Goal: Transaction & Acquisition: Purchase product/service

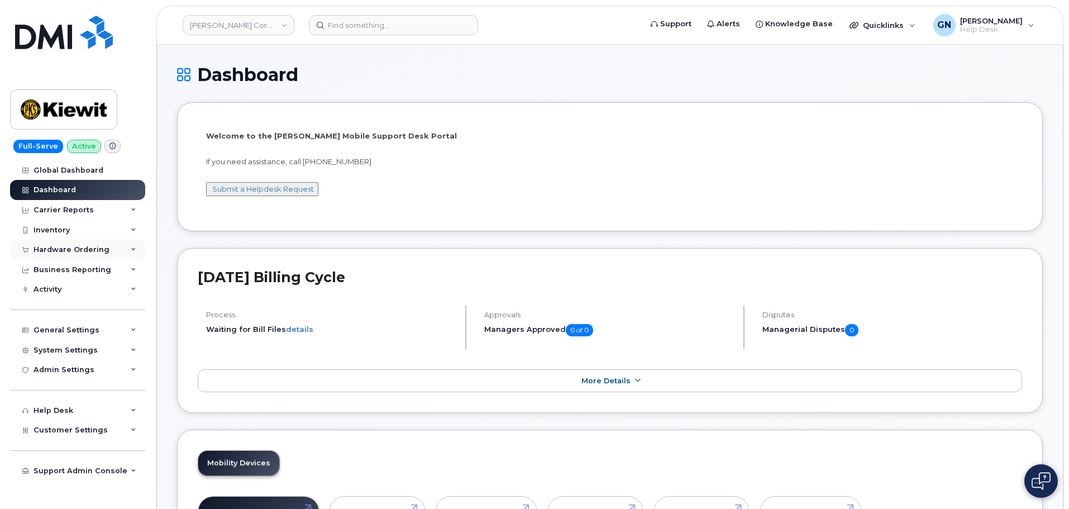
click at [70, 251] on div "Hardware Ordering" at bounding box center [72, 249] width 76 height 9
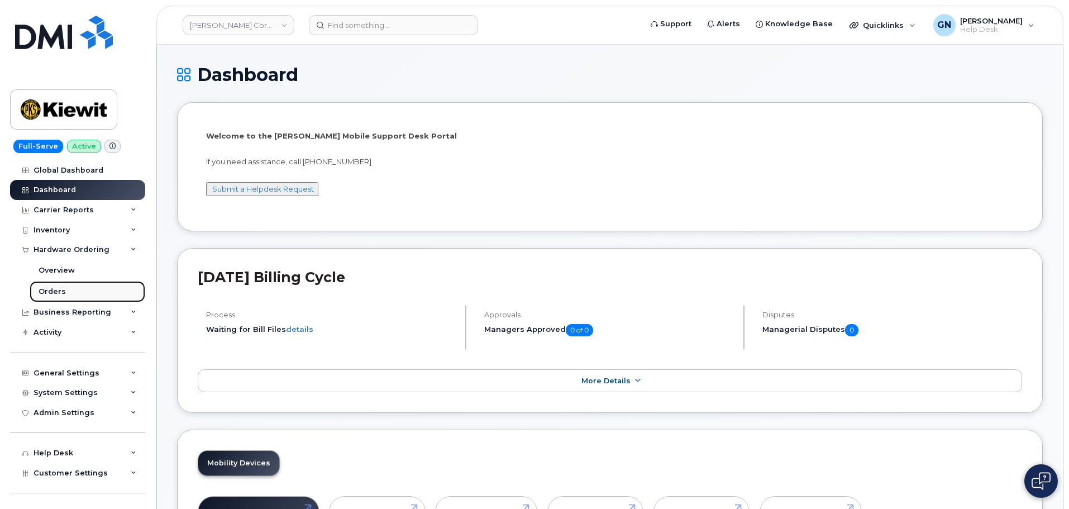
click at [83, 289] on link "Orders" at bounding box center [88, 291] width 116 height 21
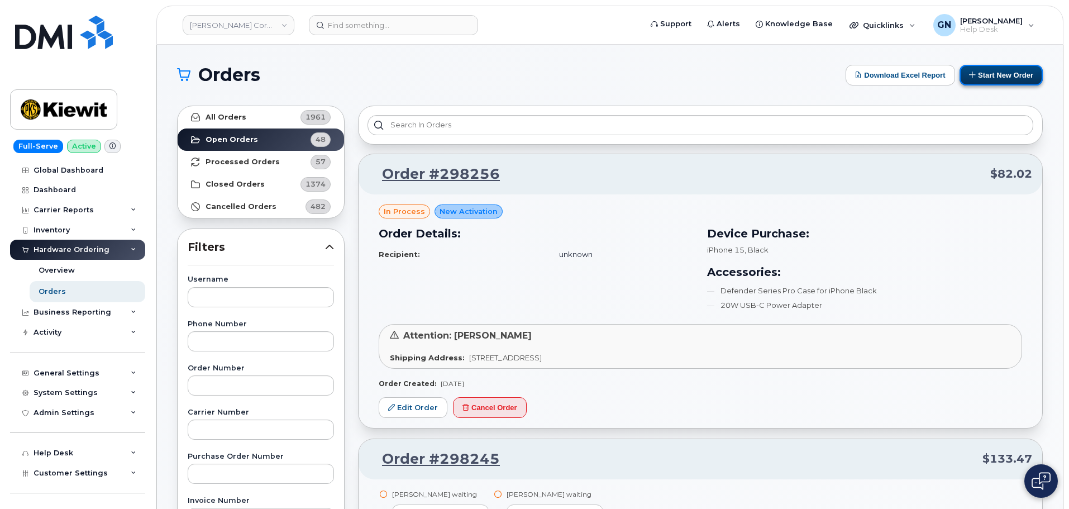
click at [1001, 74] on button "Start New Order" at bounding box center [1000, 75] width 83 height 21
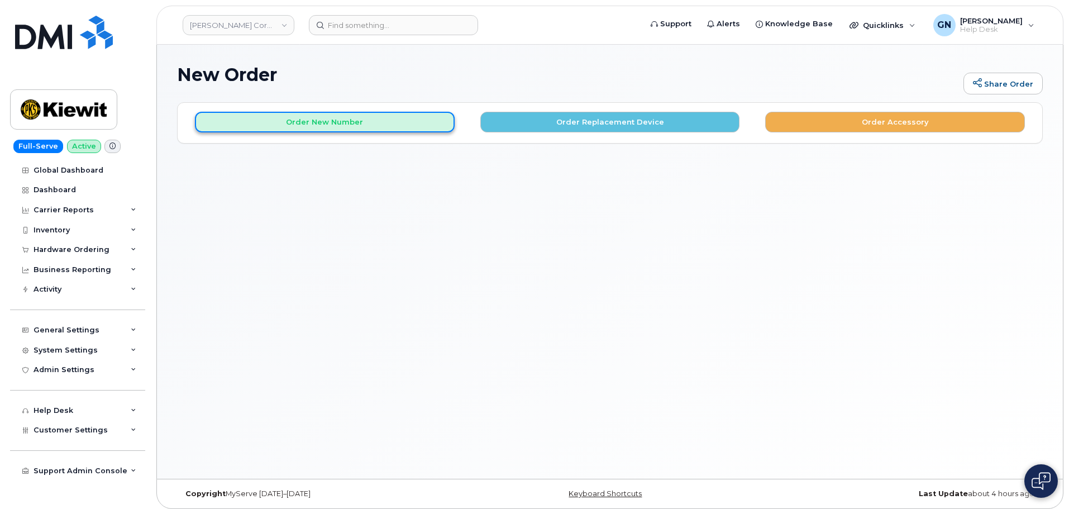
click at [275, 125] on button "Order New Number" at bounding box center [325, 122] width 260 height 21
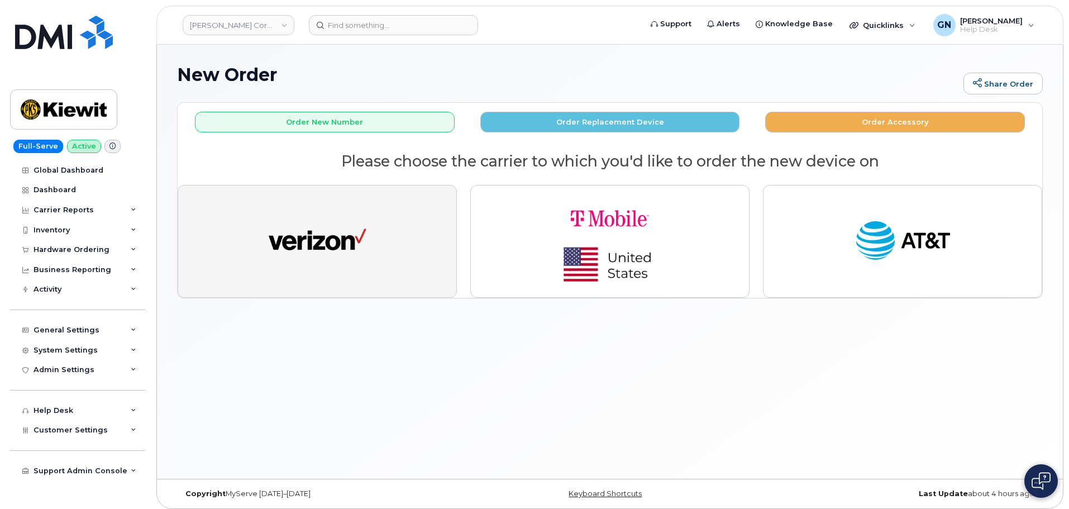
click at [333, 217] on img "button" at bounding box center [318, 241] width 98 height 50
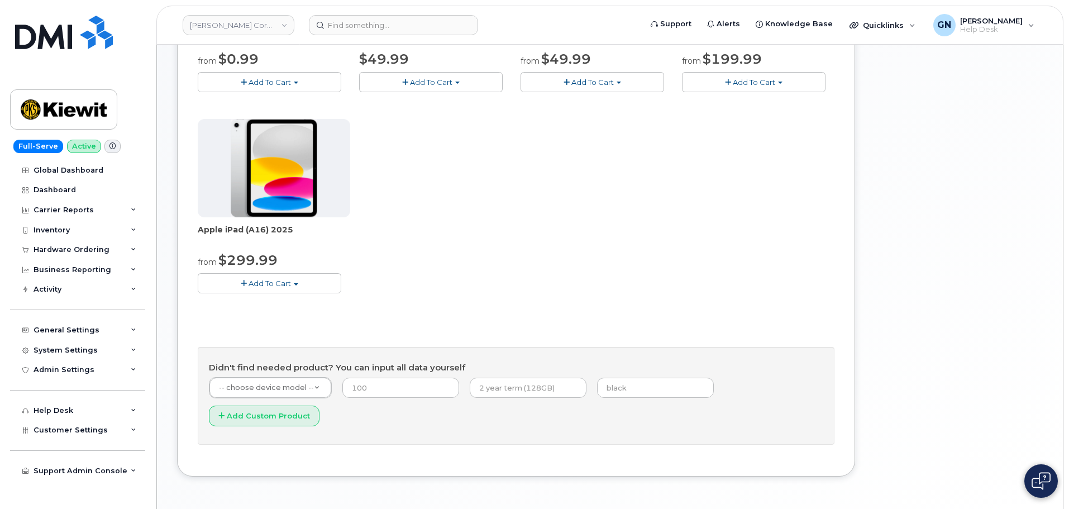
scroll to position [313, 0]
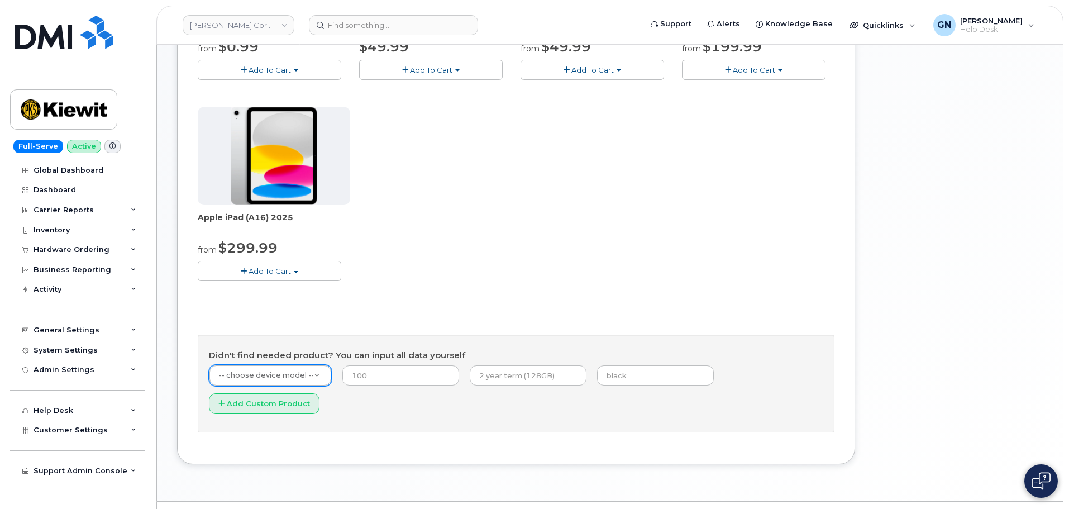
paste input "Smooth Talker"
type input "Smooth Talker"
click at [96, 250] on div "Hardware Ordering" at bounding box center [72, 249] width 76 height 9
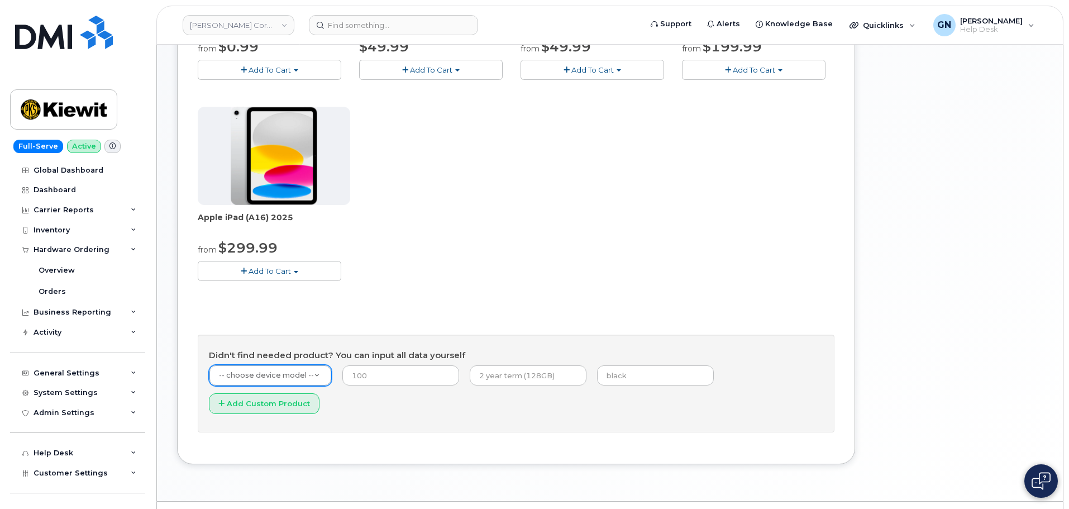
click at [376, 273] on div "Apple iPhone 16e from $0.99 Add To Cart $0.99 - 2 Year Activation (128GB) $599.…" at bounding box center [516, 102] width 637 height 393
drag, startPoint x: 275, startPoint y: 372, endPoint x: 270, endPoint y: 377, distance: 7.5
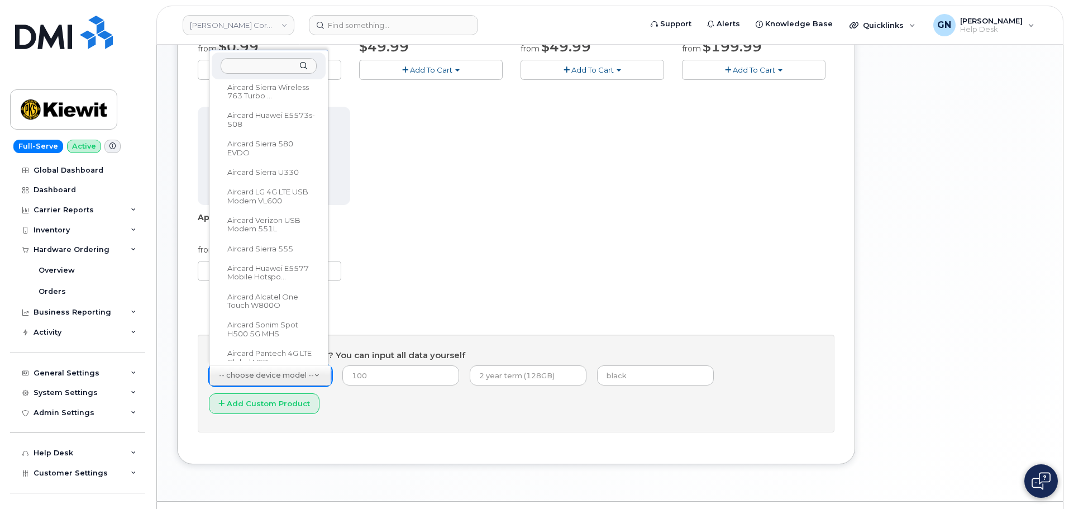
scroll to position [18, 0]
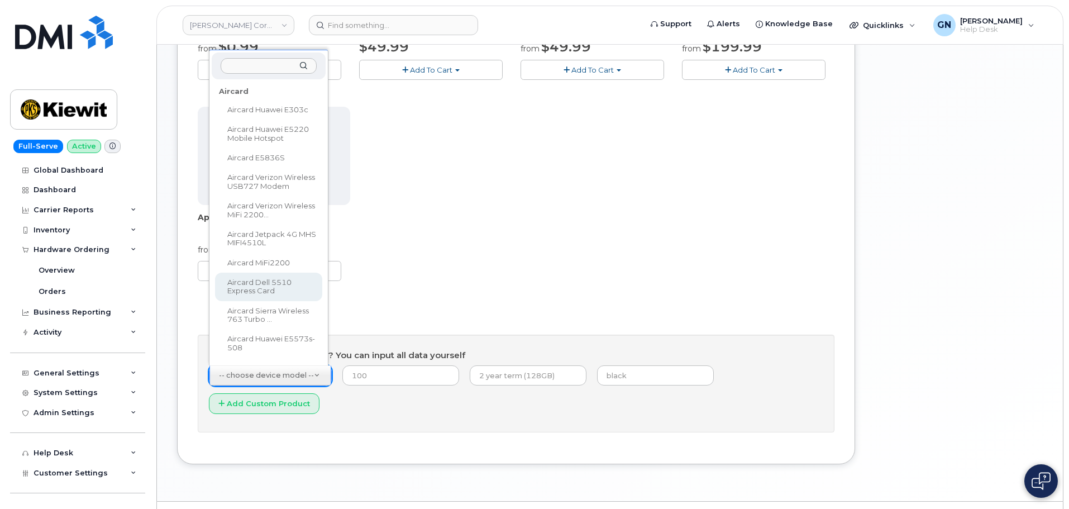
drag, startPoint x: 403, startPoint y: 269, endPoint x: 343, endPoint y: 312, distance: 73.6
paste input "Smoothtalker"
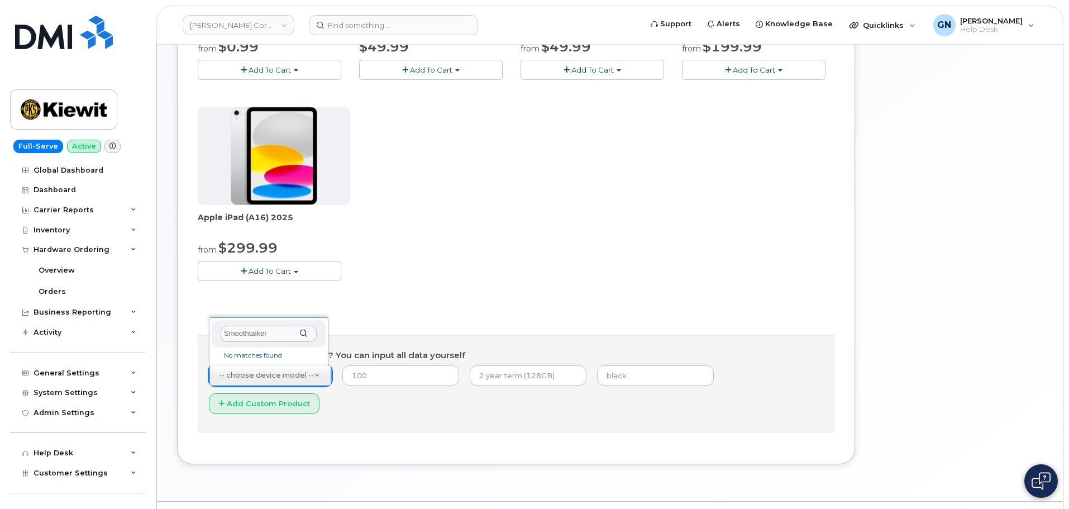
scroll to position [0, 0]
type input "Smoothtalker"
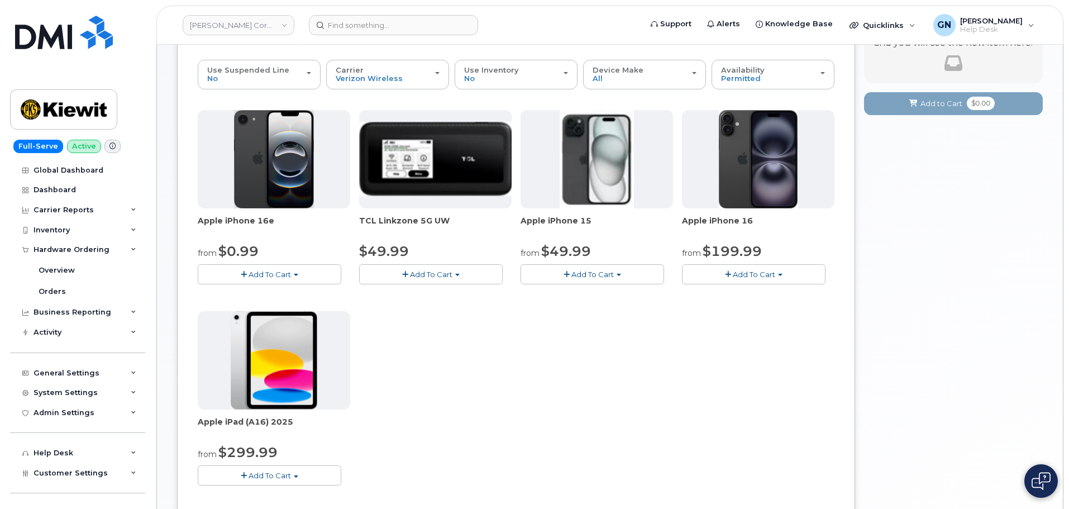
scroll to position [90, 0]
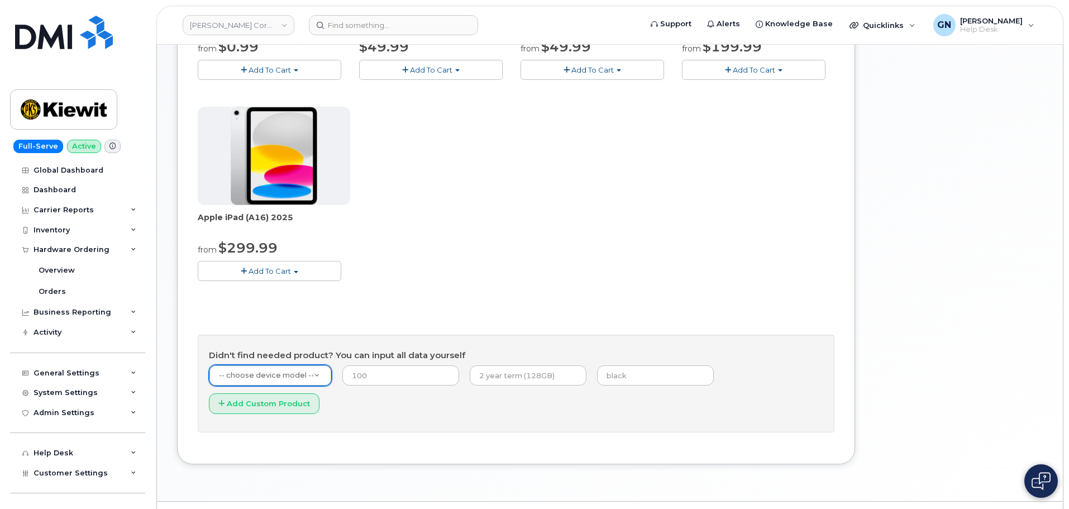
drag, startPoint x: 454, startPoint y: 241, endPoint x: 411, endPoint y: 237, distance: 43.2
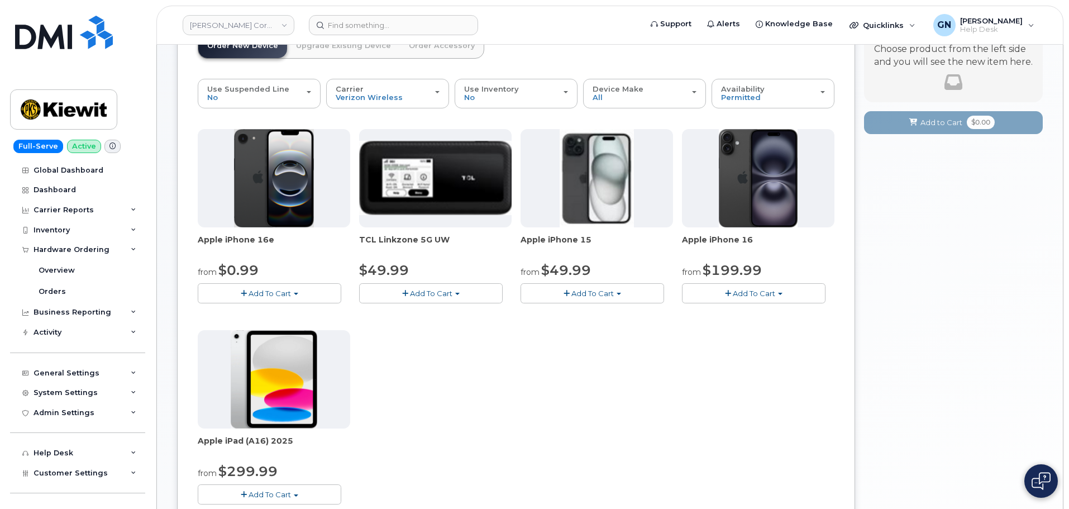
drag, startPoint x: 445, startPoint y: 239, endPoint x: 358, endPoint y: 232, distance: 86.8
click at [358, 232] on div "Apple iPhone 16e from $0.99 Add To Cart $0.99 - 2 Year Activation (128GB) $599.…" at bounding box center [516, 325] width 637 height 393
copy span "TCL Linkzone 5G UW"
click at [544, 366] on div "Apple iPhone 16e from $0.99 Add To Cart $0.99 - 2 Year Activation (128GB) $599.…" at bounding box center [516, 325] width 637 height 393
click at [455, 294] on span "button" at bounding box center [457, 294] width 4 height 2
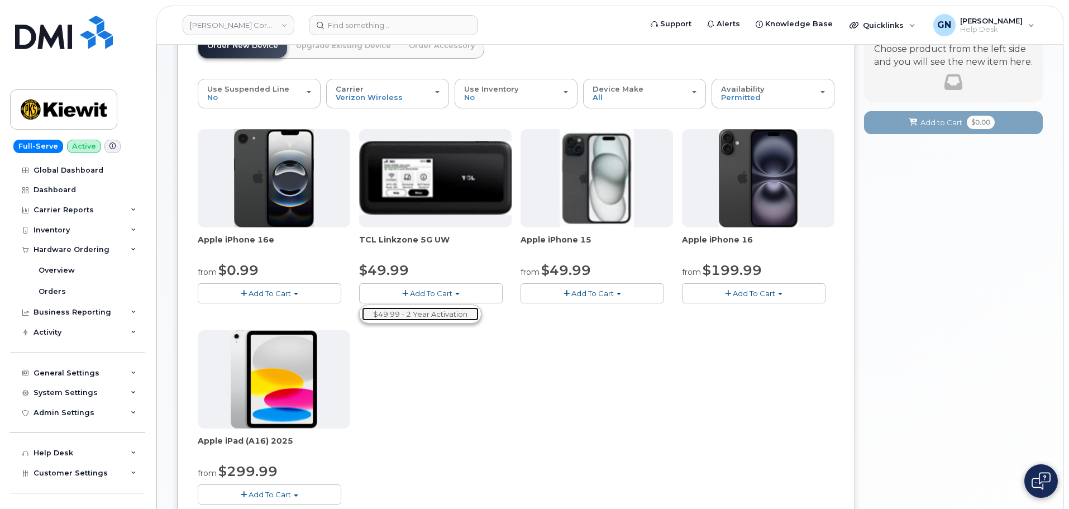
click at [441, 315] on link "$49.99 - 2 Year Activation" at bounding box center [420, 314] width 117 height 14
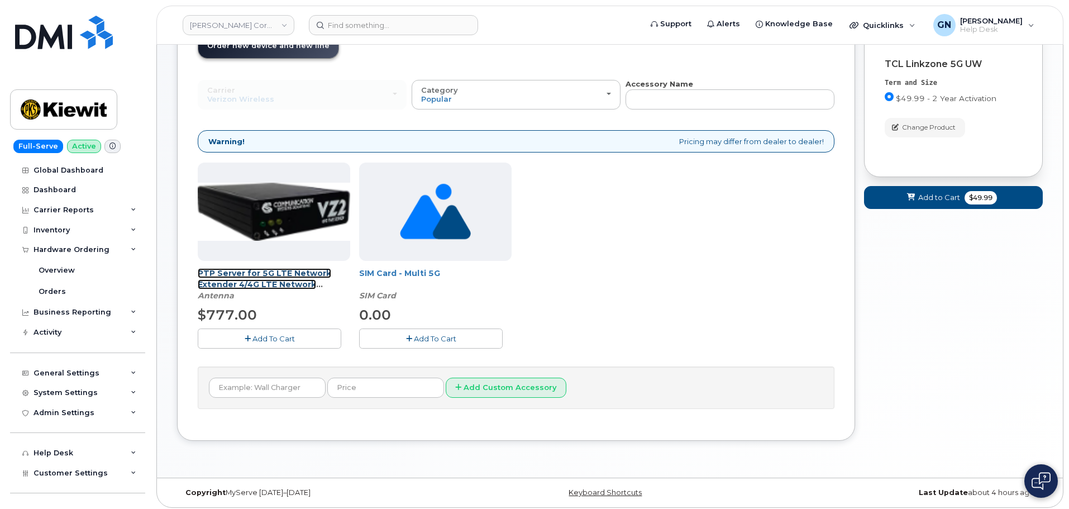
click at [290, 284] on link "PTP Server for 5G LTE Network Extender 4/4G LTE Network Extender 3" at bounding box center [264, 284] width 133 height 32
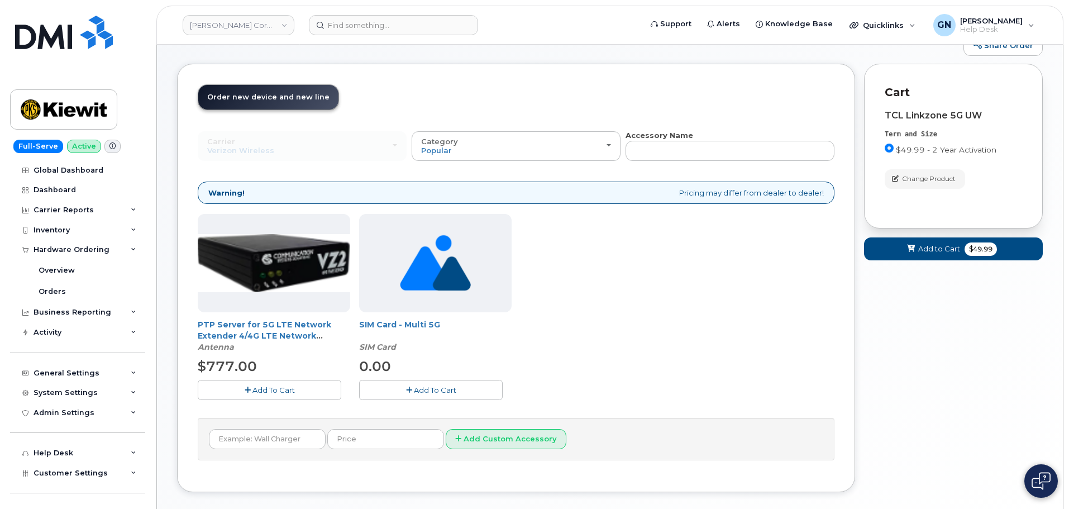
scroll to position [94, 0]
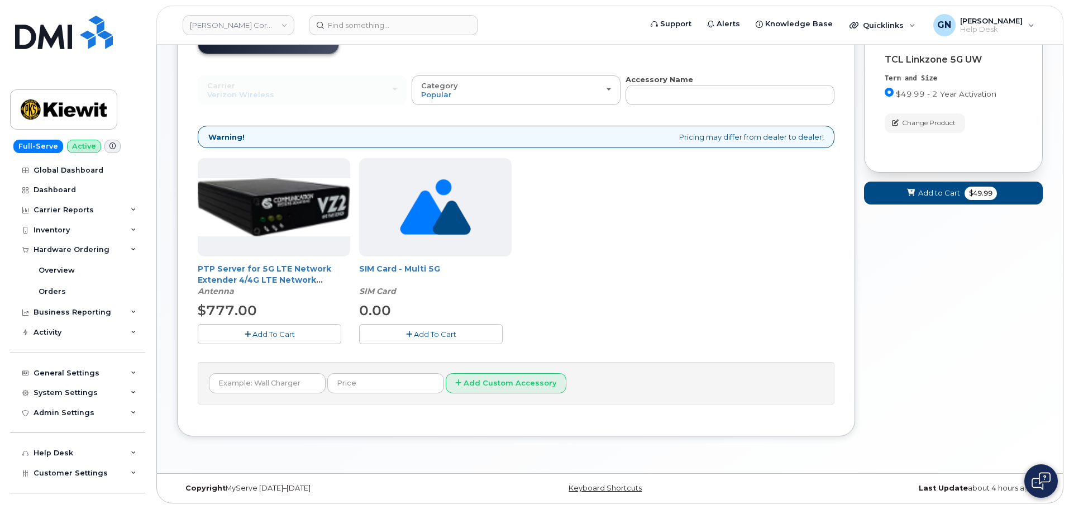
click at [264, 333] on span "Add To Cart" at bounding box center [273, 333] width 42 height 9
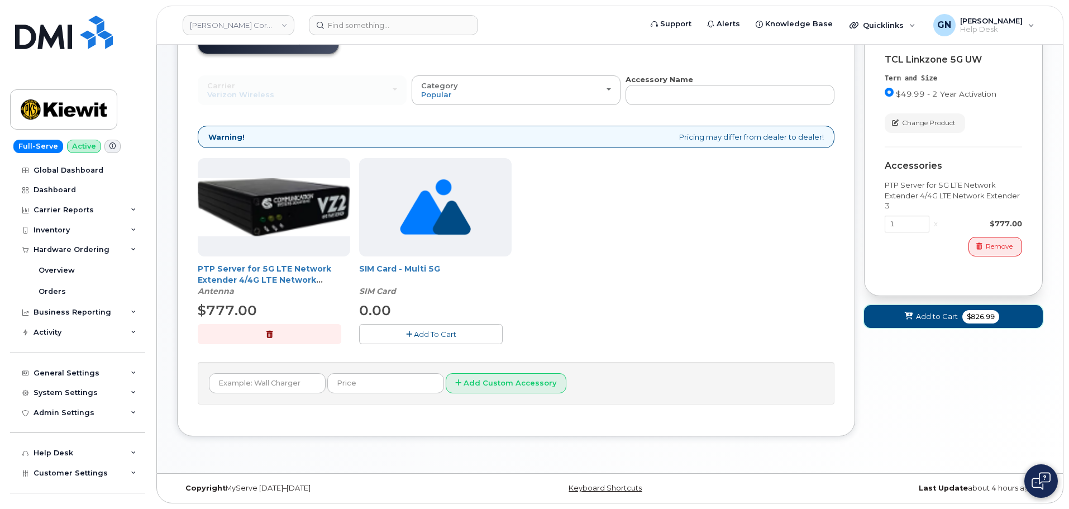
click at [923, 320] on span "Add to Cart" at bounding box center [937, 316] width 42 height 11
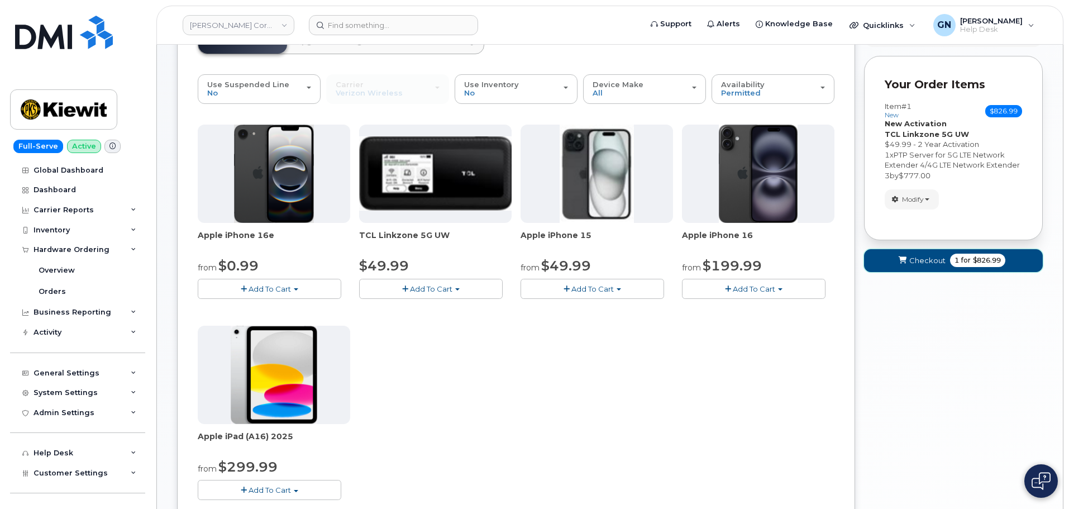
click at [917, 265] on button "Checkout 1 for $826.99" at bounding box center [953, 260] width 179 height 23
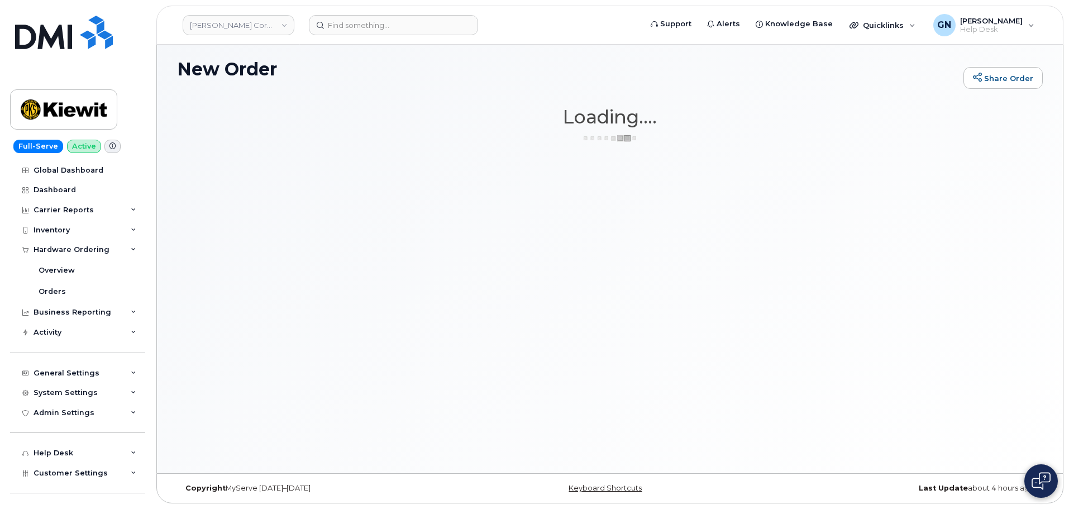
scroll to position [6, 0]
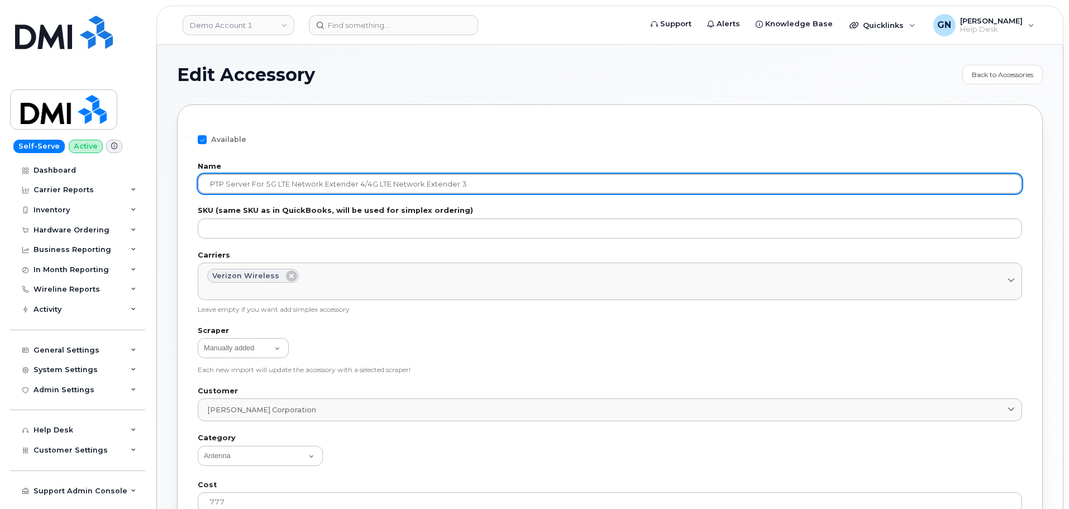
drag, startPoint x: 470, startPoint y: 183, endPoint x: 209, endPoint y: 171, distance: 261.6
click at [209, 171] on div "Name PTP Server for 5G LTE Network Extender 4/4G LTE Network Extender 3" at bounding box center [610, 178] width 824 height 31
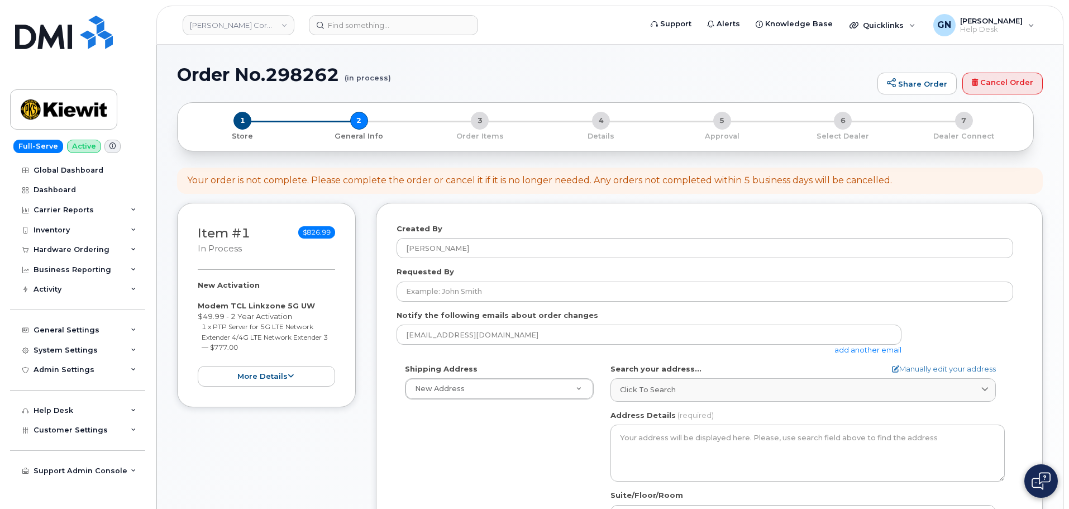
select select
click at [202, 305] on strong "Modem TCL Linkzone 5G UW" at bounding box center [256, 305] width 117 height 9
drag, startPoint x: 202, startPoint y: 305, endPoint x: 300, endPoint y: 308, distance: 97.7
click at [300, 308] on strong "Modem TCL Linkzone 5G UW" at bounding box center [256, 305] width 117 height 9
copy strong "Modem TCL Linkzone 5G UW"
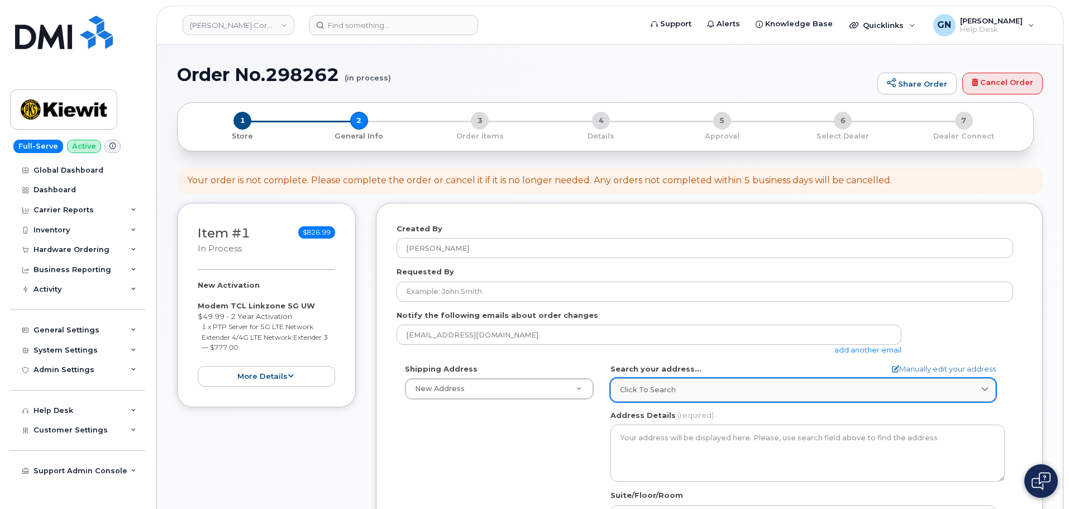
click at [667, 393] on span "Click to search" at bounding box center [648, 389] width 56 height 11
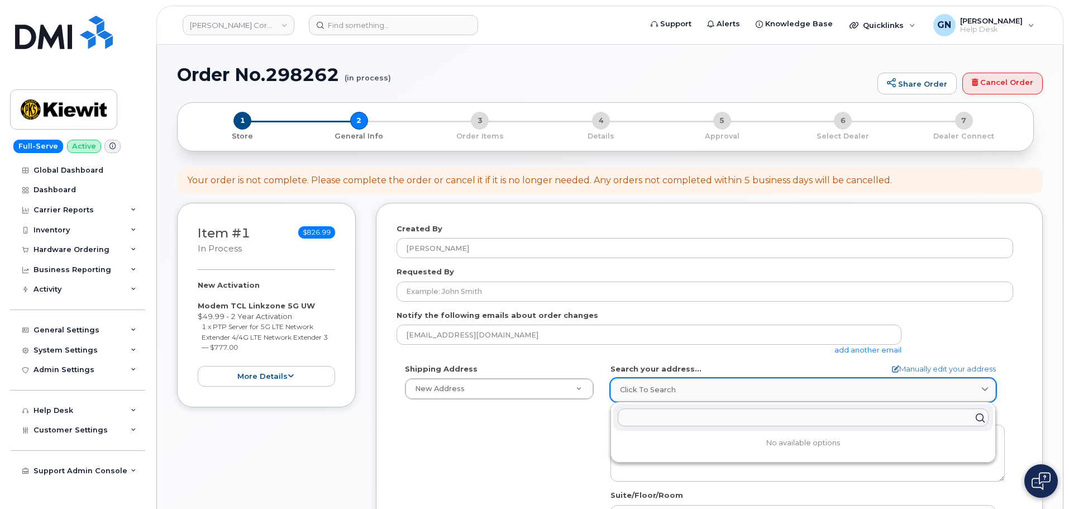
paste input "68951 SR 13, Millersburg, IN 46543"
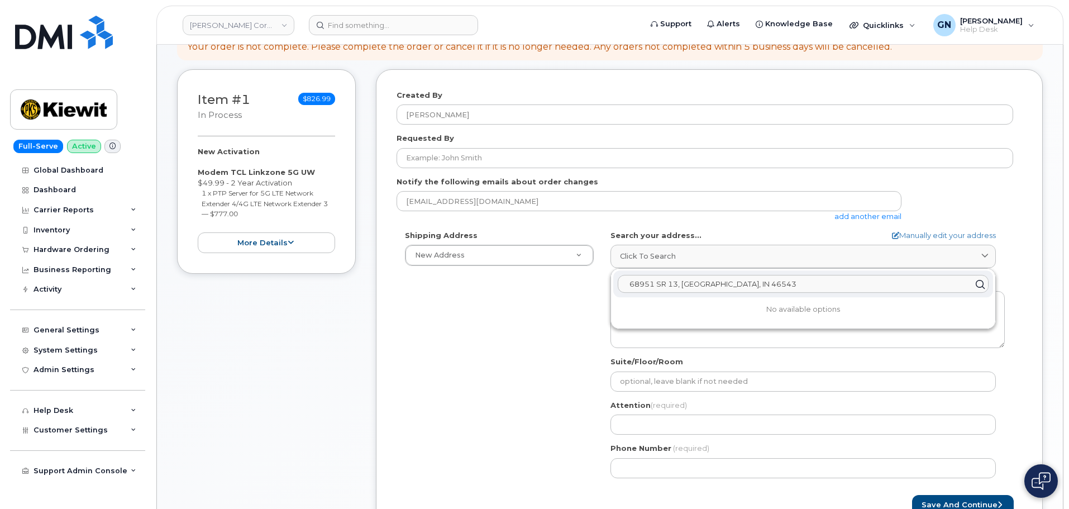
scroll to position [223, 0]
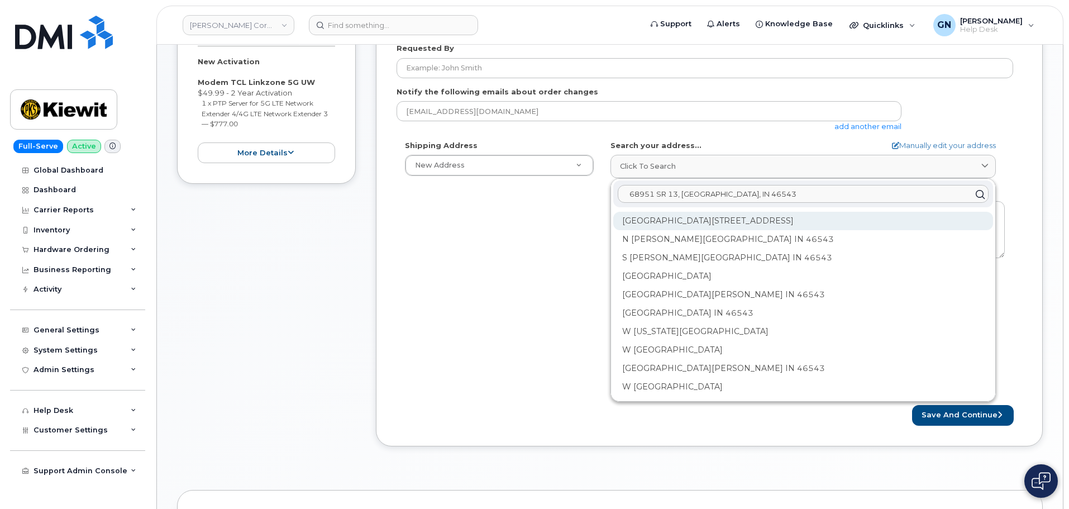
type input "68951 SR 13, Millersburg, IN 46543"
click at [654, 248] on div "State Road 13 Millersburg IN 46543" at bounding box center [803, 257] width 380 height 18
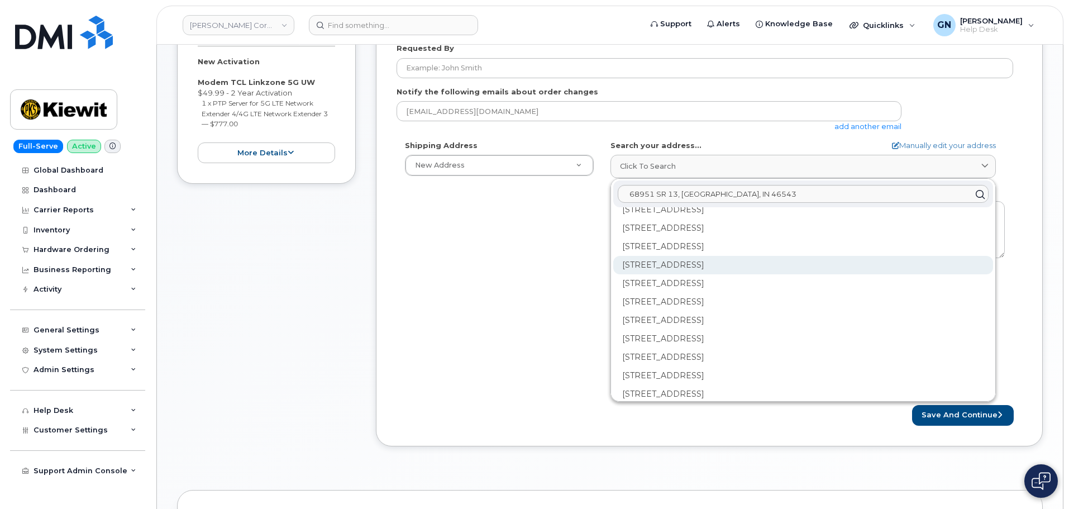
scroll to position [1061, 0]
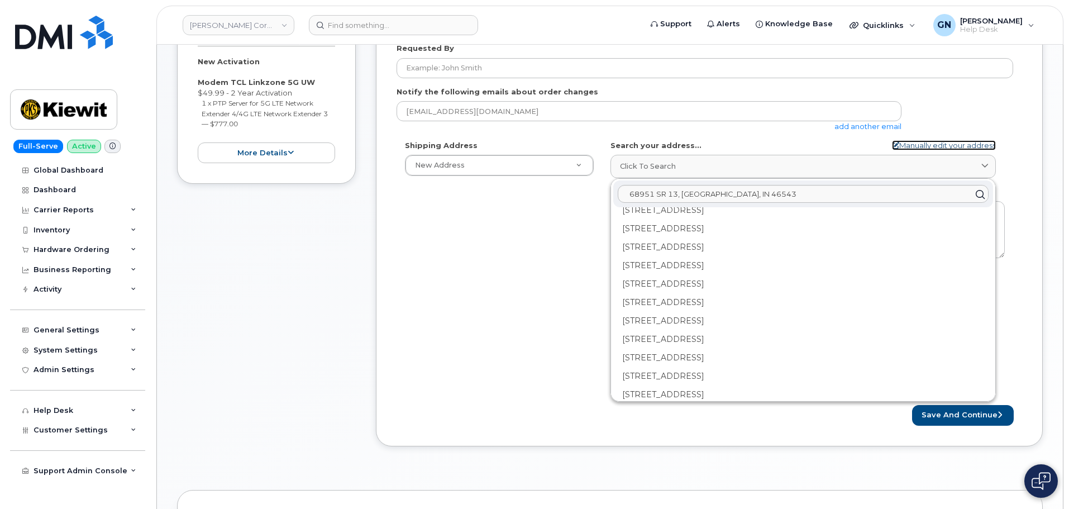
click at [935, 143] on link "Manually edit your address" at bounding box center [944, 145] width 104 height 11
select select
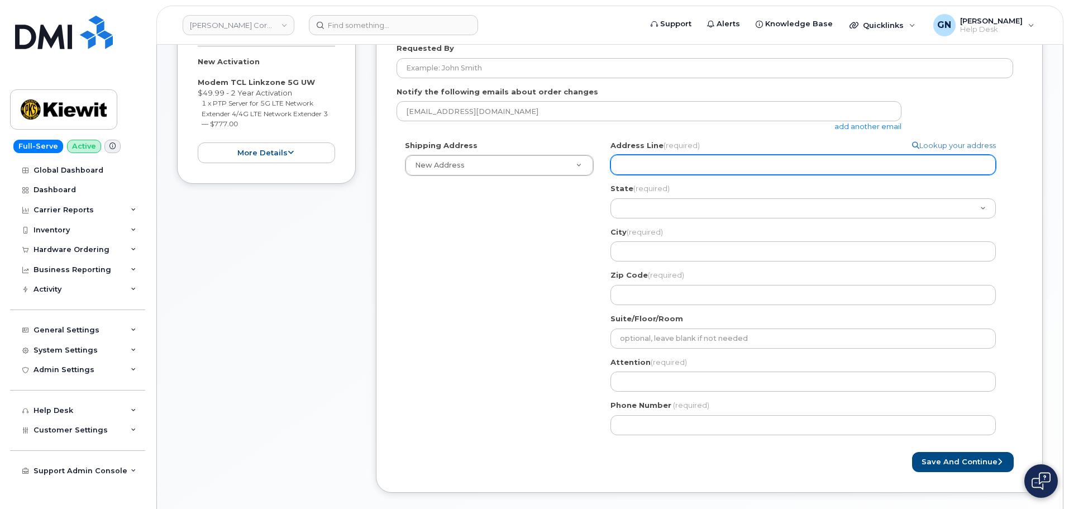
click at [704, 160] on input "Address Line (required)" at bounding box center [802, 165] width 385 height 20
paste input "68951 SR 13"
select select
type input "68951 SR 13"
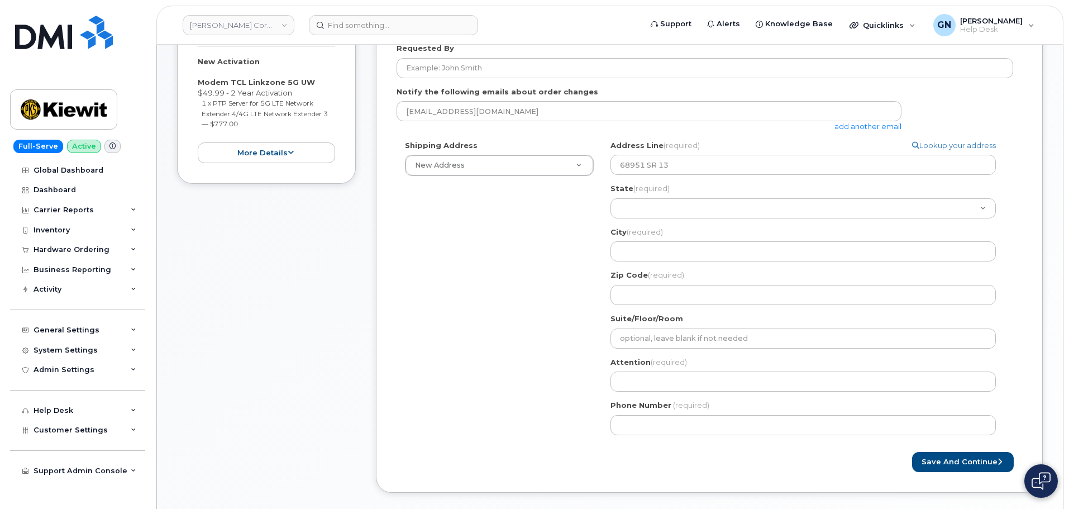
click at [519, 230] on div "Shipping Address New Address New Address 37979 County Road 1710 4412 farnam st …" at bounding box center [704, 291] width 616 height 303
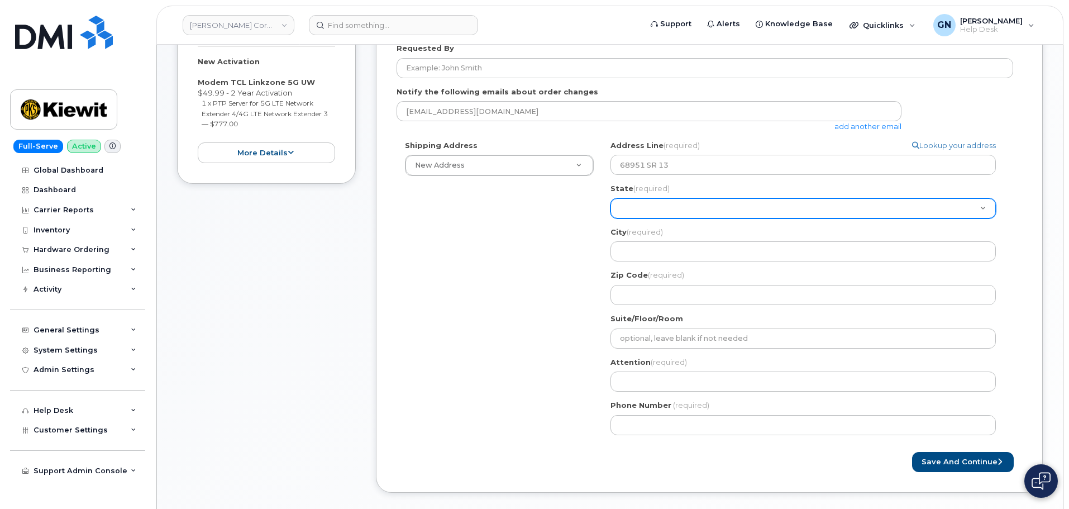
click at [644, 212] on select "Alabama Alaska American Samoa Arizona Arkansas California Colorado Connecticut …" at bounding box center [802, 208] width 385 height 20
select select "IN"
click at [610, 198] on select "Alabama Alaska American Samoa Arizona Arkansas California Colorado Connecticut …" at bounding box center [802, 208] width 385 height 20
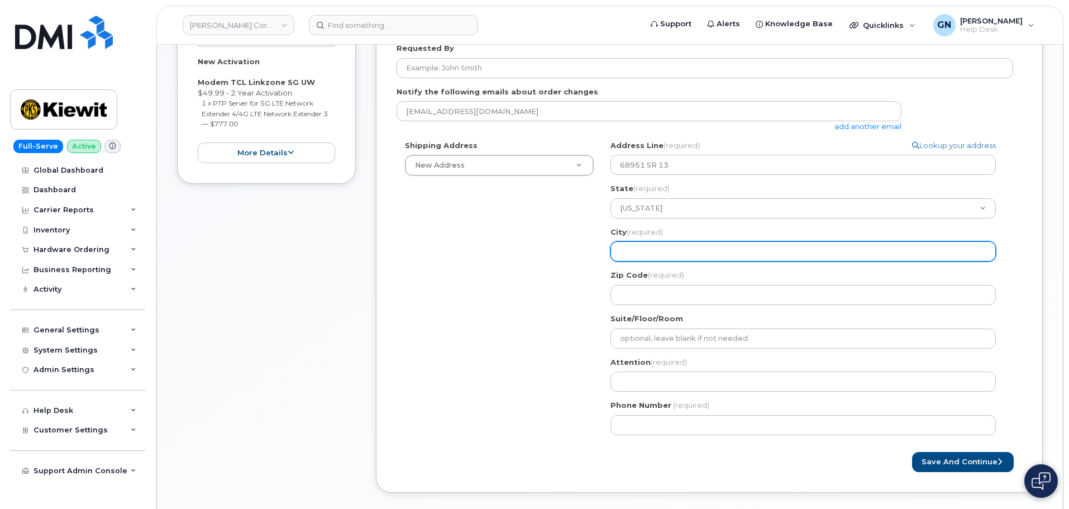
click at [681, 248] on input "City (required)" at bounding box center [802, 251] width 385 height 20
paste input "Millersburg"
select select
type input "Millersburg"
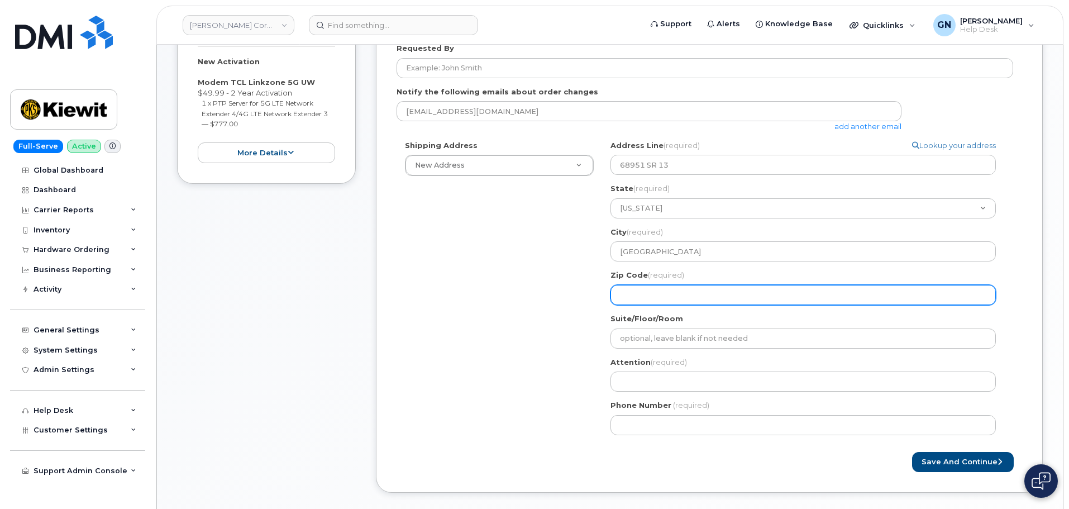
click at [647, 300] on input "Zip Code (required)" at bounding box center [802, 295] width 385 height 20
paste input "46543"
select select
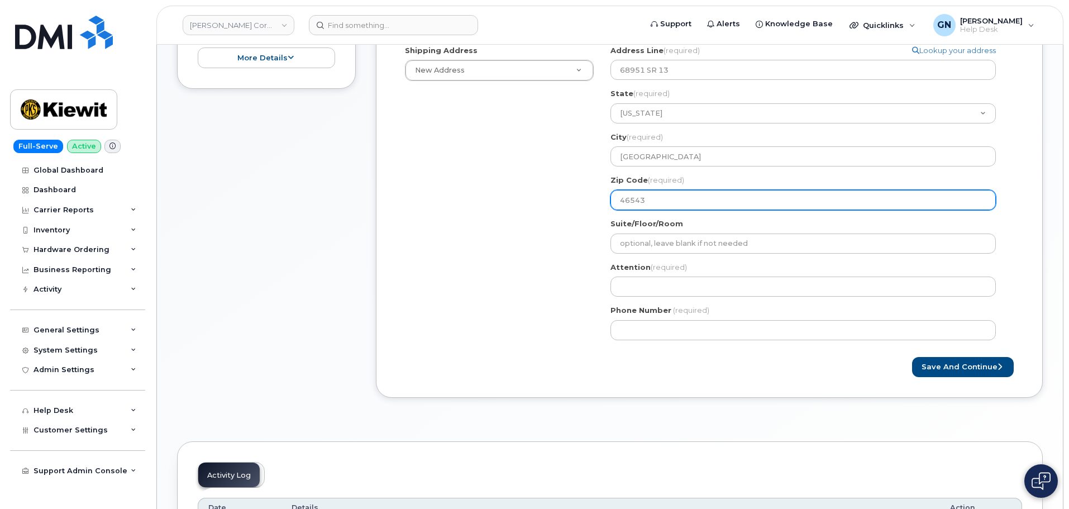
scroll to position [335, 0]
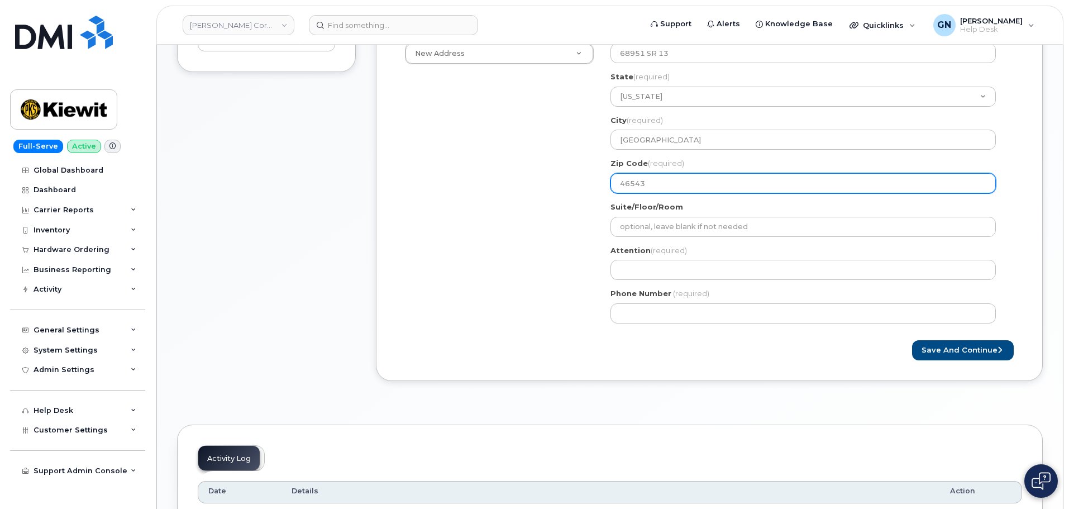
type input "46543"
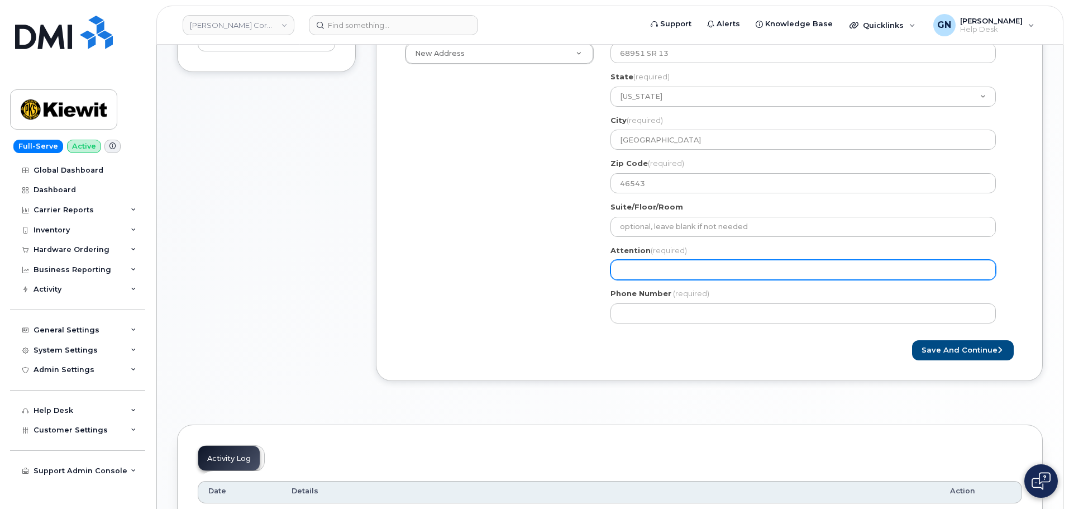
click at [669, 267] on input "Attention (required)" at bounding box center [802, 270] width 385 height 20
paste input "[PERSON_NAME]"
select select
type input "[PERSON_NAME]"
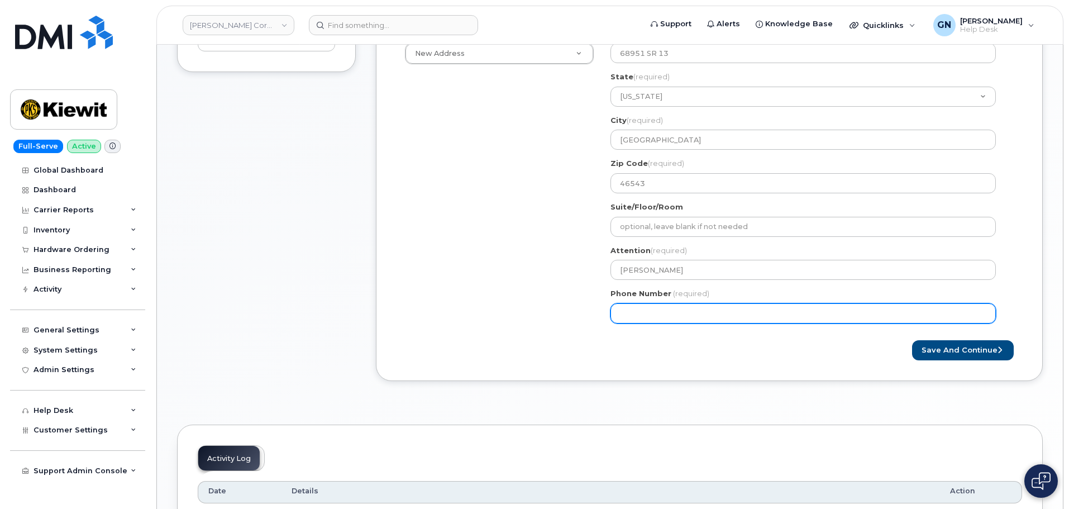
click at [662, 310] on input "Phone Number" at bounding box center [802, 313] width 385 height 20
paste input "9133695235"
select select
type input "9133695235"
select select
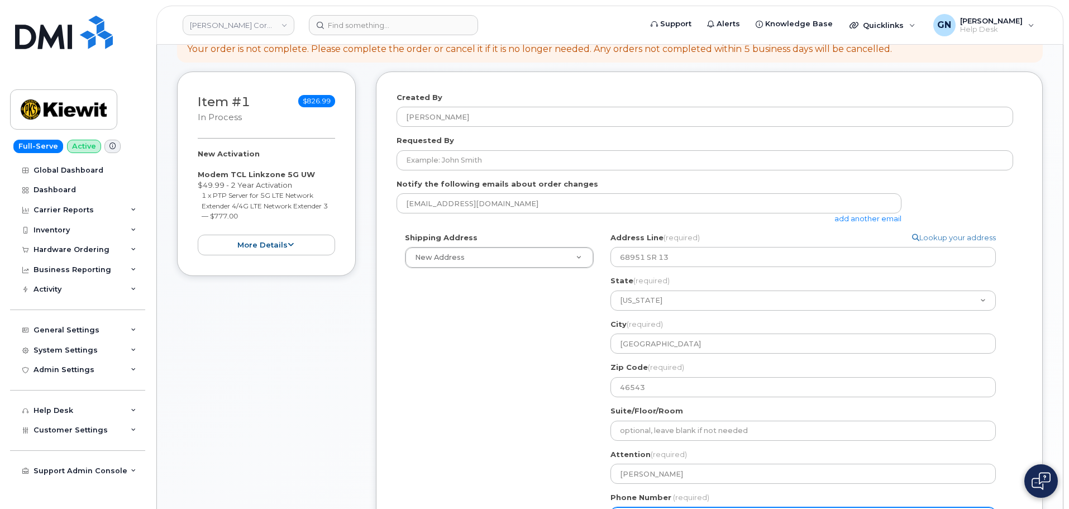
scroll to position [112, 0]
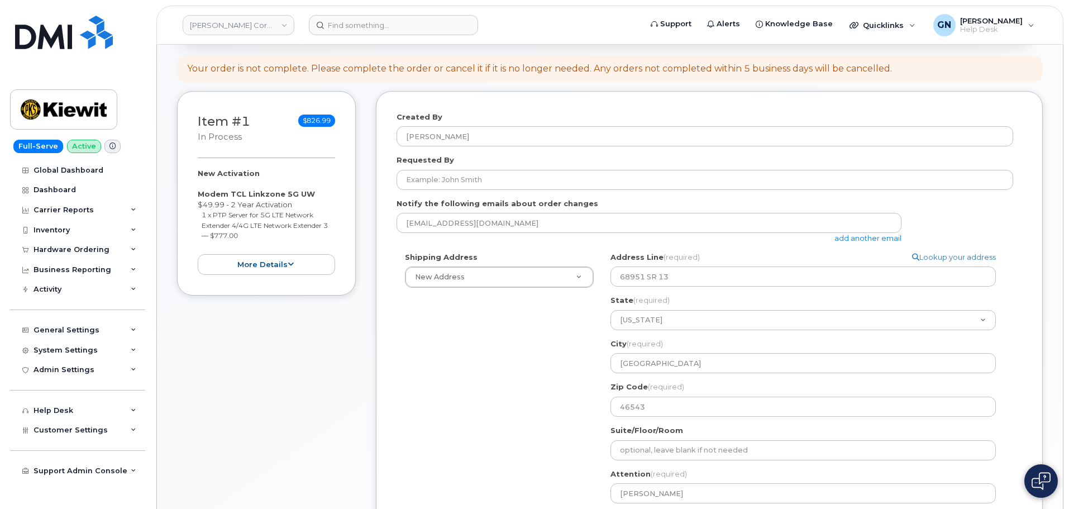
type input "9133695236"
click at [874, 241] on link "add another email" at bounding box center [867, 237] width 67 height 9
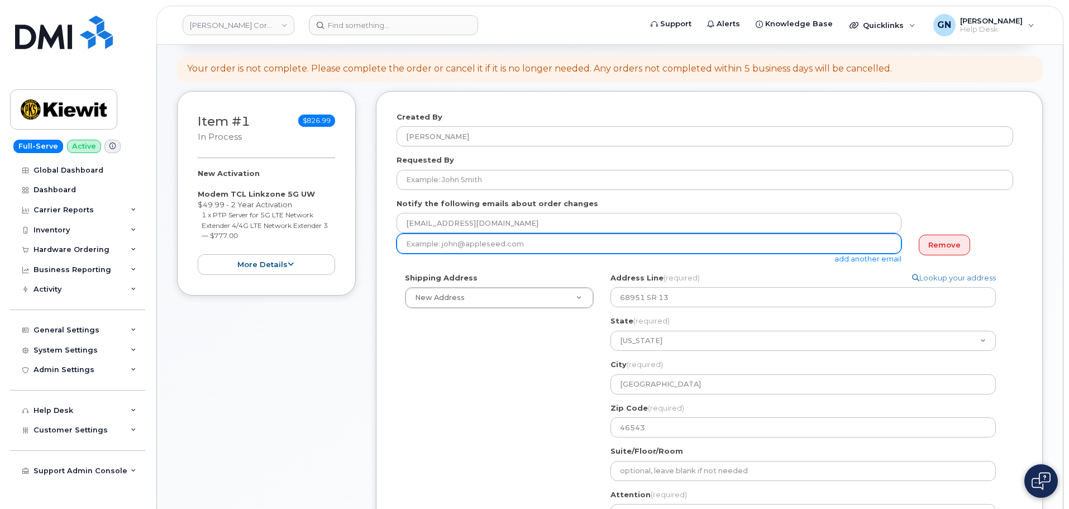
drag, startPoint x: 686, startPoint y: 245, endPoint x: 347, endPoint y: 214, distance: 340.9
click at [347, 214] on div "Item #1 in process $826.99 New Activation Modem TCL Linkzone 5G UW $49.99 - 2 Y…" at bounding box center [609, 366] width 865 height 551
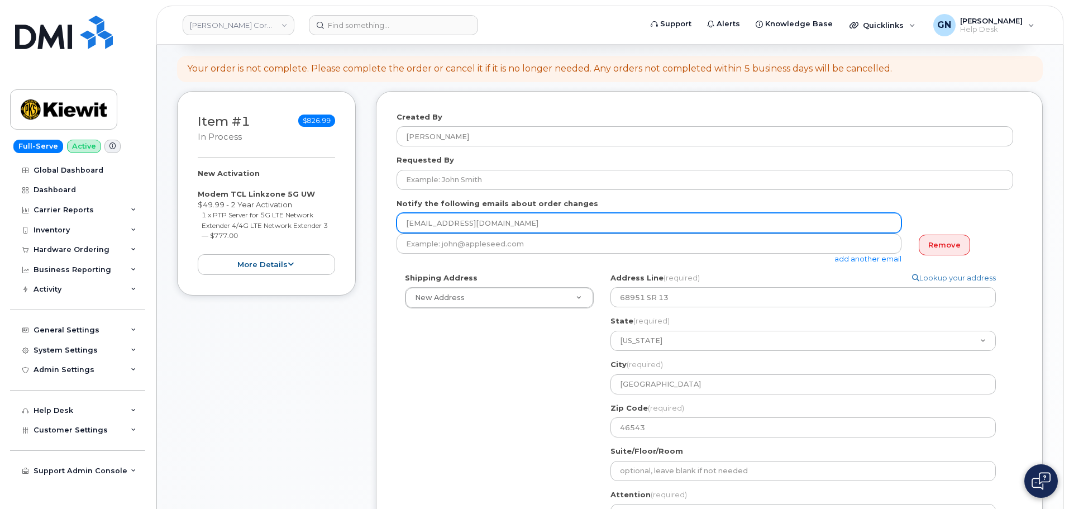
click at [616, 220] on input "gnewport@dminc.com" at bounding box center [648, 223] width 505 height 20
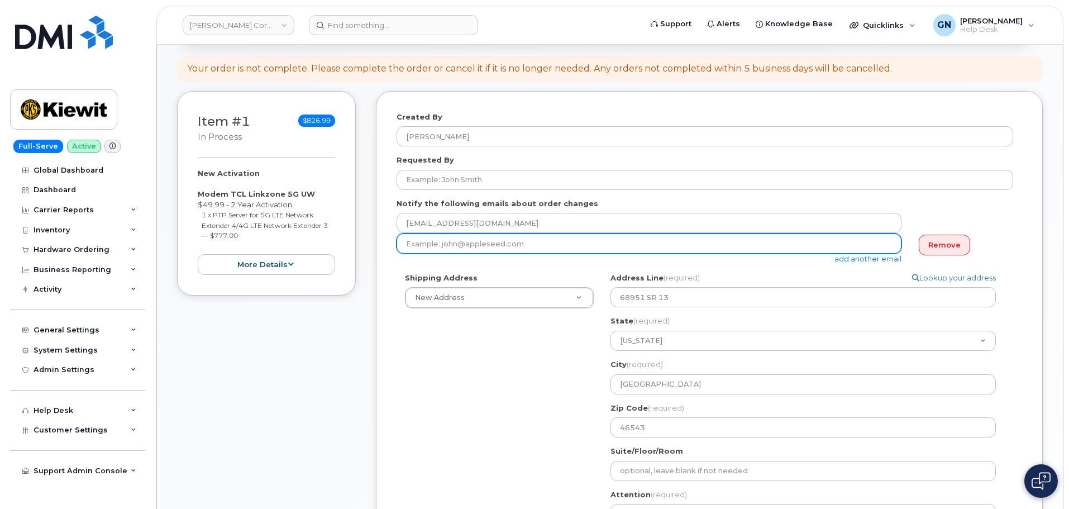
click at [672, 240] on input "email" at bounding box center [648, 243] width 505 height 20
paste input "jared.green@kiewit.com"
type input "jared.green@kiewit.com"
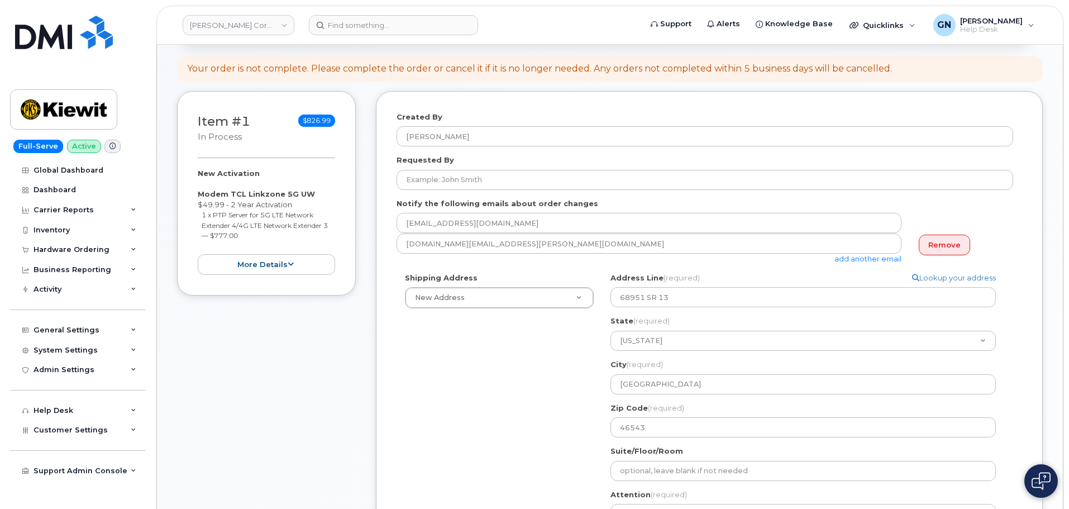
click at [549, 360] on div "Shipping Address New Address New Address 37979 County Road 1710 4412 farnam st …" at bounding box center [704, 423] width 616 height 303
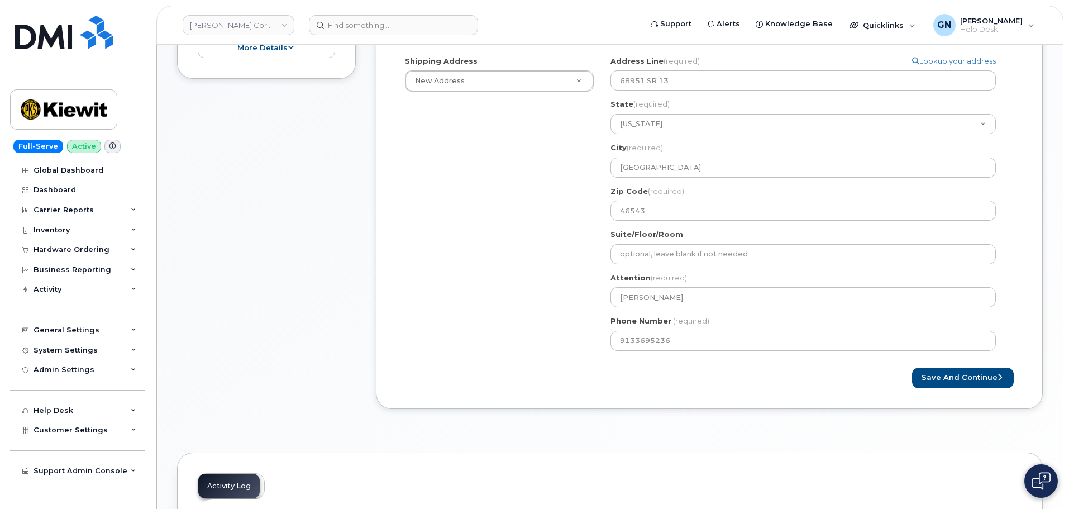
scroll to position [335, 0]
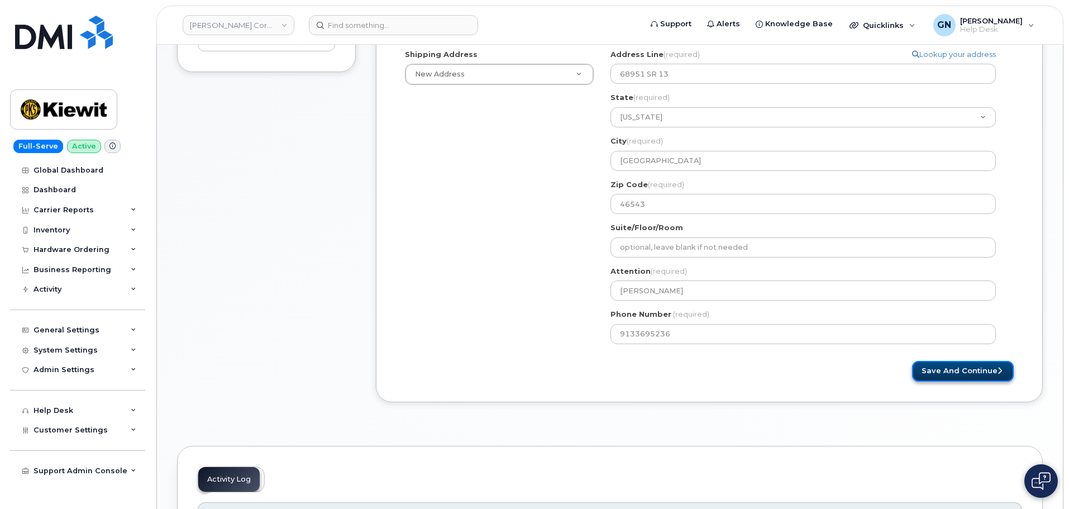
click at [949, 376] on button "Save and Continue" at bounding box center [963, 371] width 102 height 21
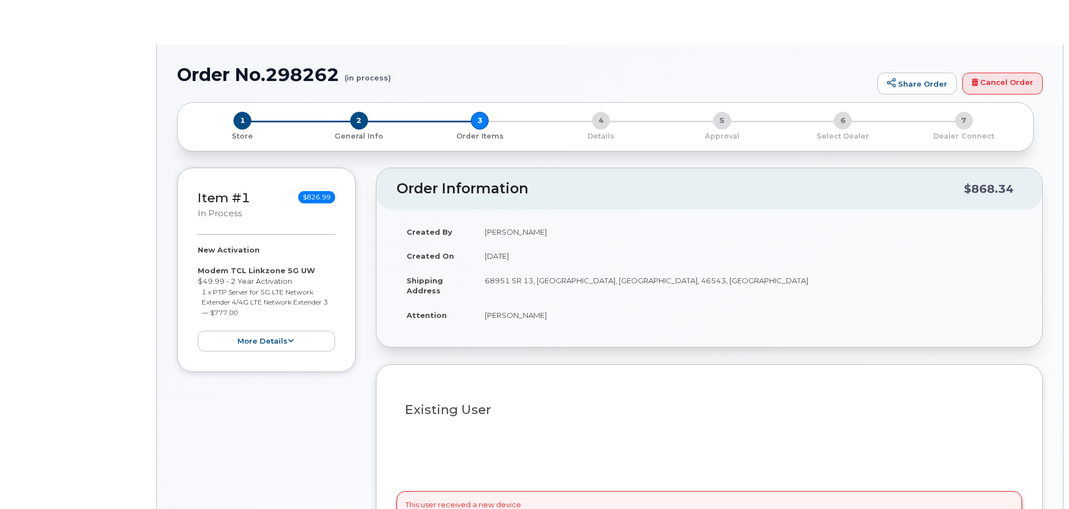
select select
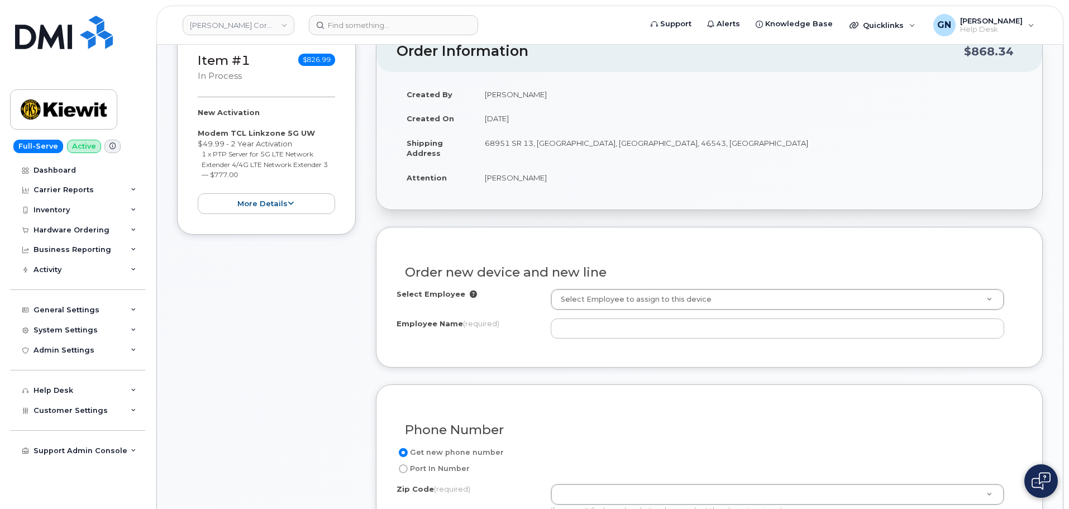
scroll to position [335, 0]
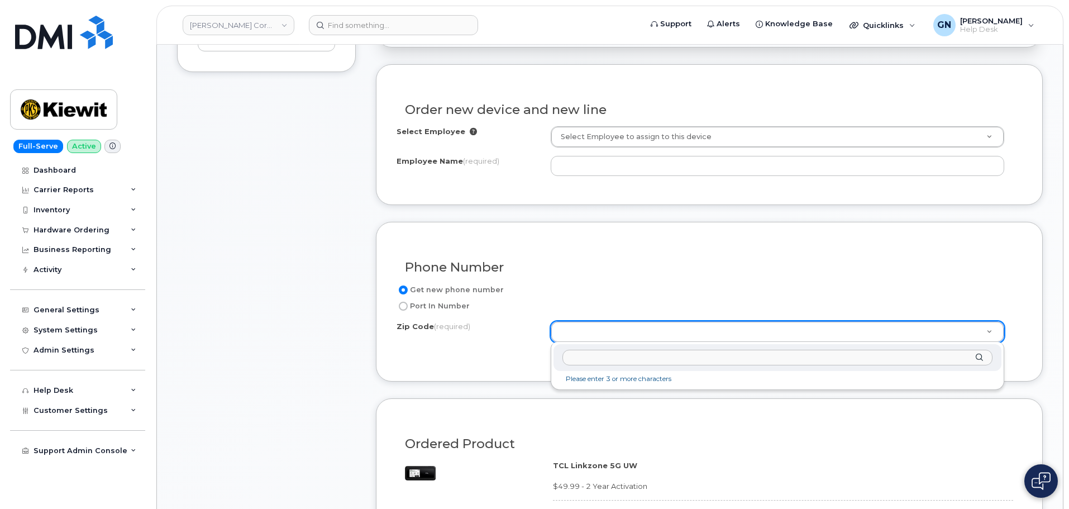
type input "Thomas Forge"
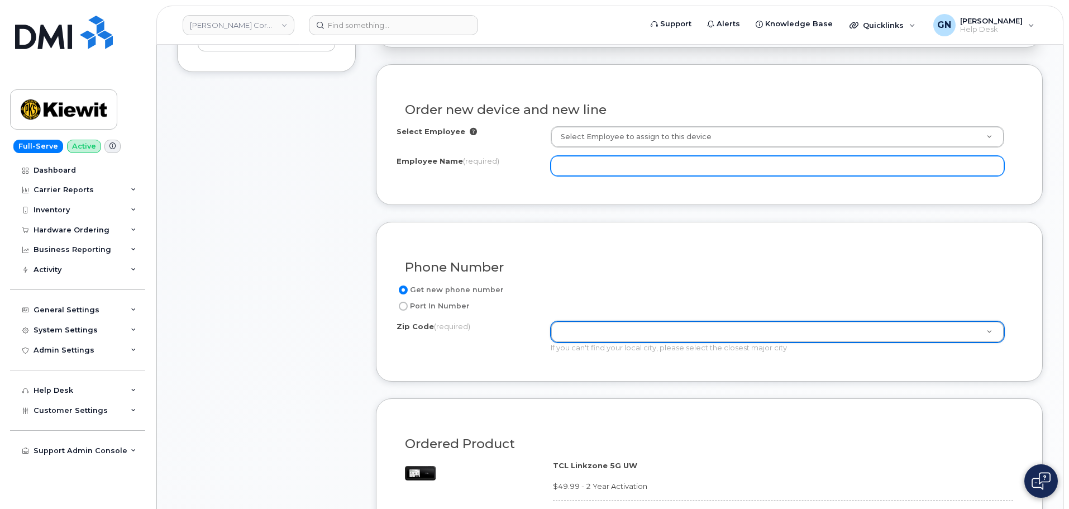
paste input "[PERSON_NAME]"
type input "[PERSON_NAME]"
click at [596, 162] on input "Employee Name (required)" at bounding box center [777, 166] width 453 height 20
paste input "[PERSON_NAME]"
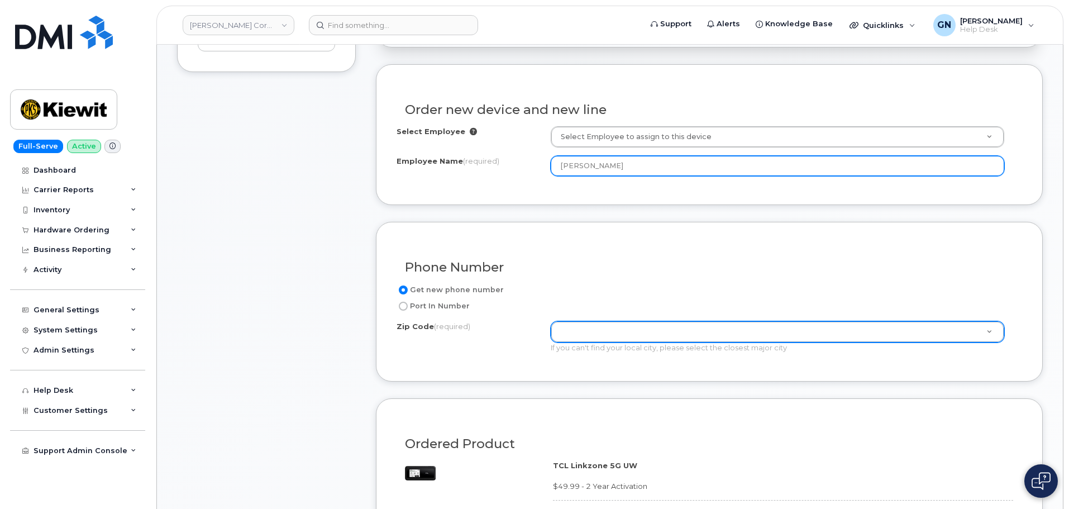
type input "[PERSON_NAME]"
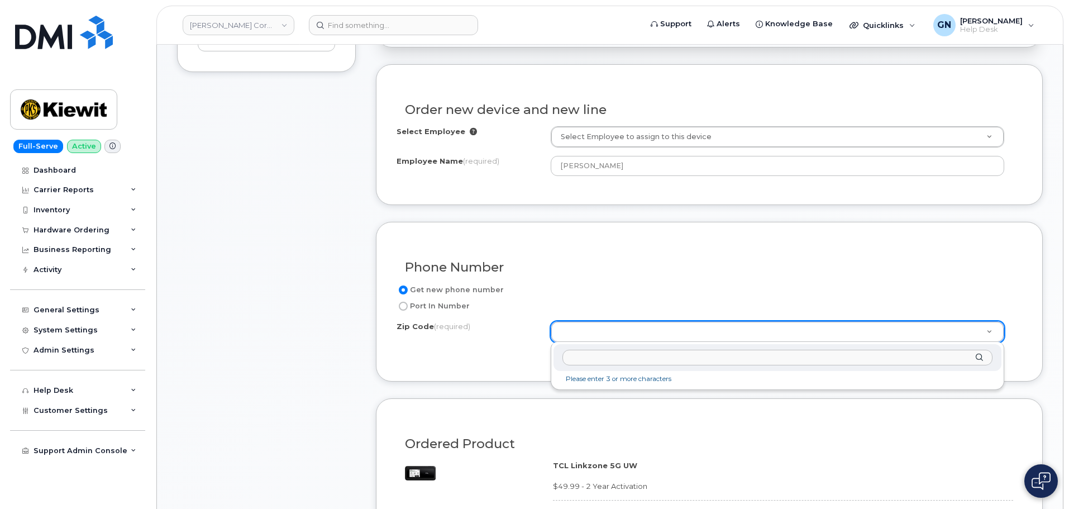
paste input "46543"
type input "46543"
type input "46543 (Millersburg, IN)"
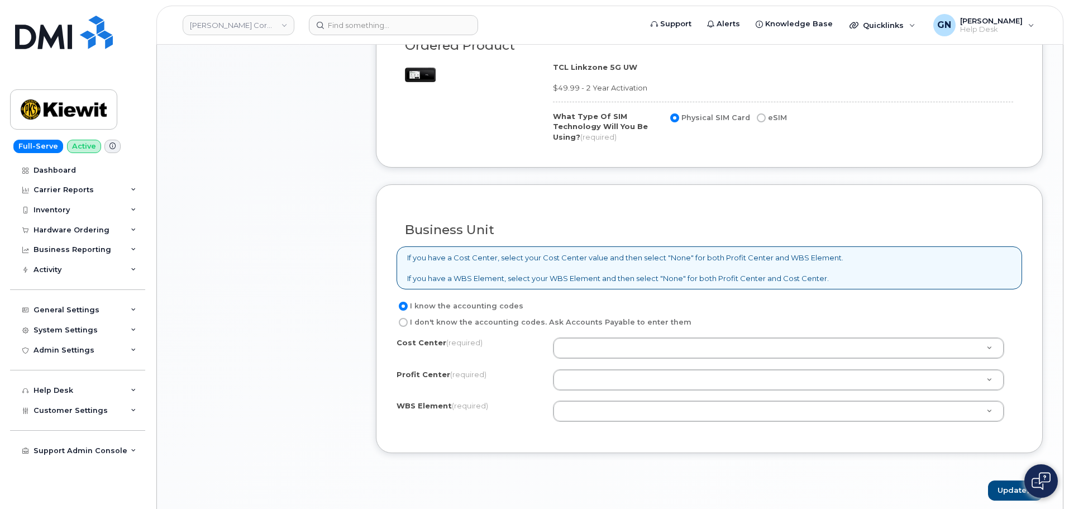
scroll to position [782, 0]
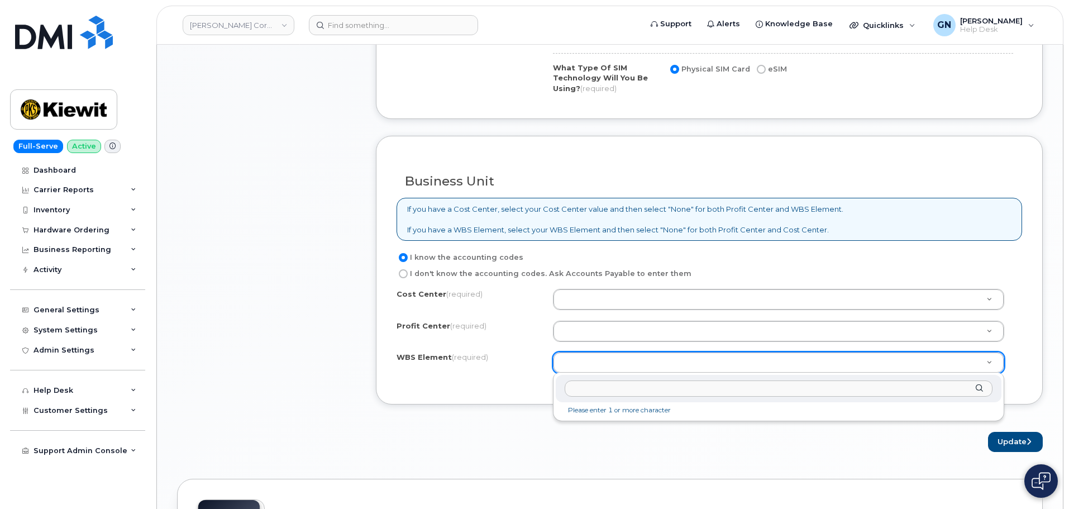
type input "106040.1594"
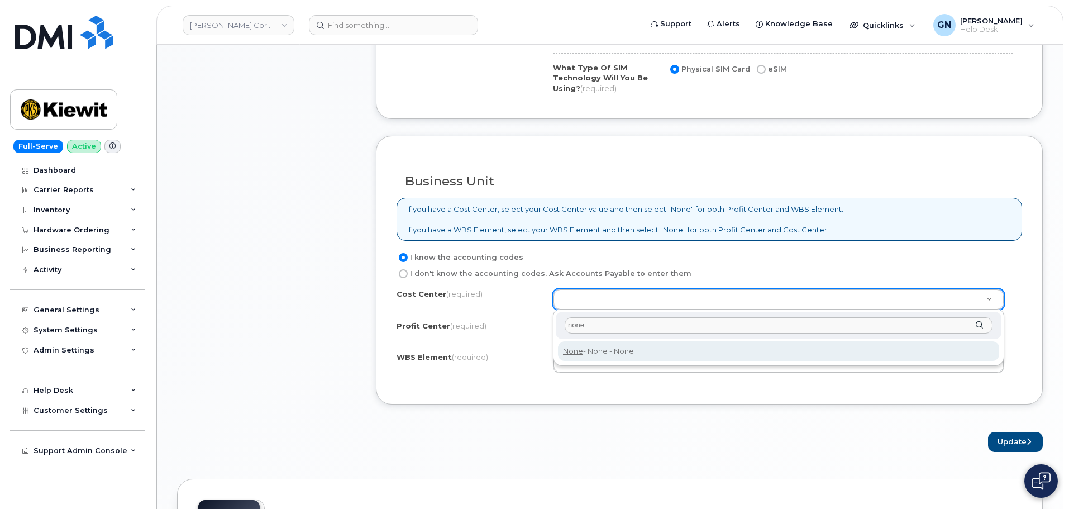
type input "none"
type input "None"
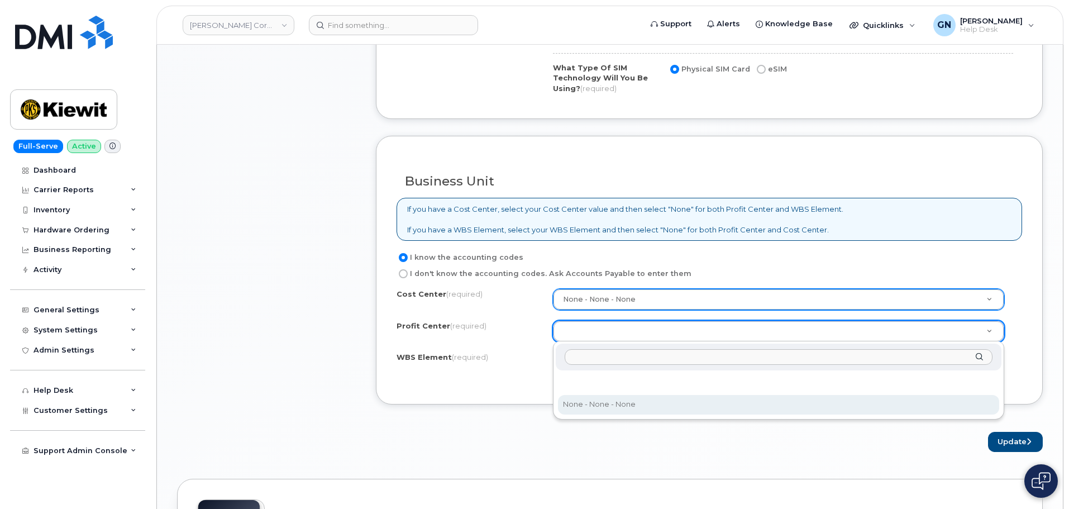
select select "None"
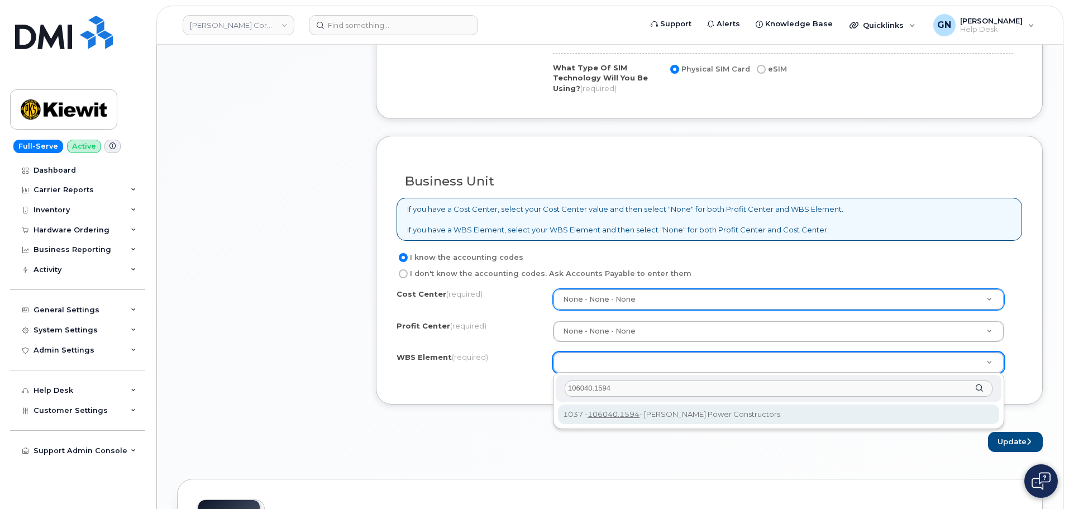
type input "106040.1594"
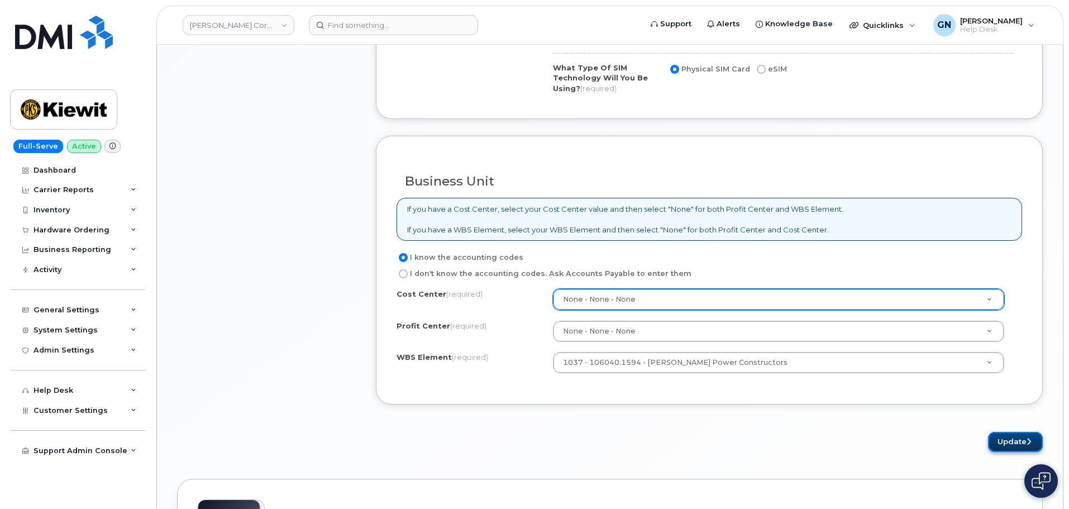
click at [1014, 442] on button "Update" at bounding box center [1015, 442] width 55 height 21
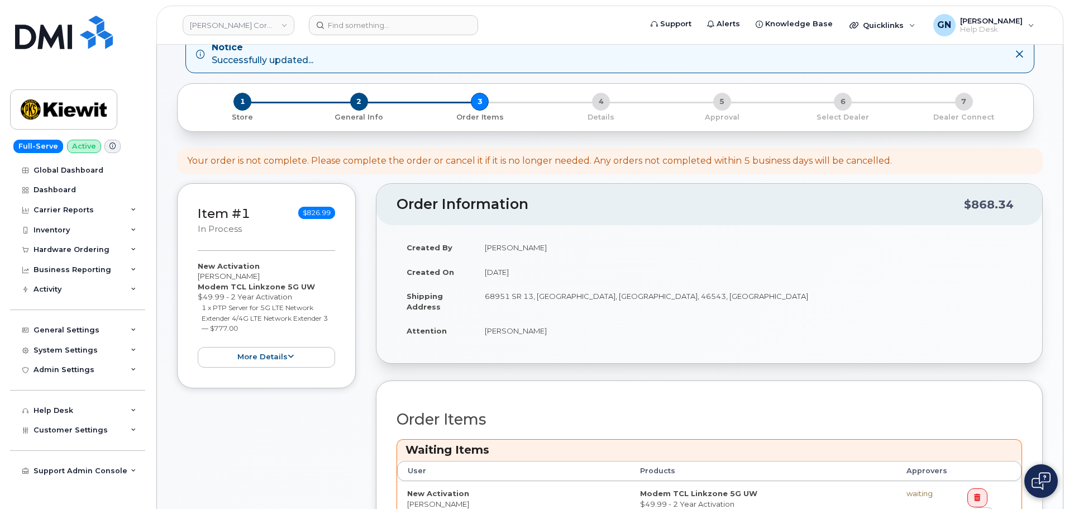
scroll to position [279, 0]
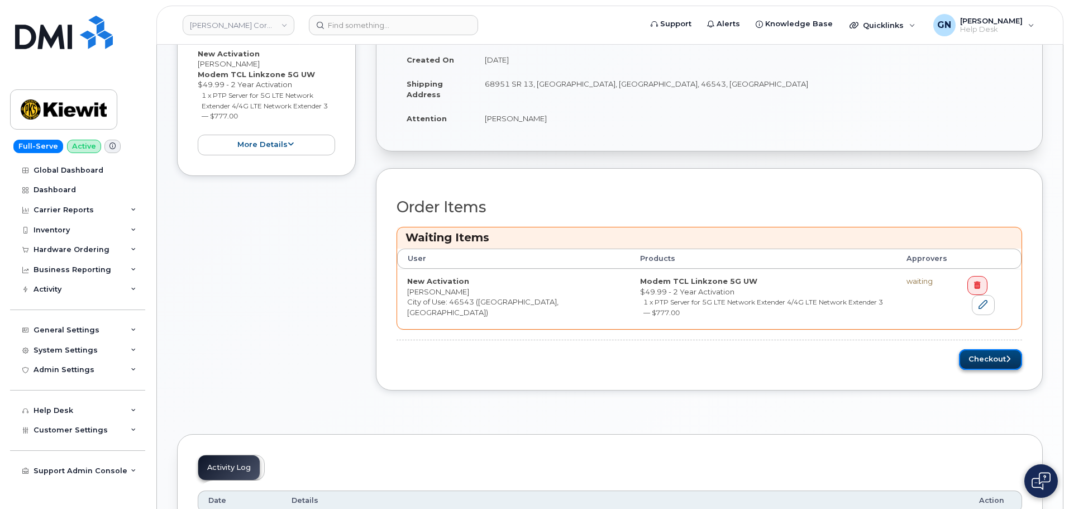
click at [997, 350] on button "Checkout" at bounding box center [990, 359] width 63 height 21
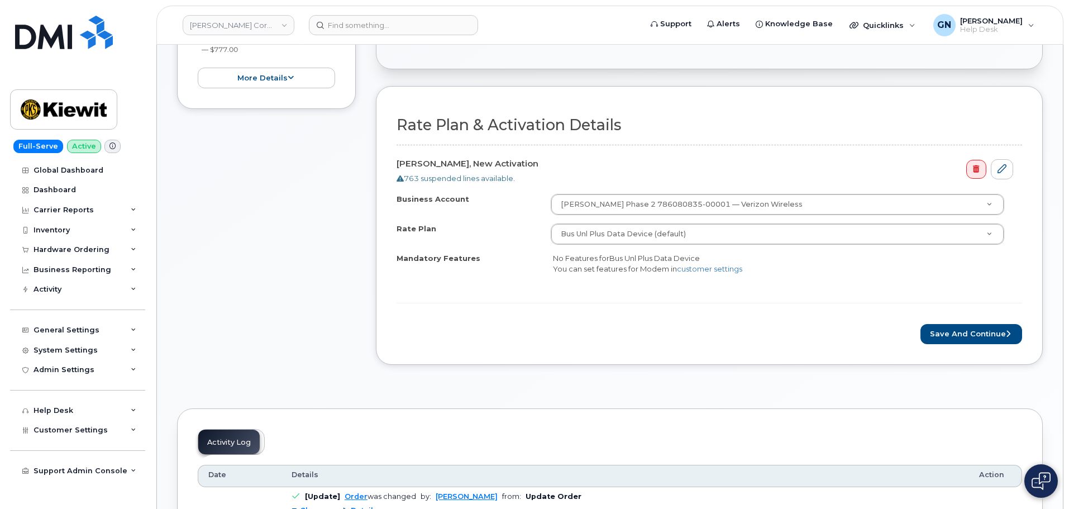
scroll to position [279, 0]
click at [969, 334] on button "Save and Continue" at bounding box center [971, 333] width 102 height 21
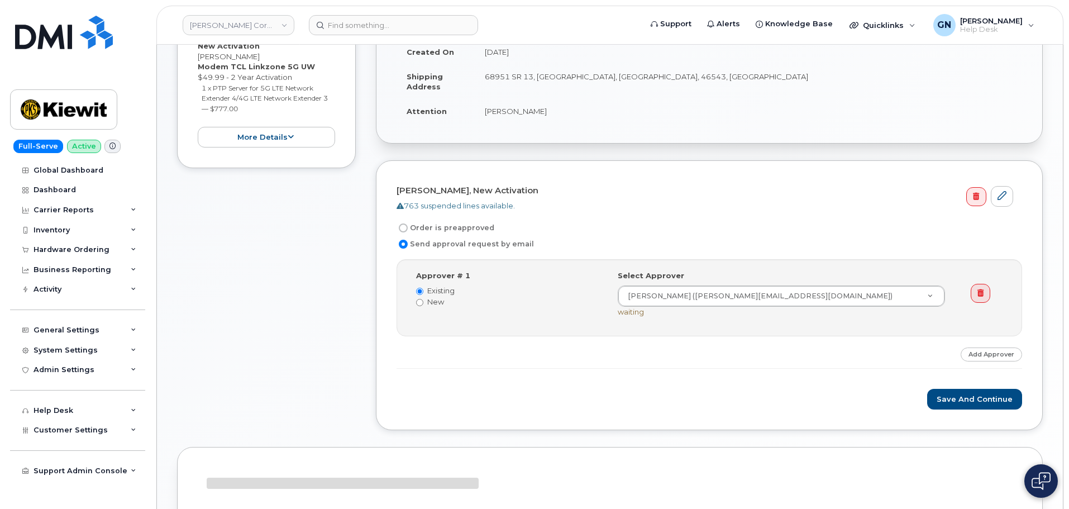
scroll to position [223, 0]
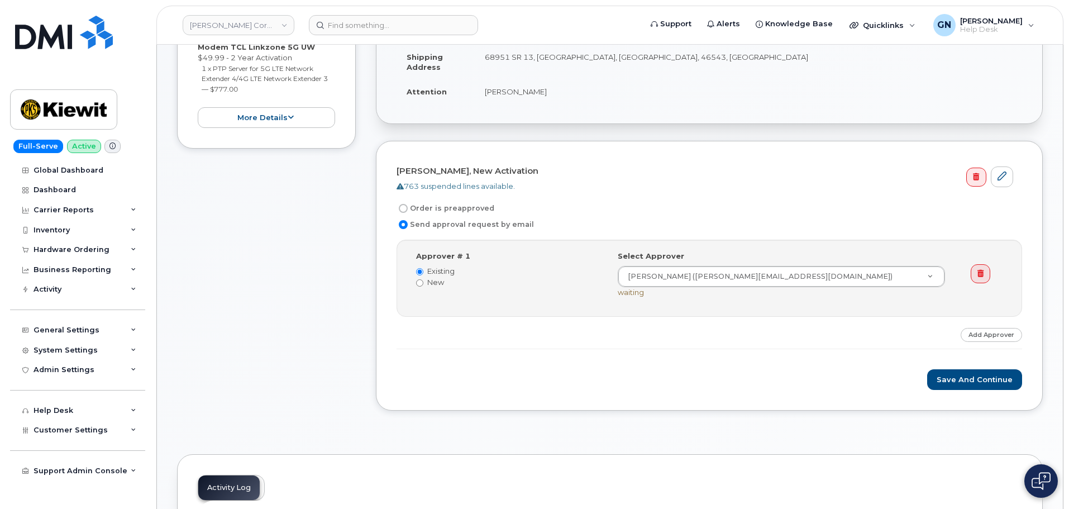
click at [404, 206] on input "Order is preapproved" at bounding box center [403, 208] width 9 height 9
radio input "true"
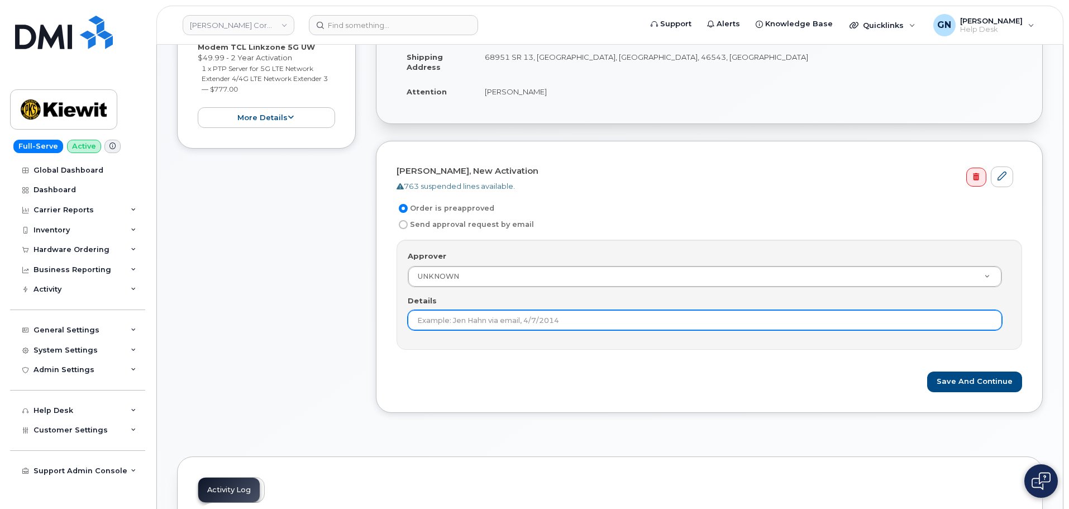
click at [534, 317] on input "Details" at bounding box center [705, 320] width 594 height 20
paste input "[PERSON_NAME]"
type input "[PERSON_NAME]"
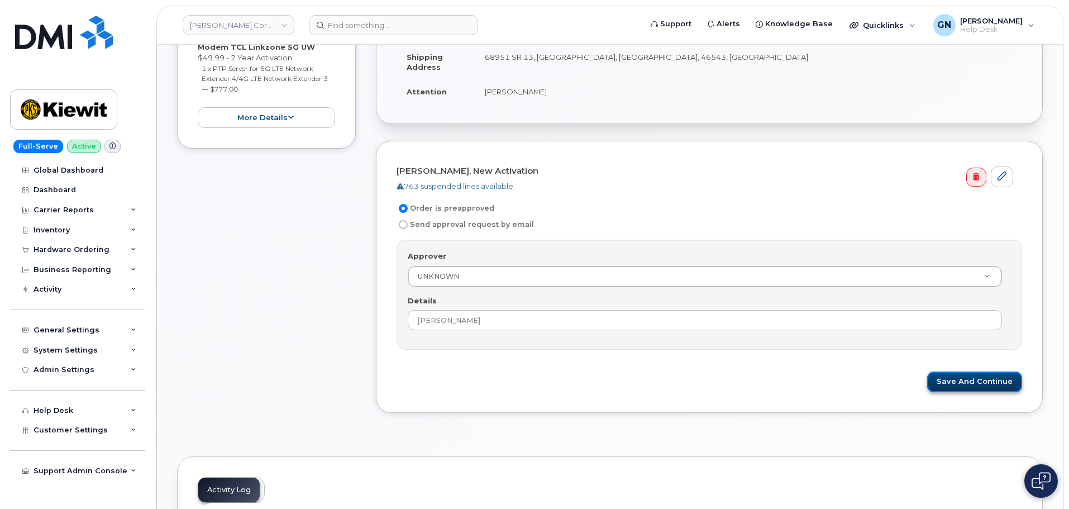
click at [995, 384] on button "Save and Continue" at bounding box center [974, 381] width 95 height 21
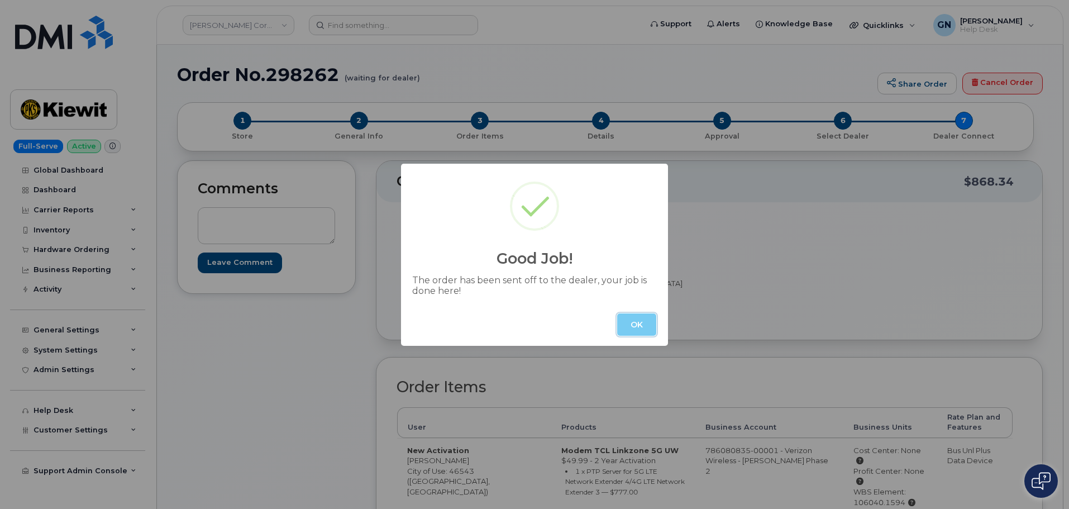
click at [637, 328] on button "OK" at bounding box center [636, 324] width 39 height 22
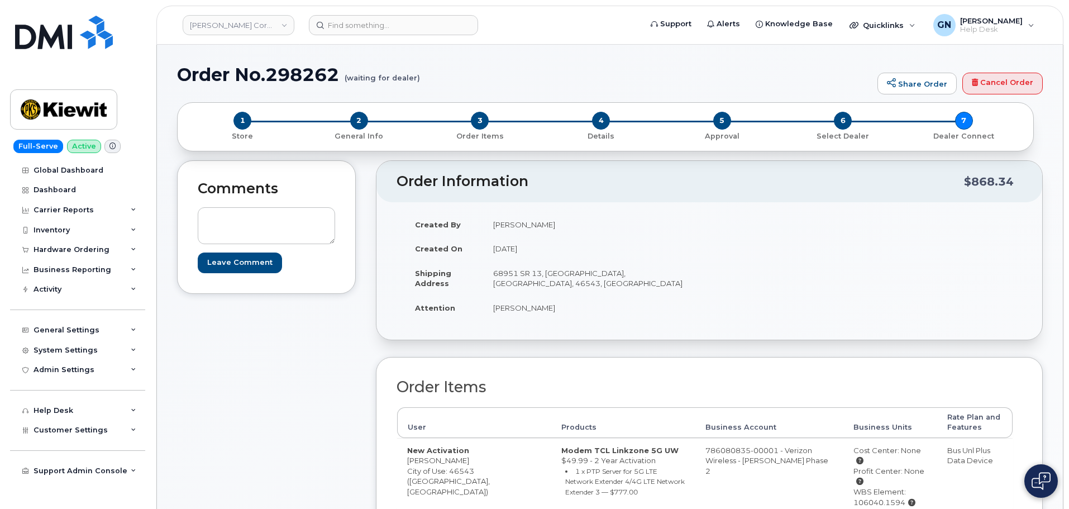
click at [203, 76] on h1 "Order No.298262 (waiting for dealer)" at bounding box center [524, 75] width 695 height 20
drag, startPoint x: 203, startPoint y: 76, endPoint x: 285, endPoint y: 78, distance: 82.7
click at [285, 78] on h1 "Order No.298262 (waiting for dealer)" at bounding box center [524, 75] width 695 height 20
copy h1 "Order No.298262"
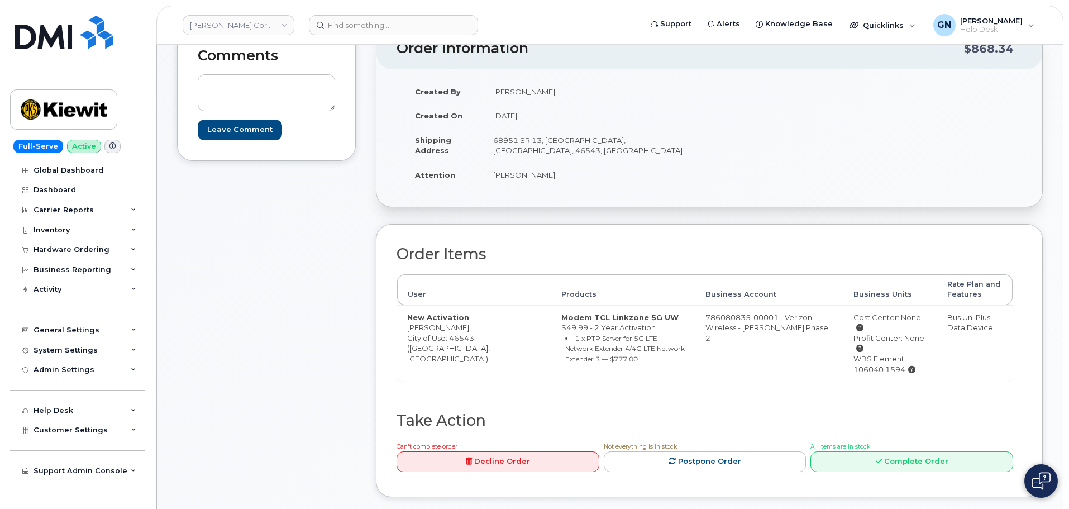
scroll to position [168, 0]
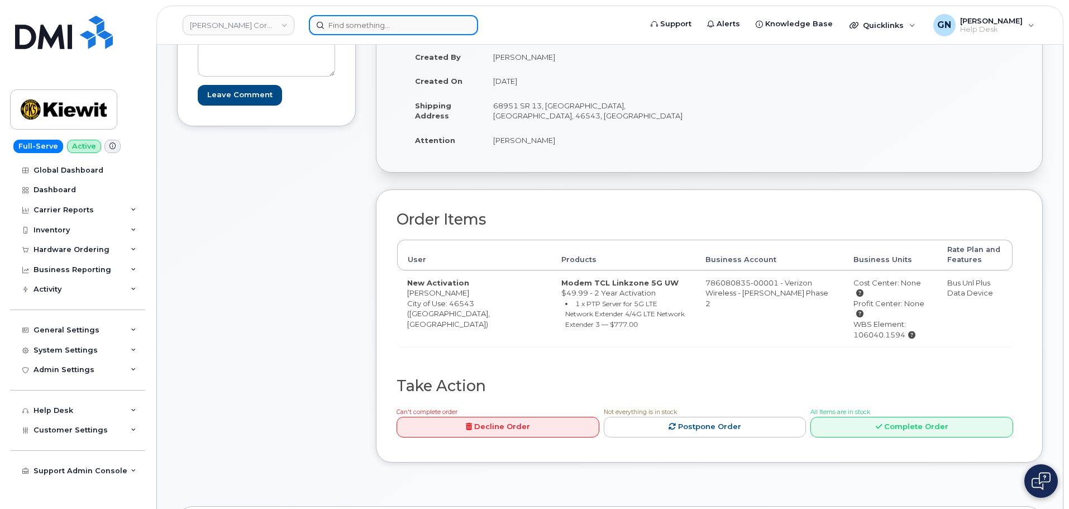
click at [355, 29] on input at bounding box center [393, 25] width 169 height 20
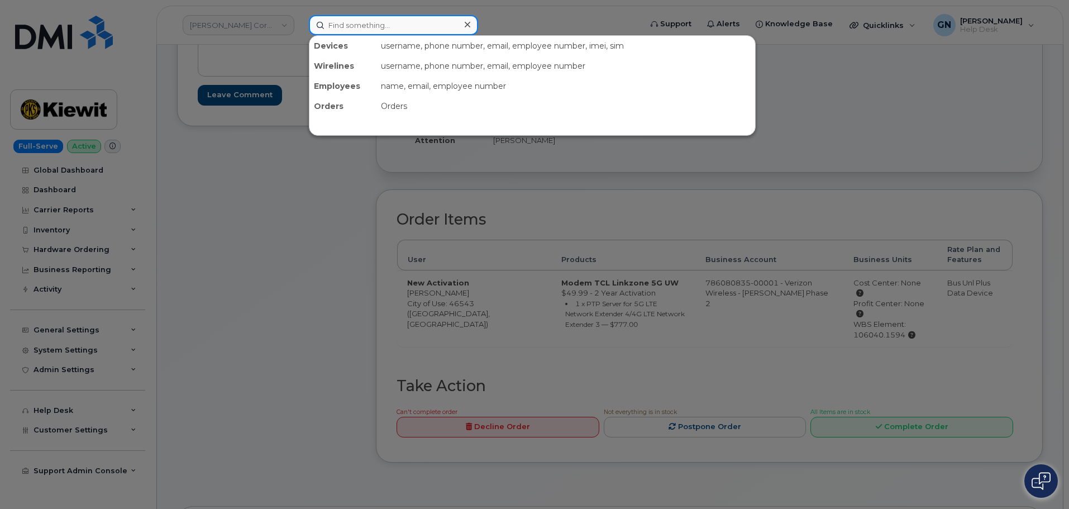
paste input "6472296024"
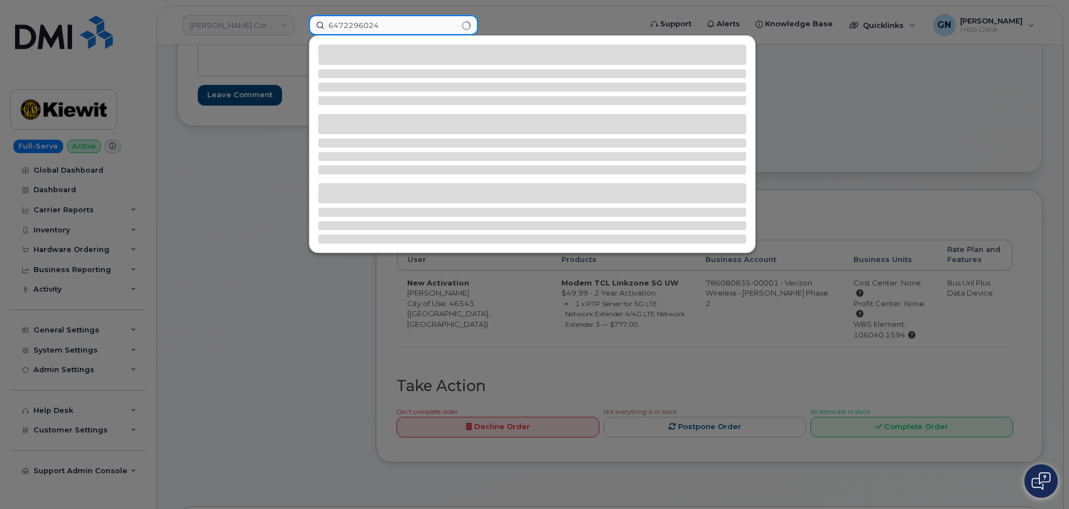
type input "6472296024"
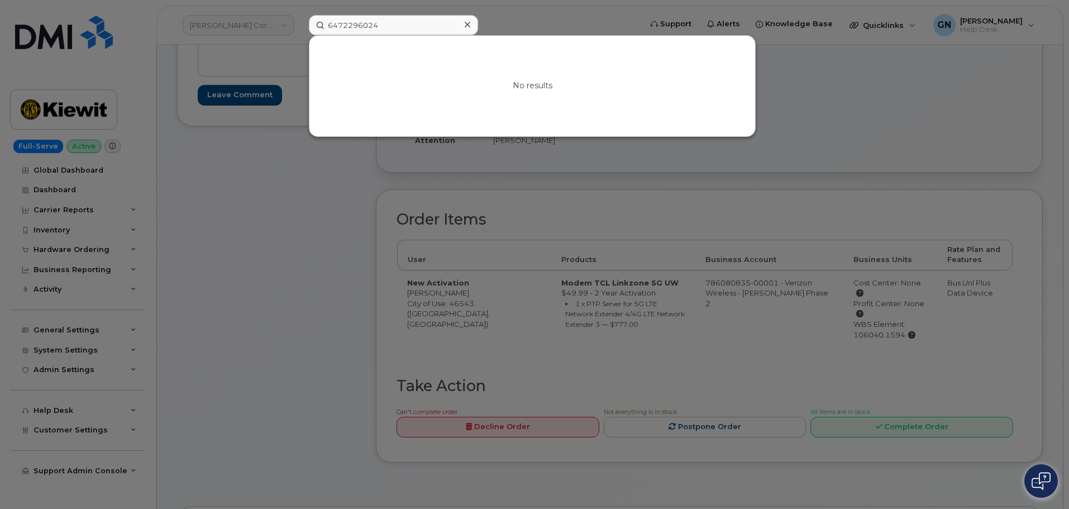
click at [463, 26] on div at bounding box center [467, 25] width 16 height 16
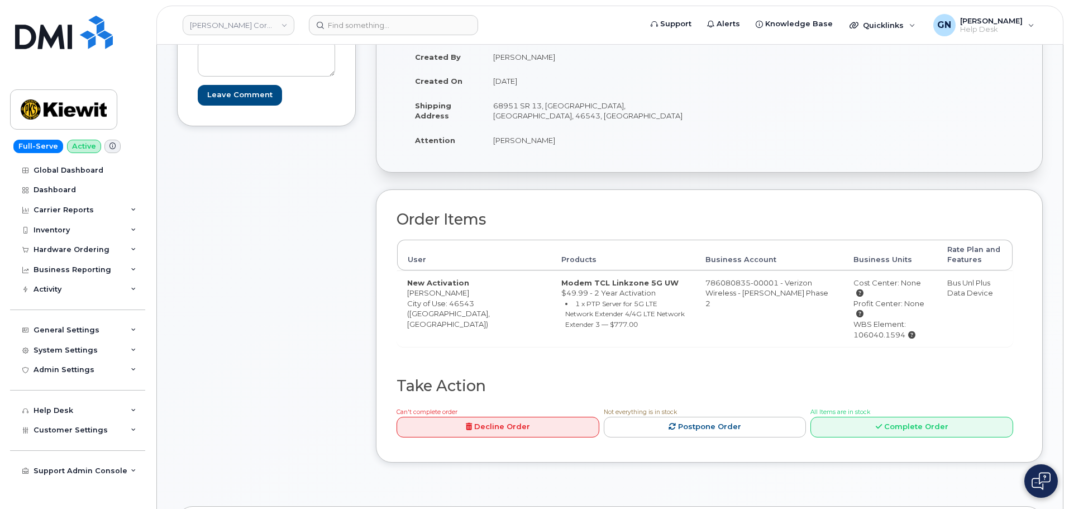
drag, startPoint x: 194, startPoint y: 236, endPoint x: 198, endPoint y: 231, distance: 6.7
click at [196, 233] on div "Comments Leave Comment" at bounding box center [266, 236] width 179 height 486
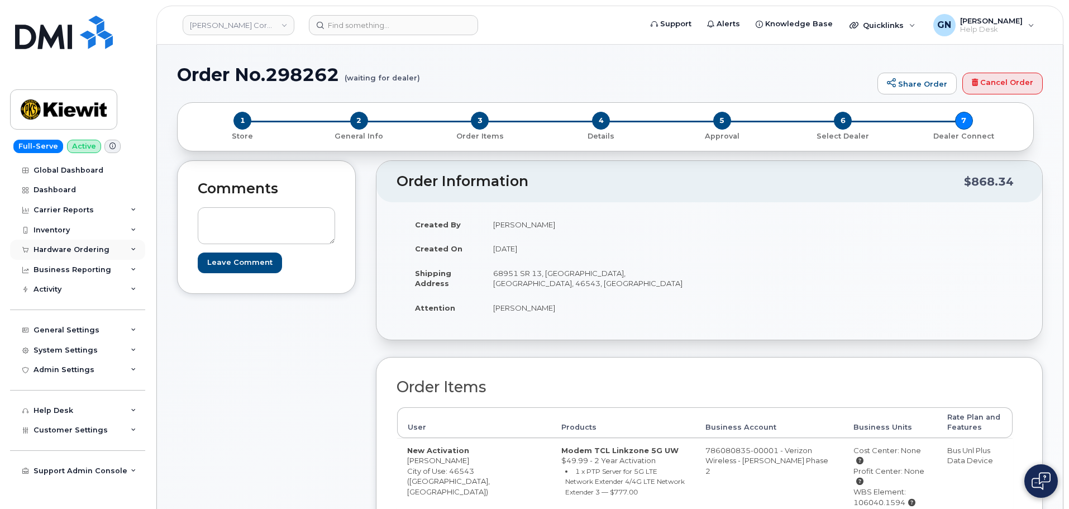
click at [88, 252] on div "Hardware Ordering" at bounding box center [72, 249] width 76 height 9
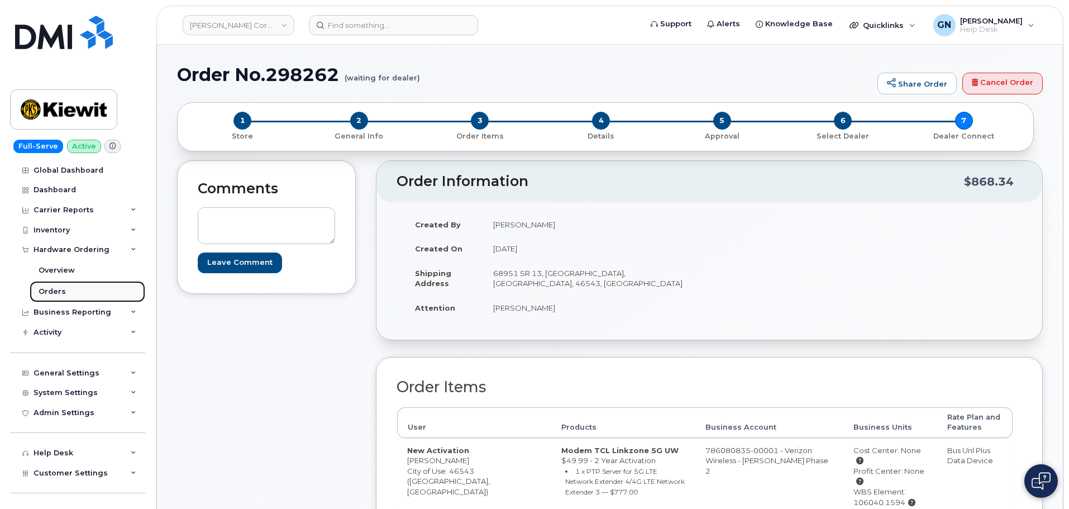
click at [65, 285] on link "Orders" at bounding box center [88, 291] width 116 height 21
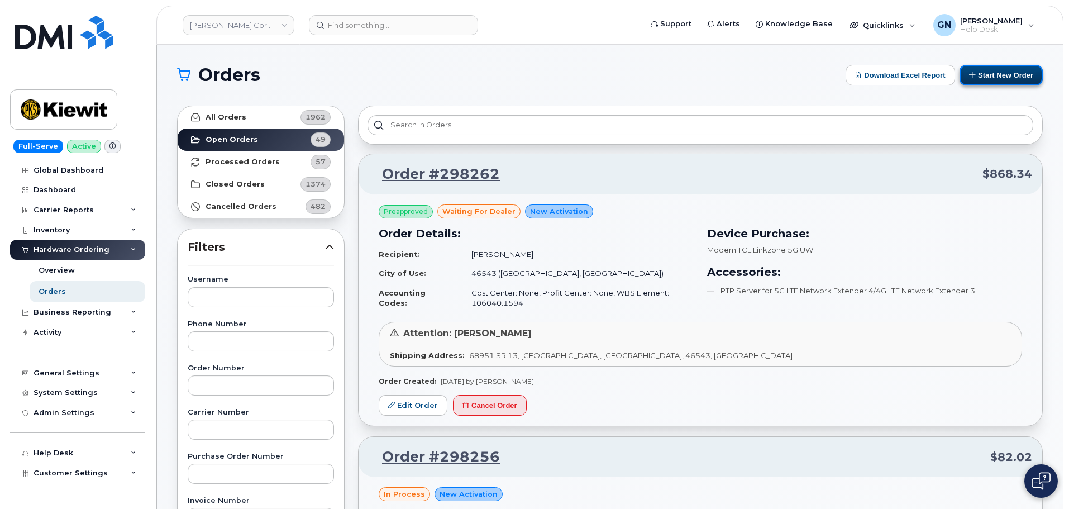
click at [987, 78] on button "Start New Order" at bounding box center [1000, 75] width 83 height 21
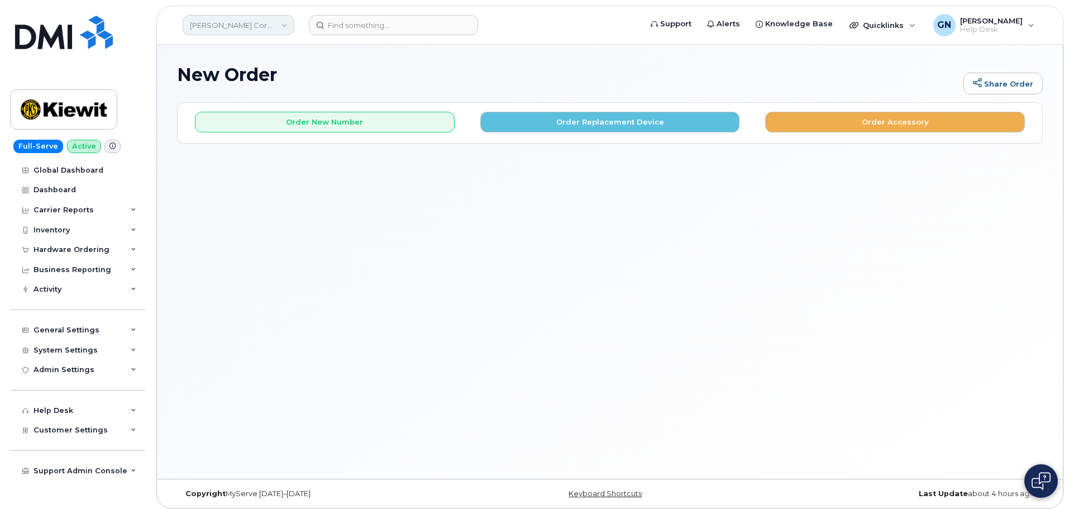
click at [260, 25] on link "[PERSON_NAME] Corporation" at bounding box center [239, 25] width 112 height 20
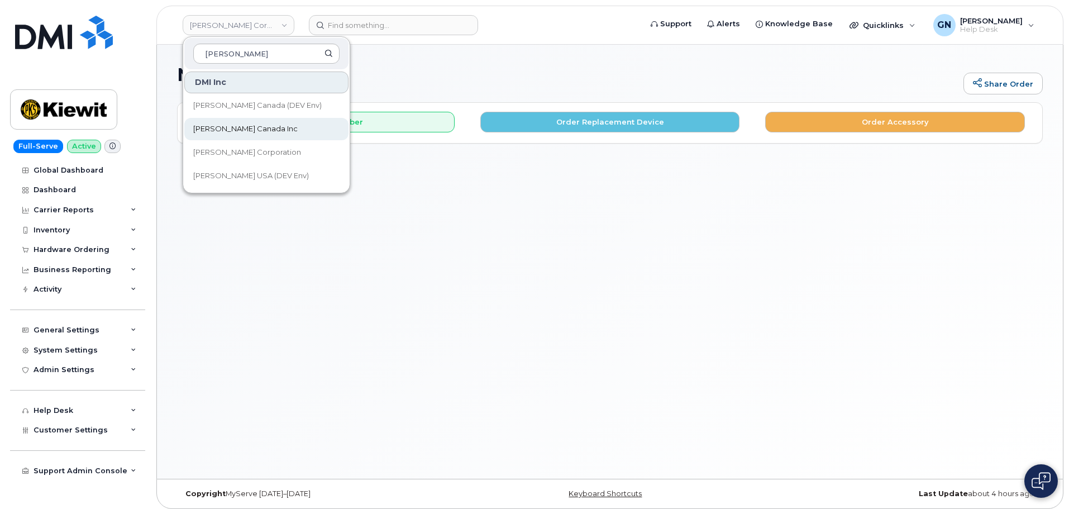
type input "[PERSON_NAME]"
click at [261, 128] on link "[PERSON_NAME] Canada Inc" at bounding box center [266, 129] width 164 height 22
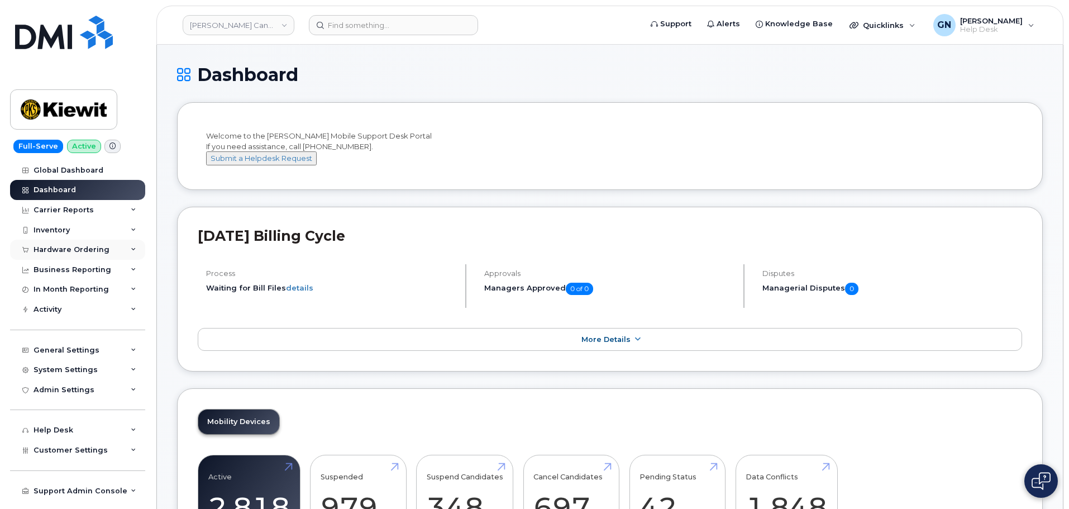
click at [82, 249] on div "Hardware Ordering" at bounding box center [72, 249] width 76 height 9
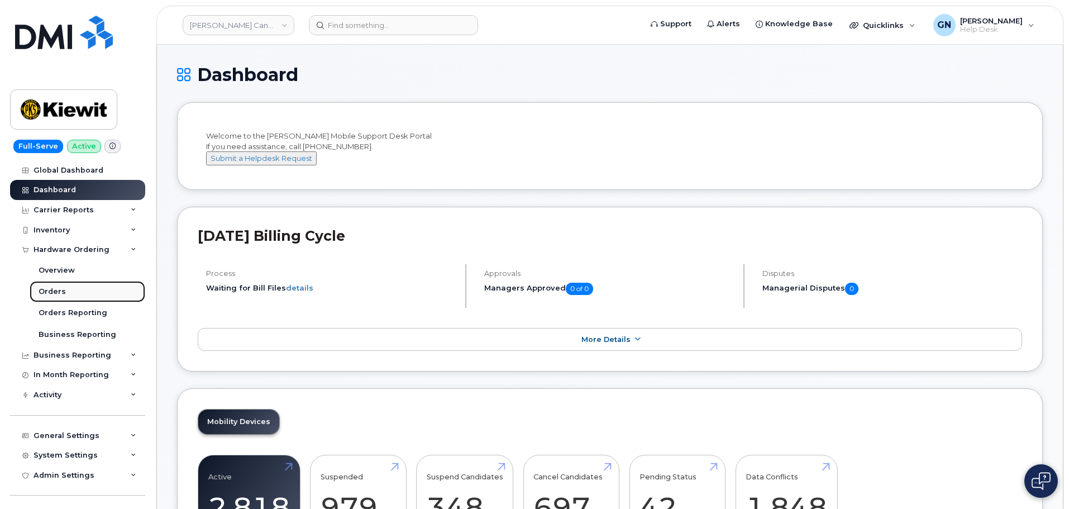
click at [60, 290] on div "Orders" at bounding box center [52, 291] width 27 height 10
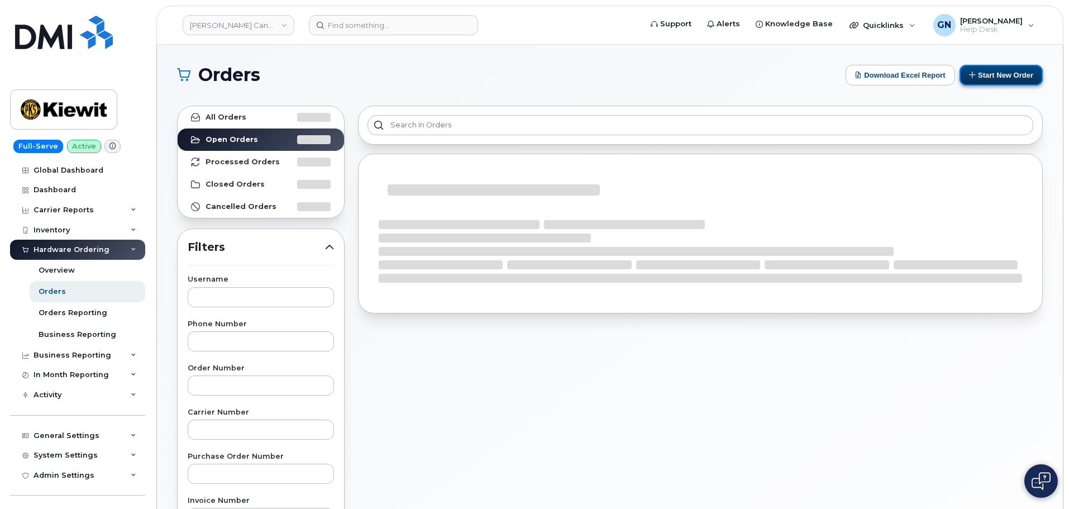
drag, startPoint x: 1023, startPoint y: 79, endPoint x: 1022, endPoint y: 85, distance: 5.7
click at [1023, 80] on button "Start New Order" at bounding box center [1000, 75] width 83 height 21
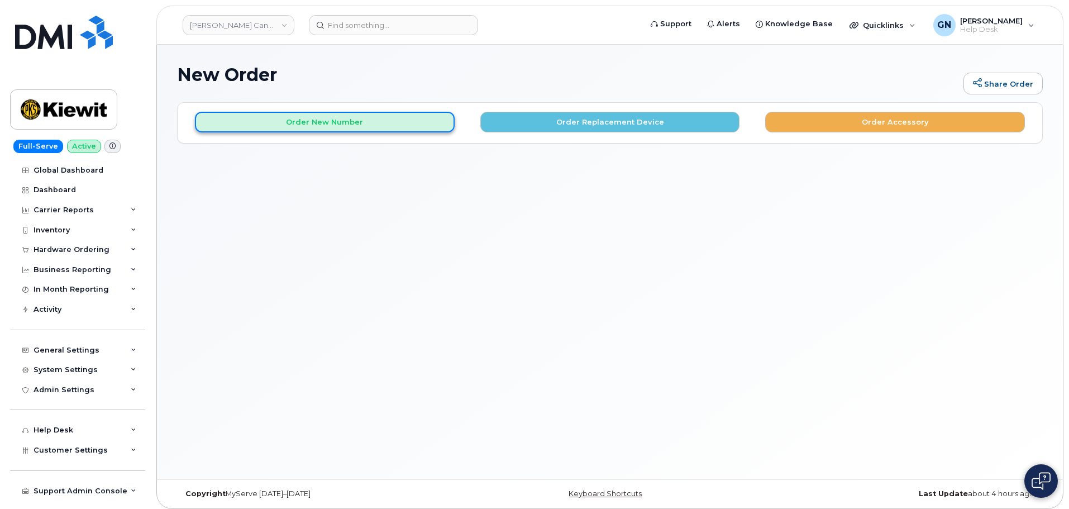
click at [273, 114] on button "Order New Number" at bounding box center [325, 122] width 260 height 21
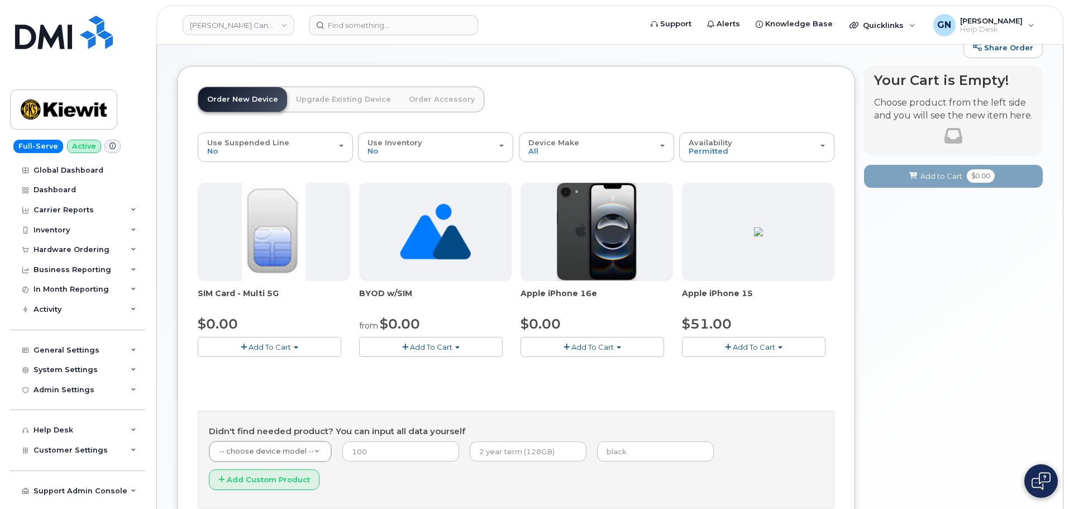
scroll to position [56, 0]
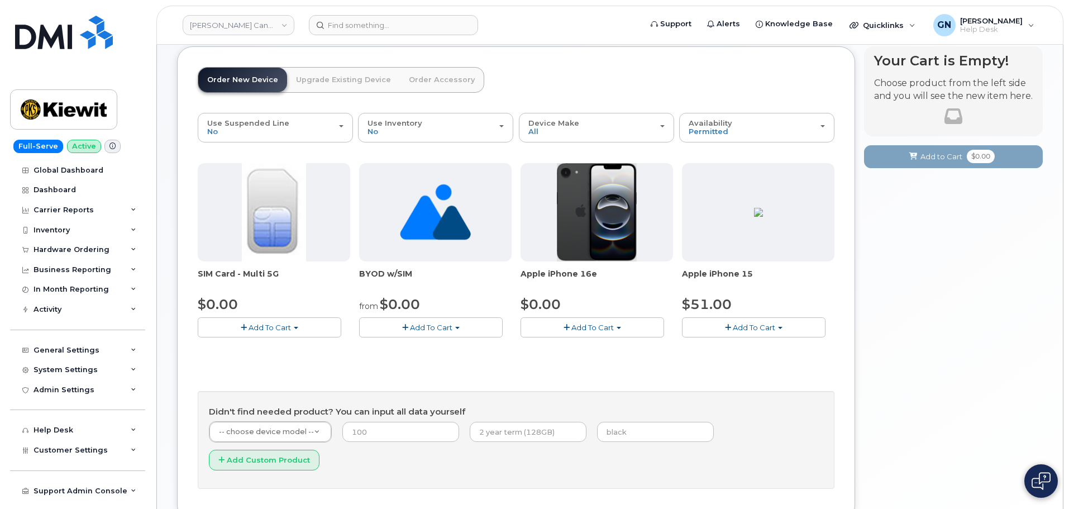
click at [581, 329] on span "Add To Cart" at bounding box center [592, 327] width 42 height 9
click at [576, 352] on link "$0.00 - 3 Year Activation (128GB)" at bounding box center [595, 348] width 144 height 14
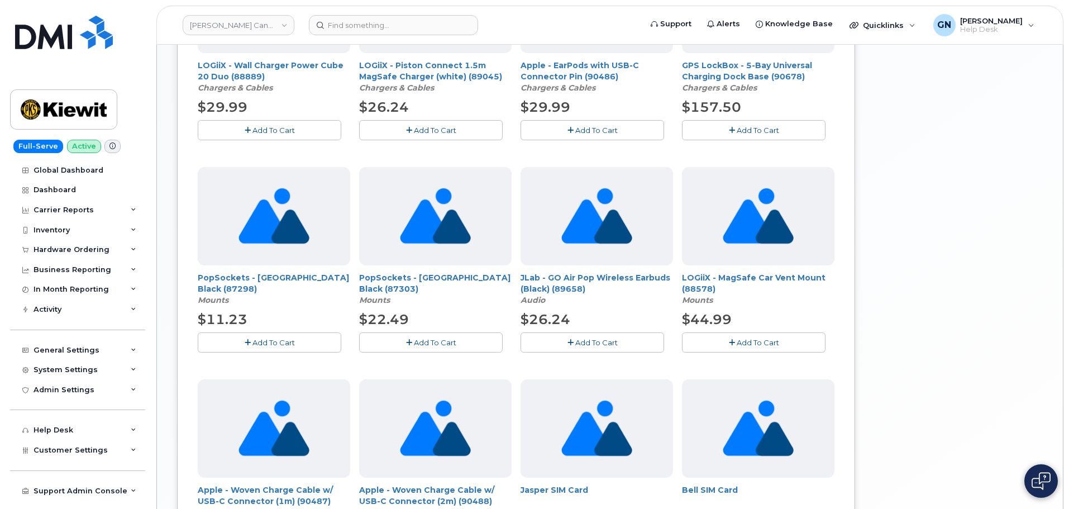
scroll to position [731, 0]
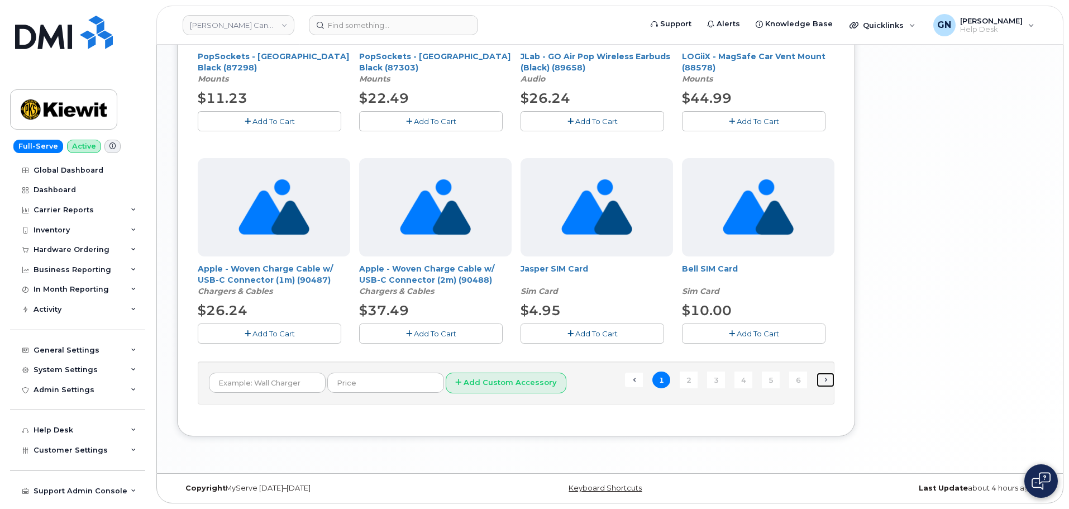
click at [825, 382] on link "Next →" at bounding box center [825, 379] width 18 height 15
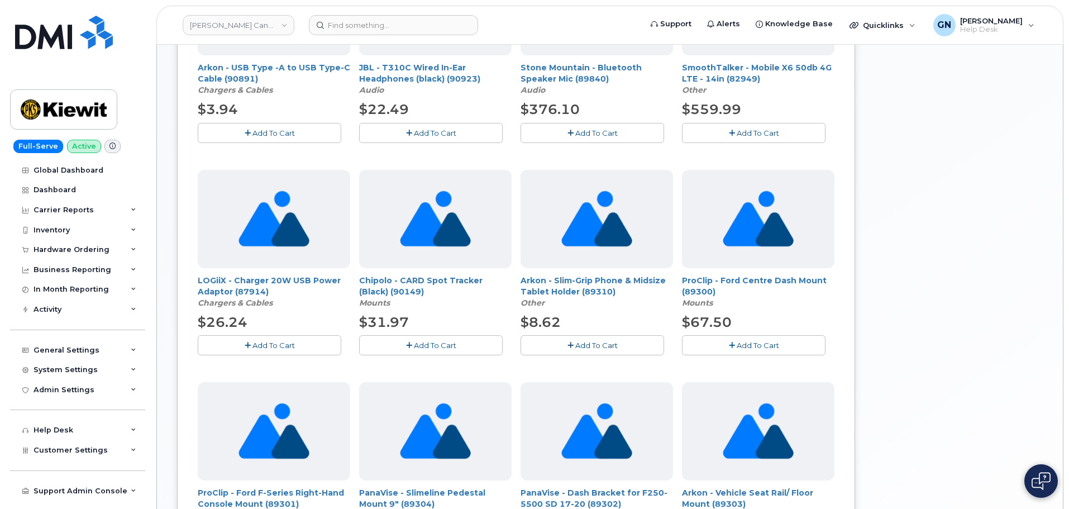
scroll to position [117, 0]
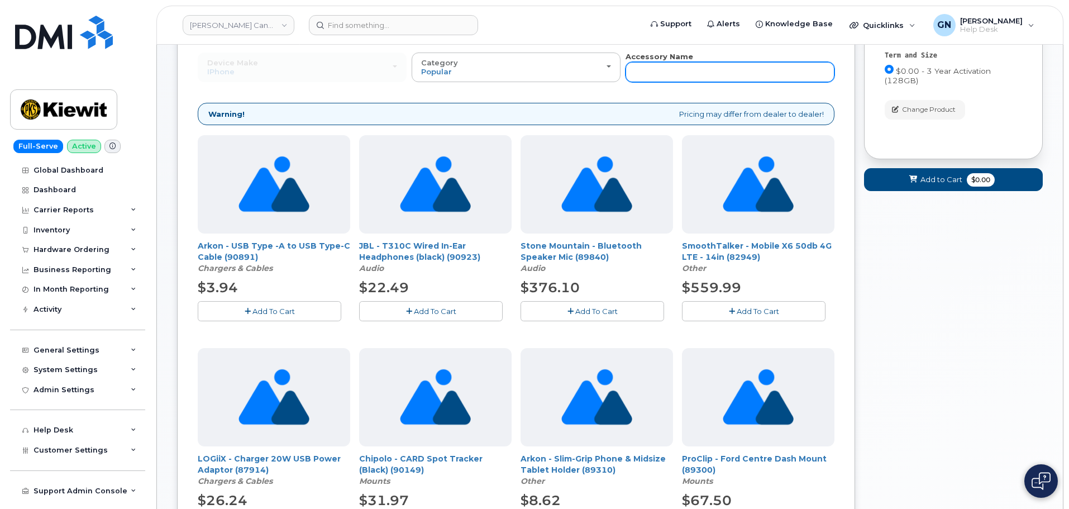
click at [674, 69] on input "text" at bounding box center [729, 72] width 209 height 20
type input "case"
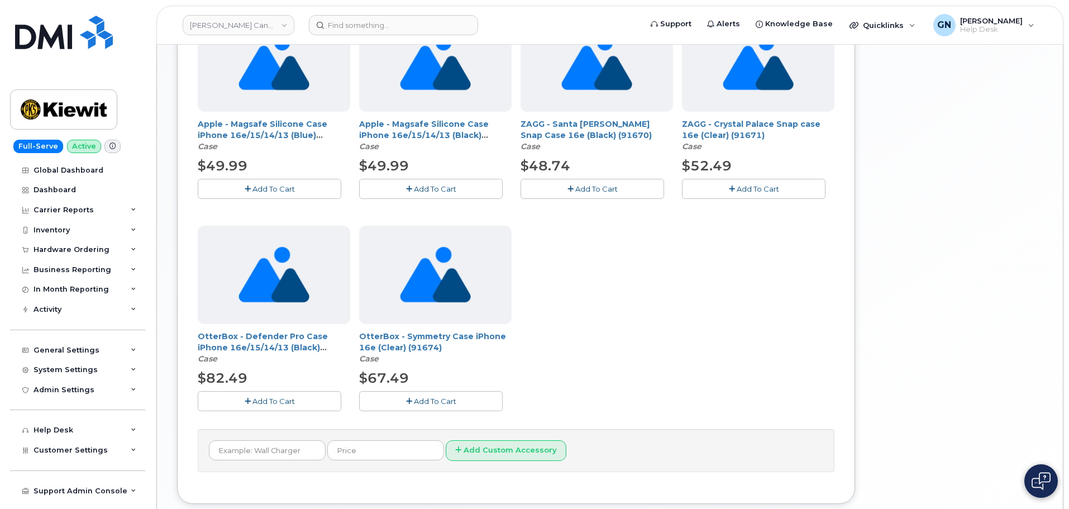
scroll to position [452, 0]
click at [280, 402] on span "Add To Cart" at bounding box center [273, 400] width 42 height 9
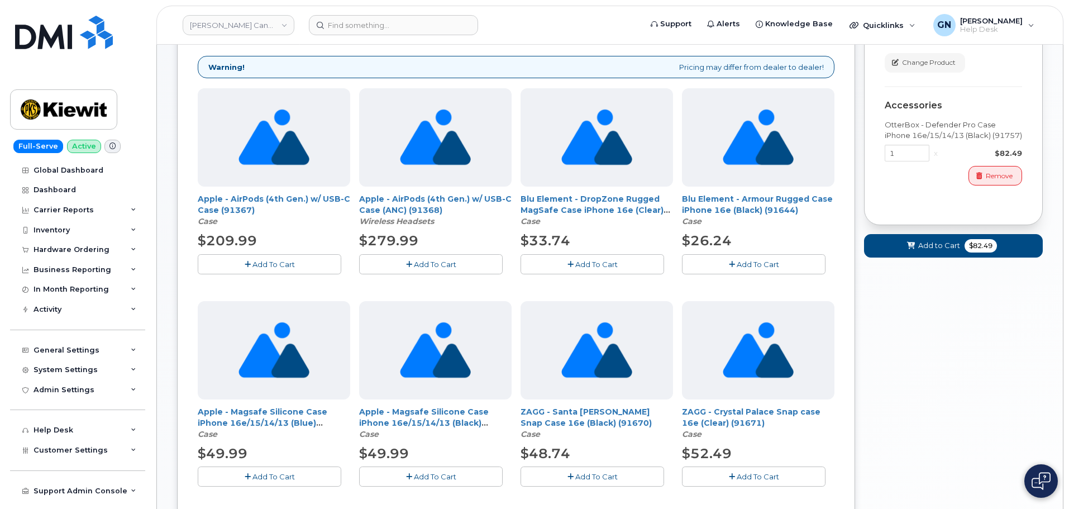
scroll to position [173, 0]
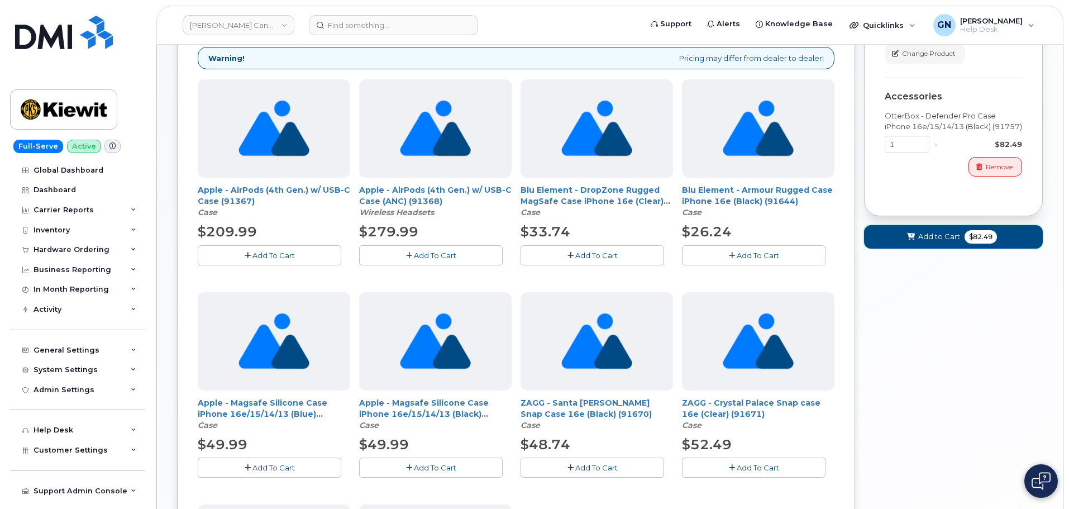
drag, startPoint x: 932, startPoint y: 240, endPoint x: 918, endPoint y: 279, distance: 41.0
click at [931, 239] on span "Add to Cart" at bounding box center [939, 236] width 42 height 11
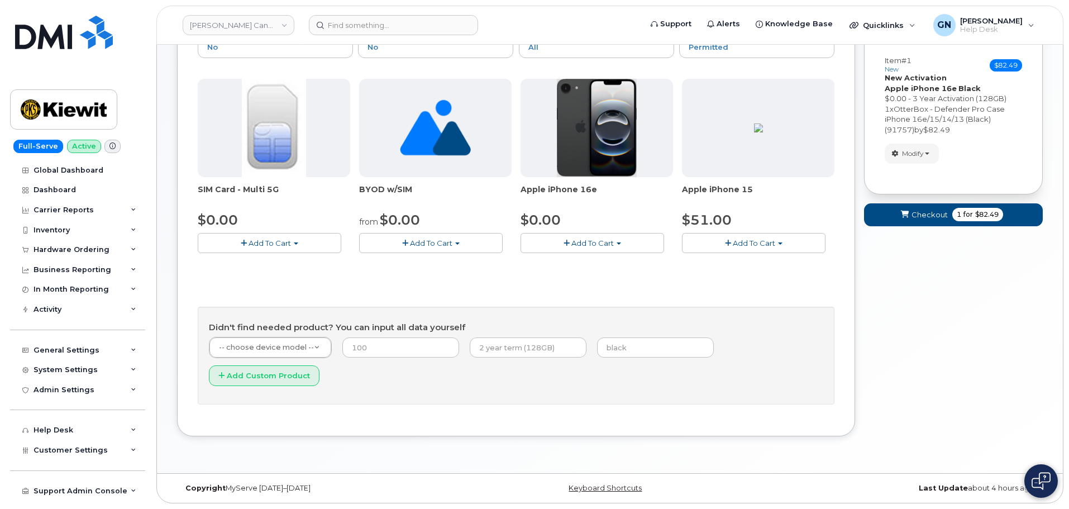
scroll to position [112, 0]
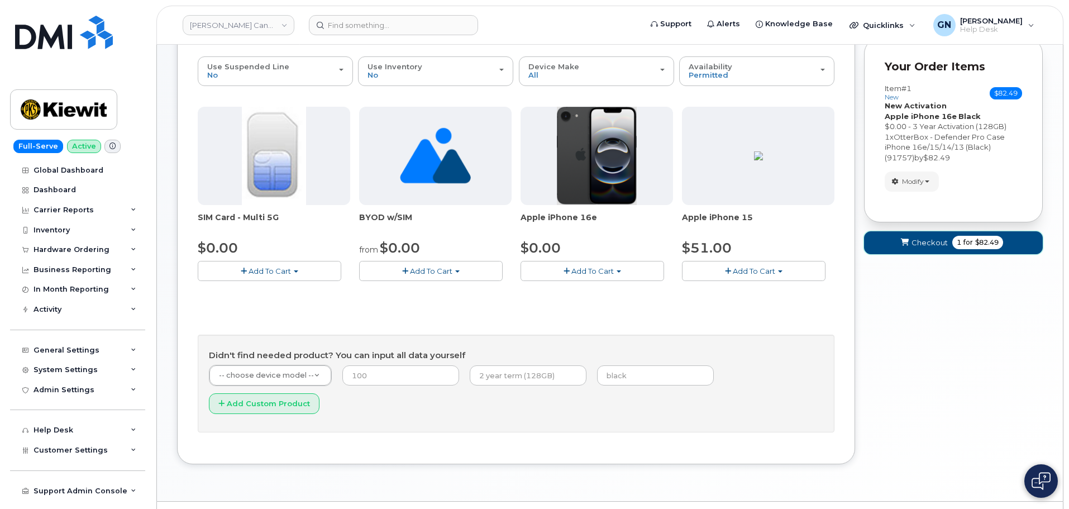
click at [926, 246] on span "Checkout" at bounding box center [929, 242] width 36 height 11
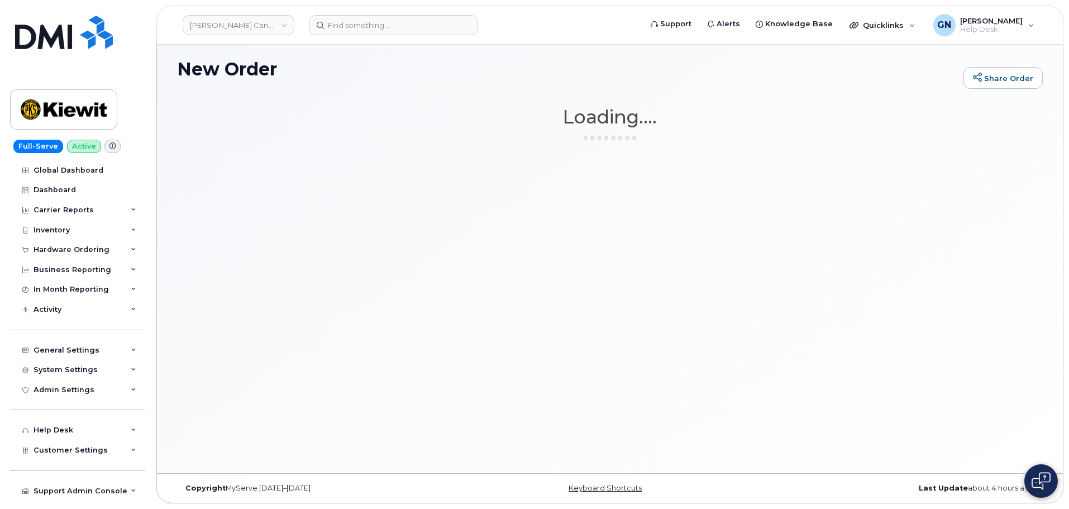
scroll to position [6, 0]
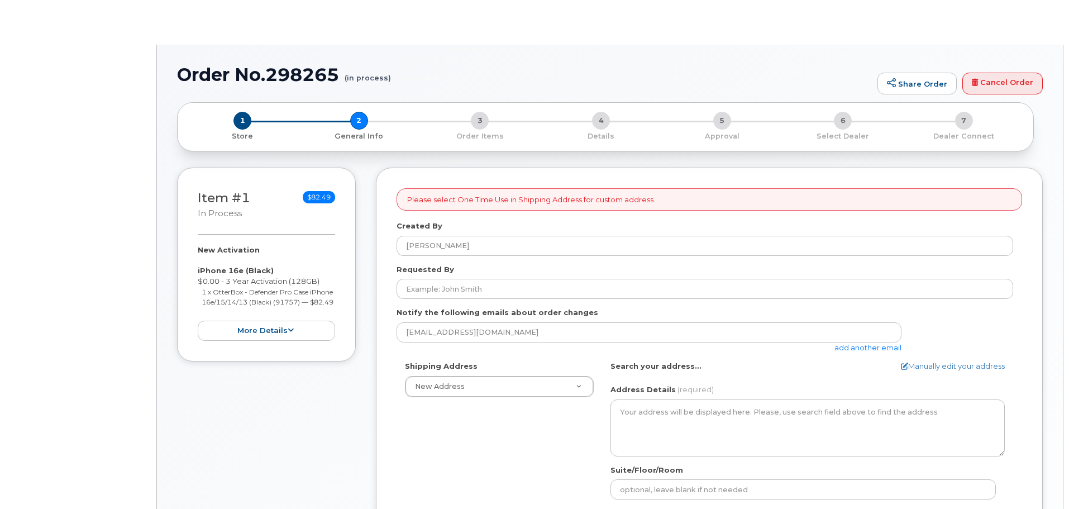
select select
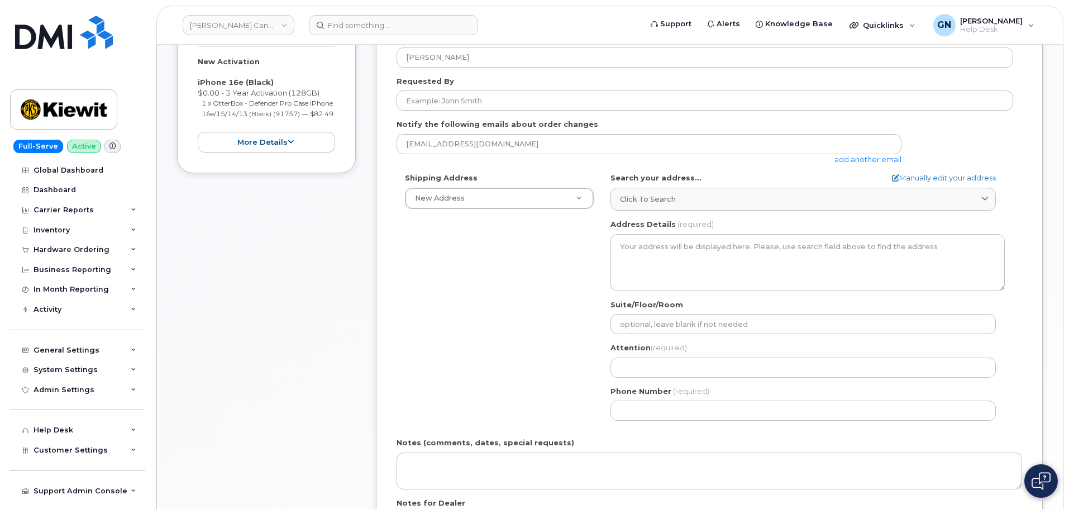
scroll to position [279, 0]
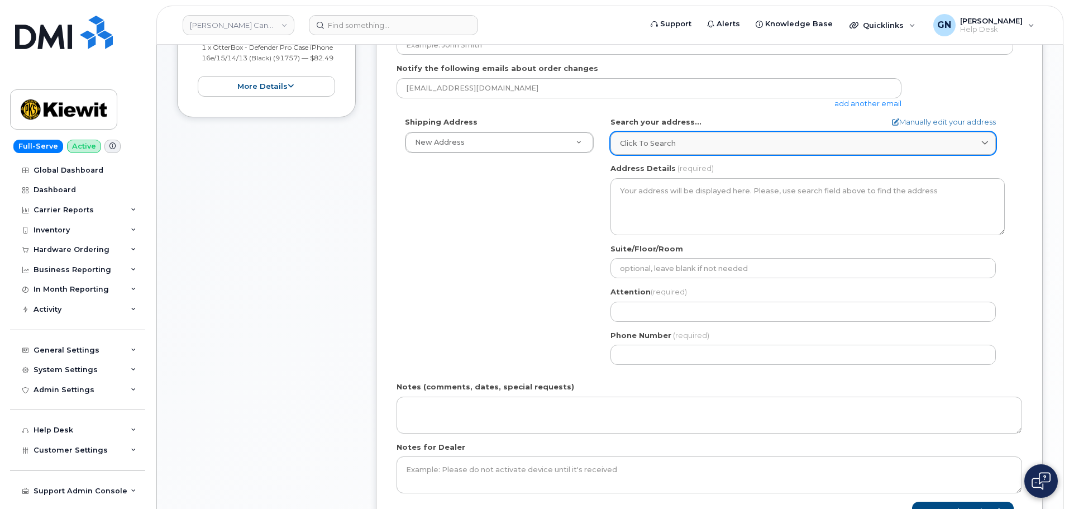
click at [653, 140] on span "Click to search" at bounding box center [648, 143] width 56 height 11
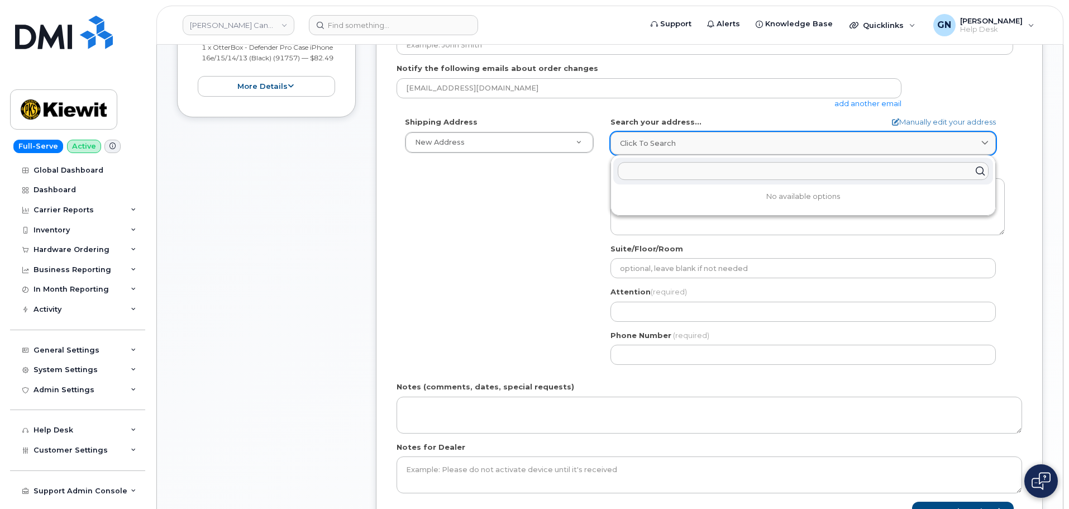
paste input "[STREET_ADDRESS][PERSON_NAME]"
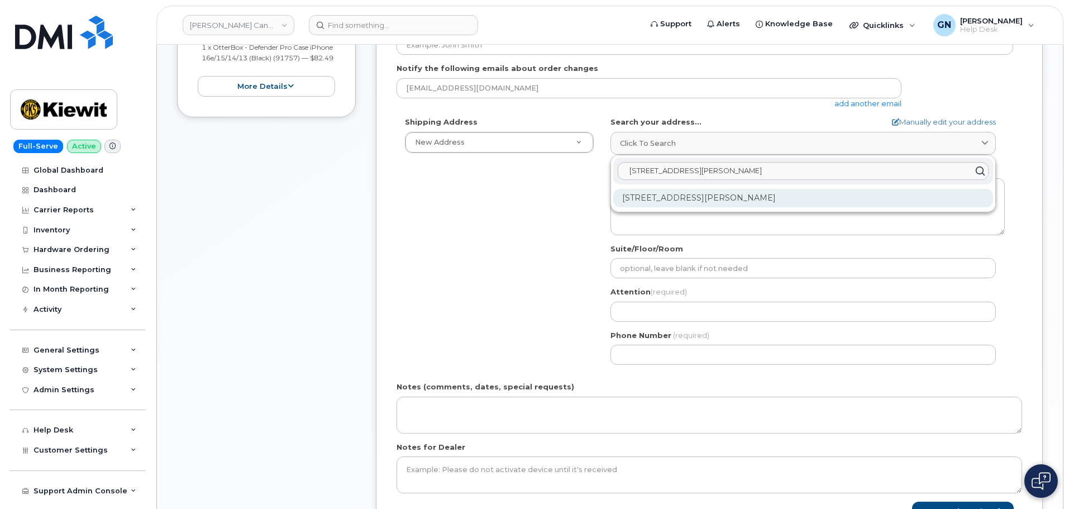
type input "[STREET_ADDRESS][PERSON_NAME]"
click at [710, 200] on div "[STREET_ADDRESS][PERSON_NAME]" at bounding box center [803, 198] width 380 height 18
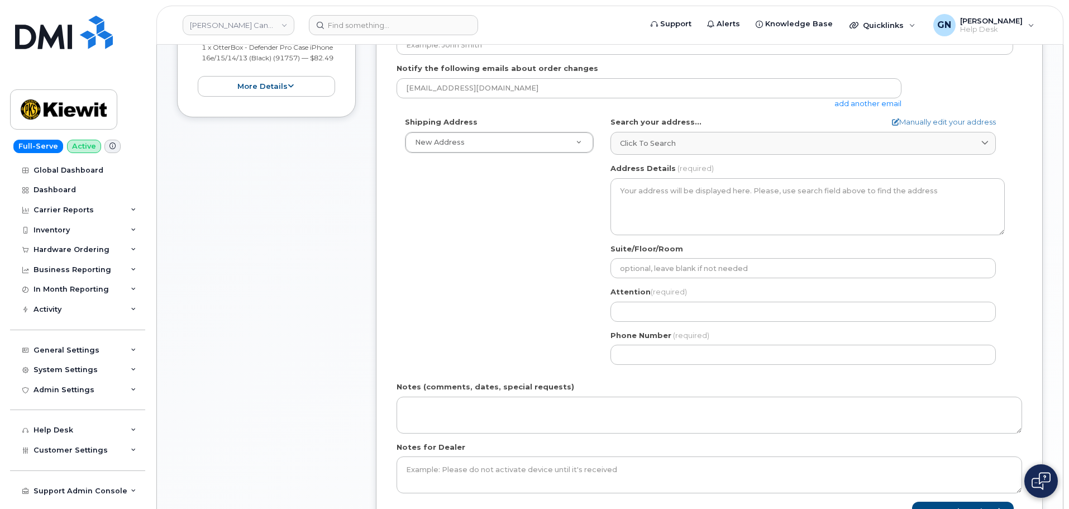
select select
type textarea "[STREET_ADDRESS]"
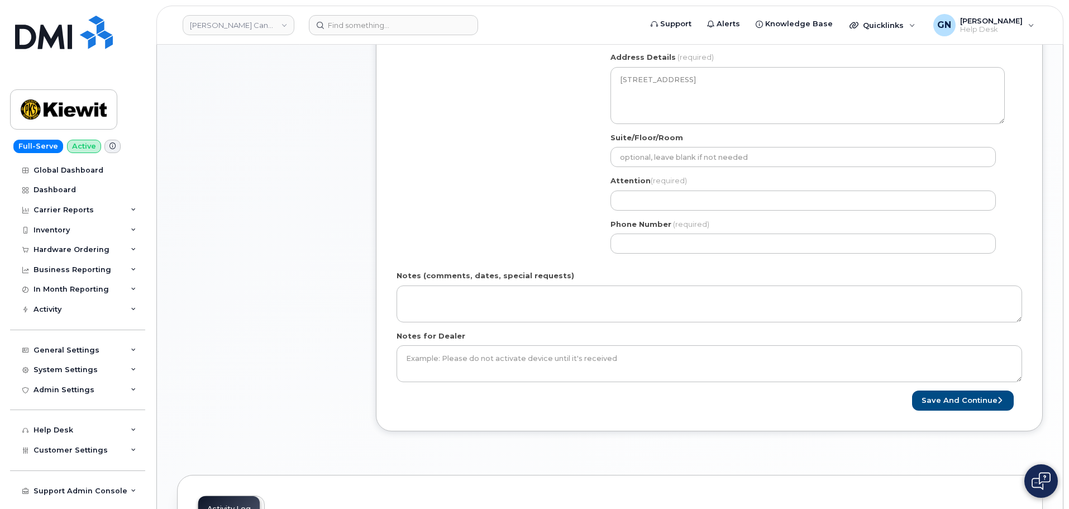
scroll to position [391, 0]
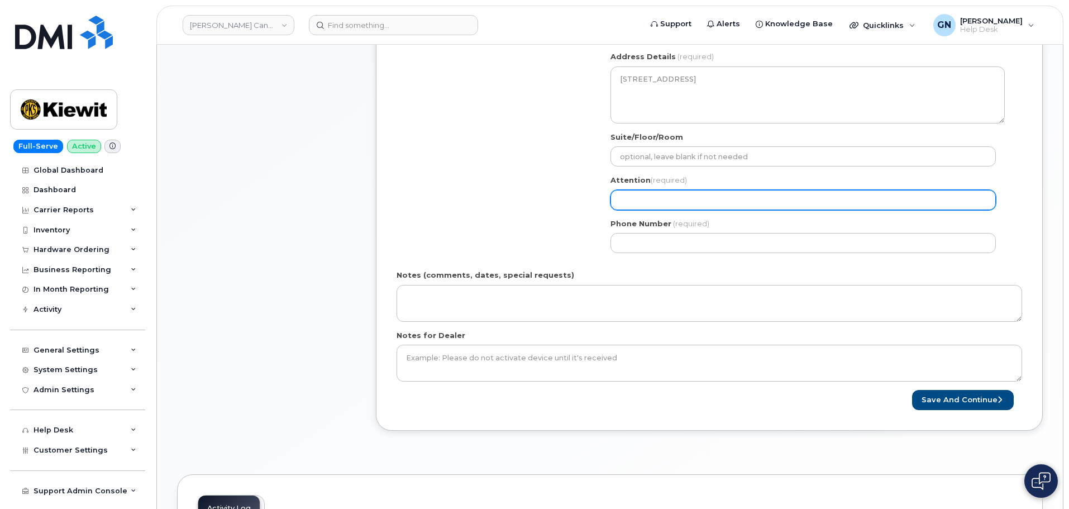
click at [726, 198] on input "Attention (required)" at bounding box center [802, 200] width 385 height 20
paste input "[PERSON_NAME]"
select select
type input "[PERSON_NAME]"
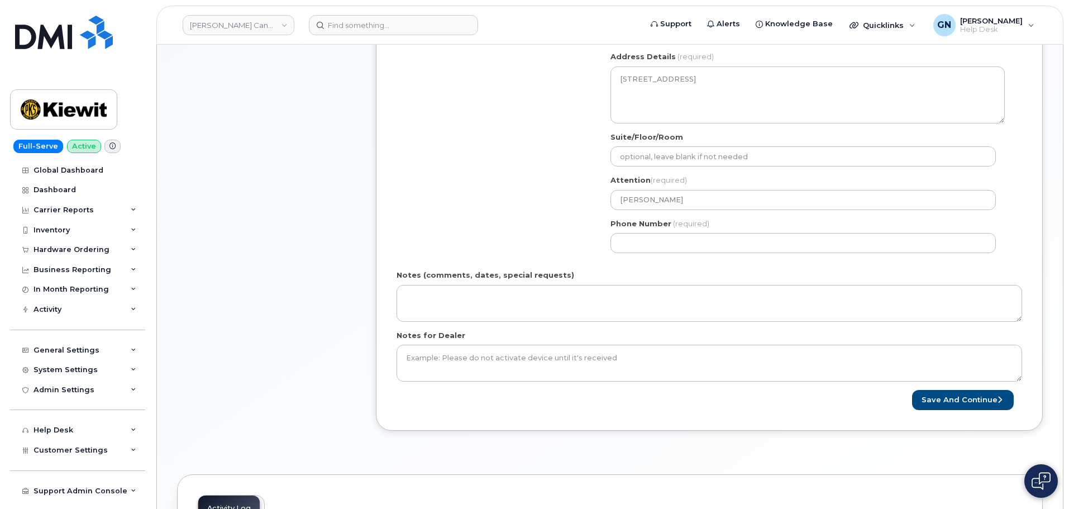
click at [748, 232] on div "Phone Number (required)" at bounding box center [807, 235] width 394 height 35
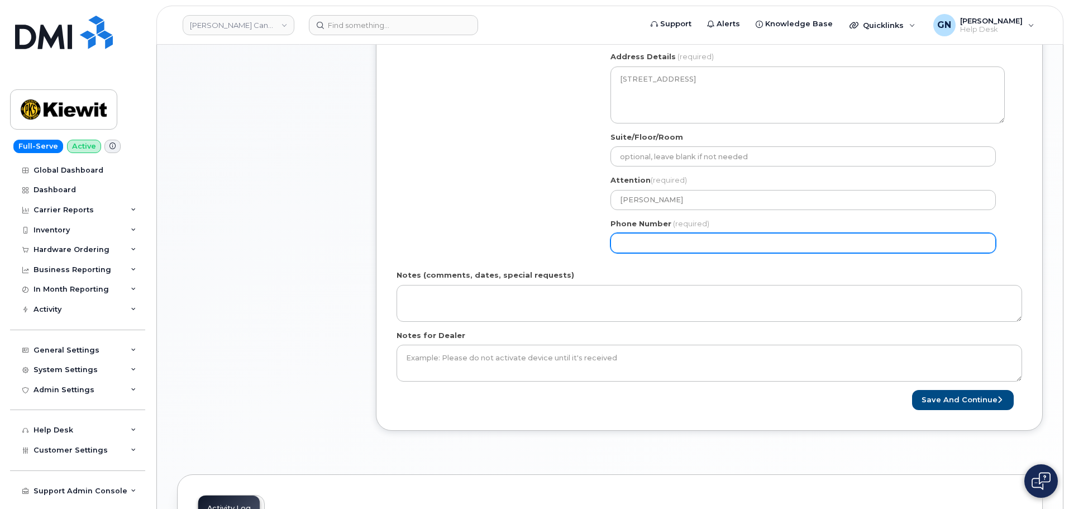
click at [747, 242] on input "Phone Number" at bounding box center [802, 243] width 385 height 20
paste input "6472296024"
select select
type input "6472296024"
select select
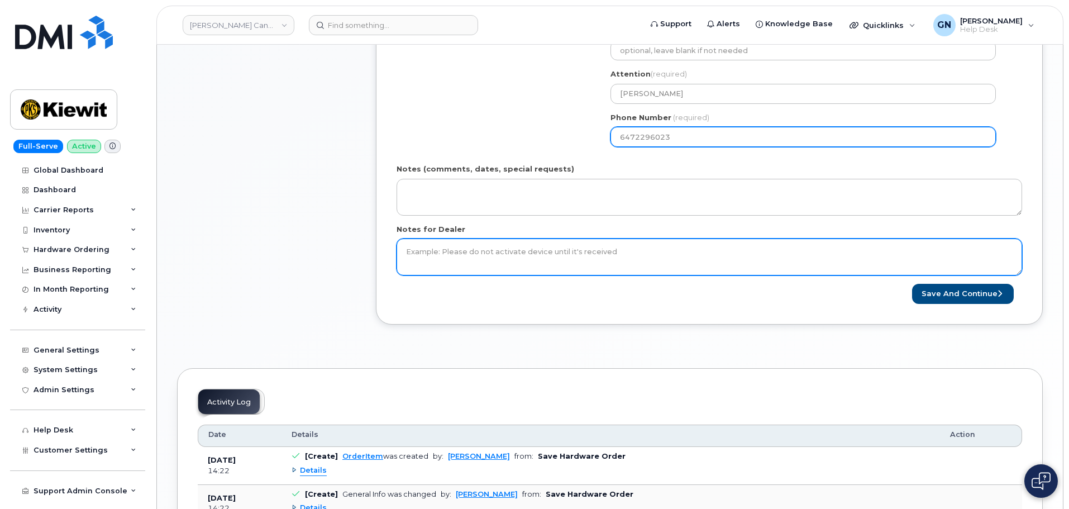
scroll to position [503, 0]
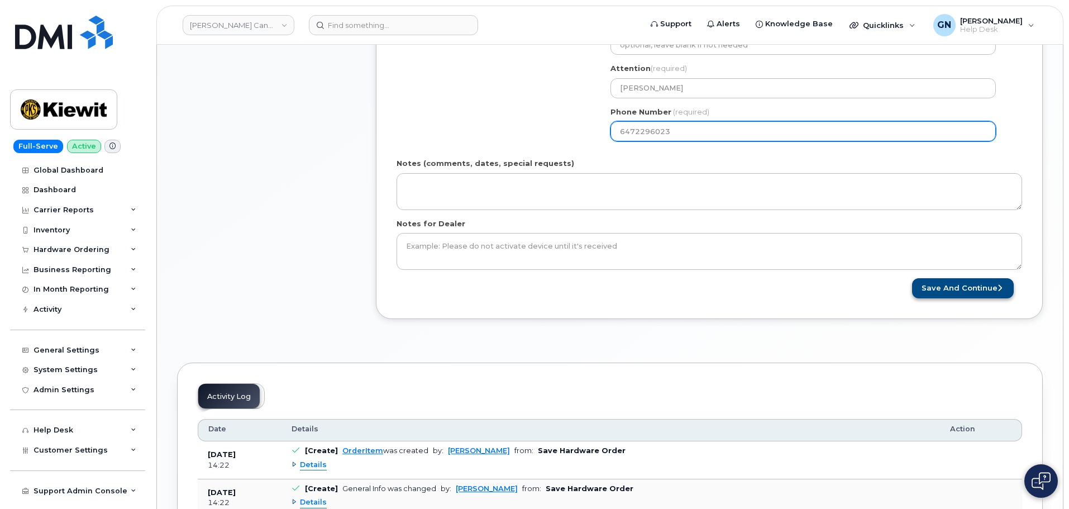
type input "6472296023"
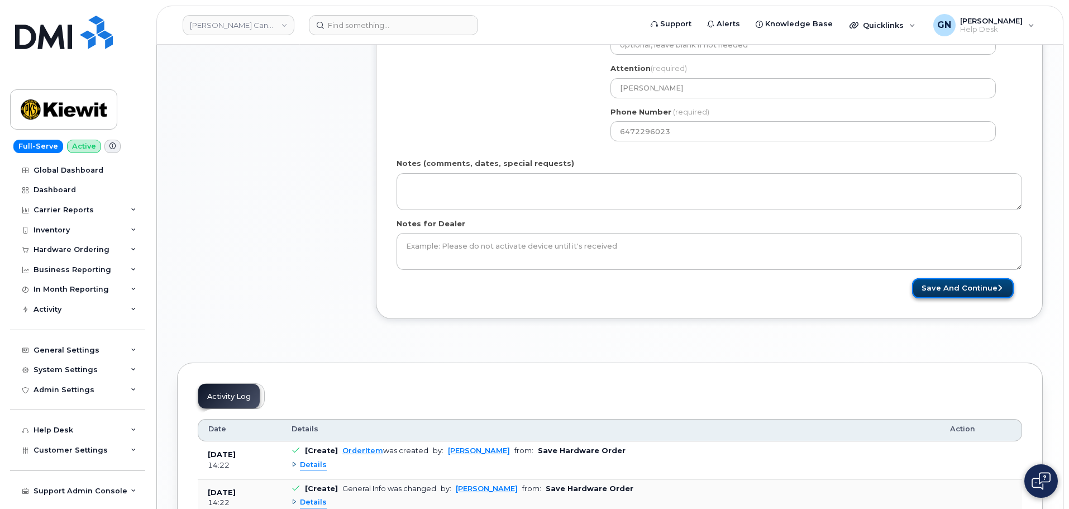
click at [930, 285] on button "Save and Continue" at bounding box center [963, 288] width 102 height 21
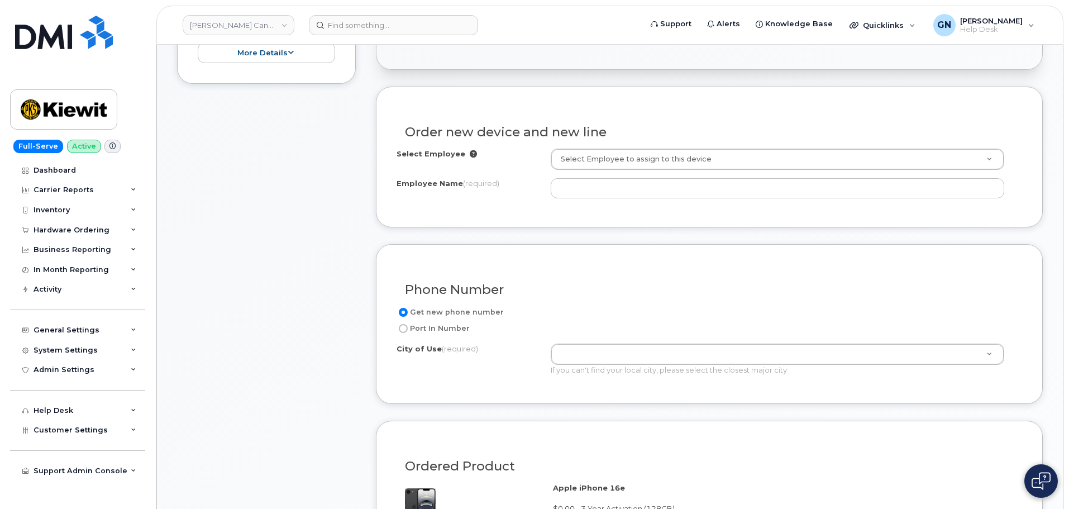
scroll to position [391, 0]
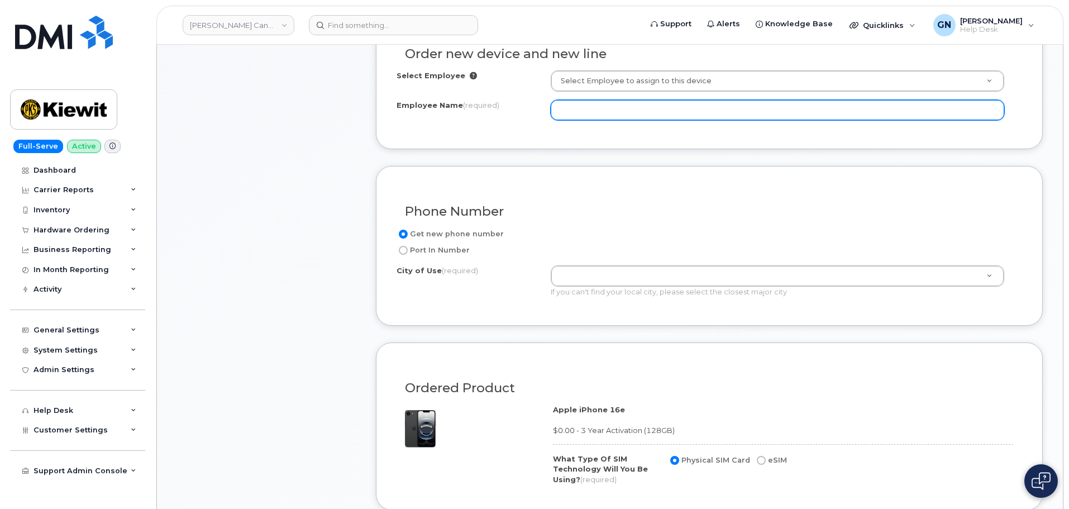
click at [624, 109] on input "Employee Name (required)" at bounding box center [777, 110] width 453 height 20
paste input "[PERSON_NAME]"
type input "[PERSON_NAME]"
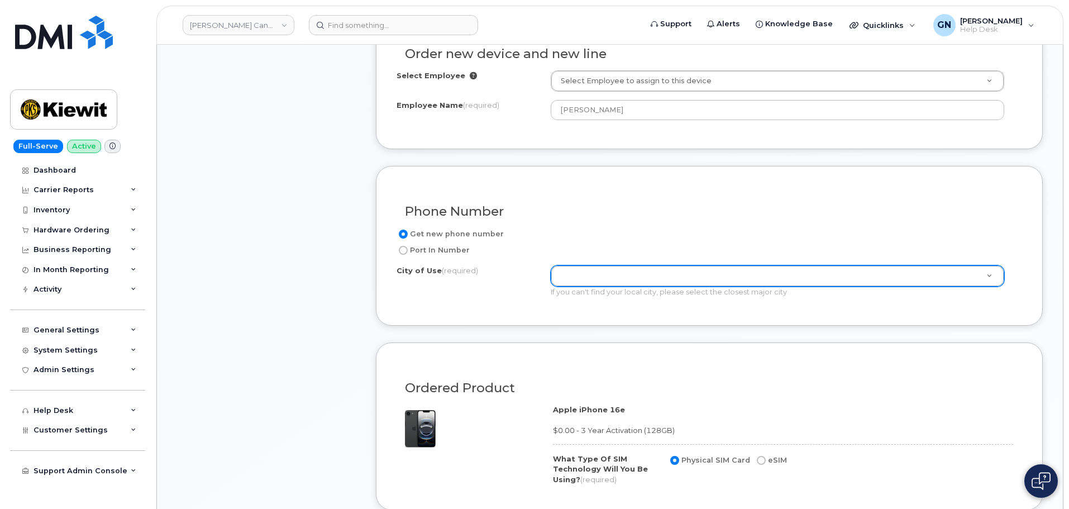
paste input "L6J6H6"
type input "L6J6H6"
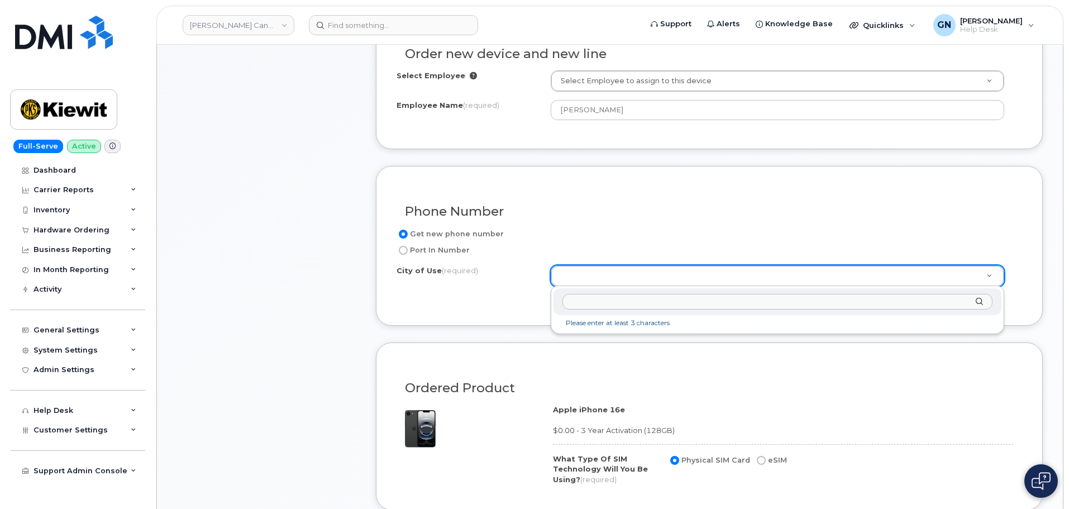
paste input "Oakville"
type input "Oakville"
type input "4556"
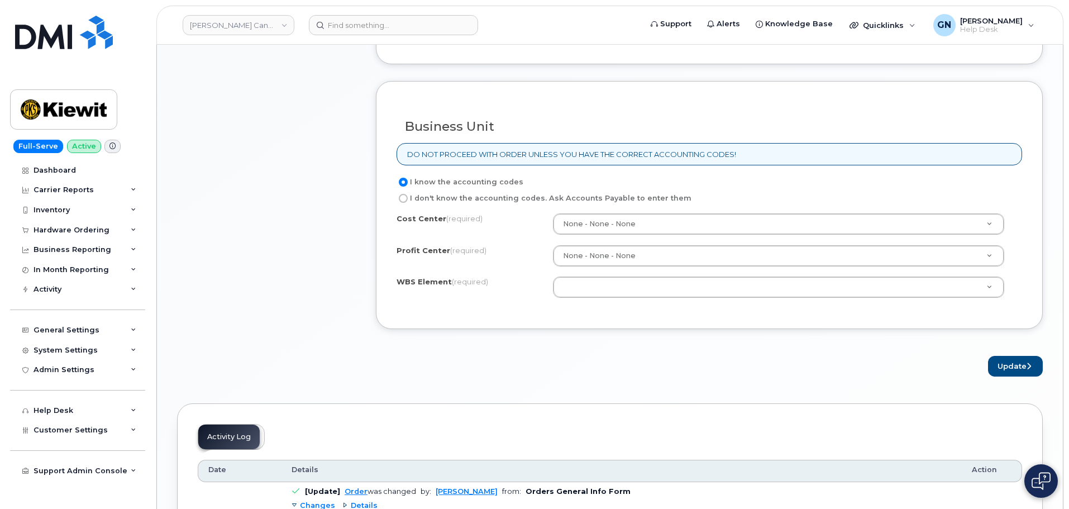
scroll to position [838, 0]
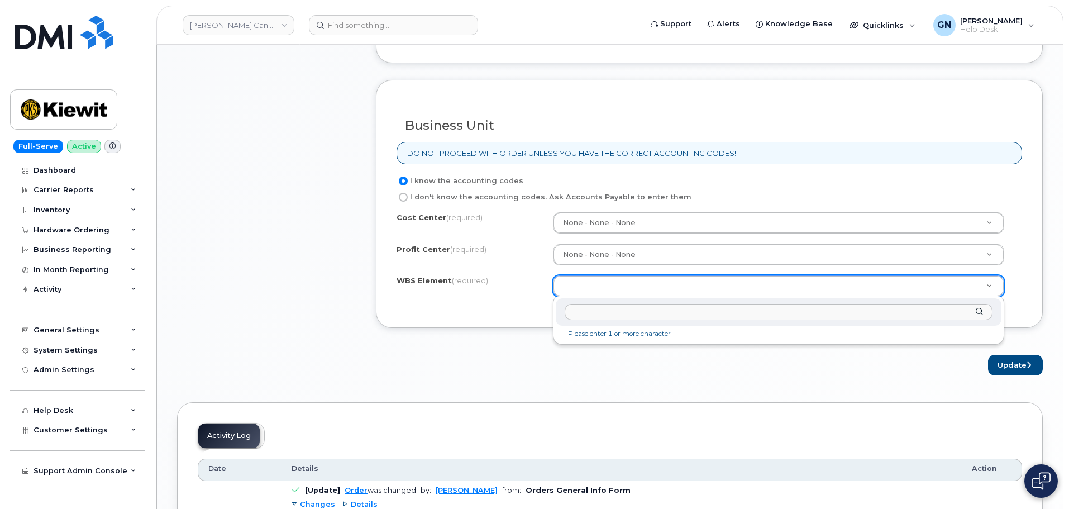
click at [686, 309] on input "text" at bounding box center [778, 312] width 428 height 16
paste input "110312.1113"
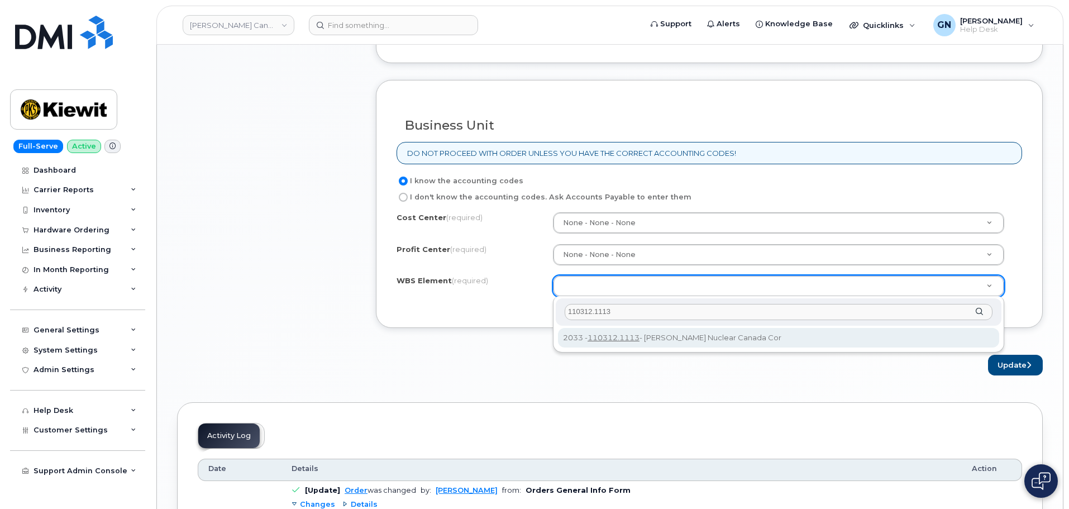
type input "110312.1113"
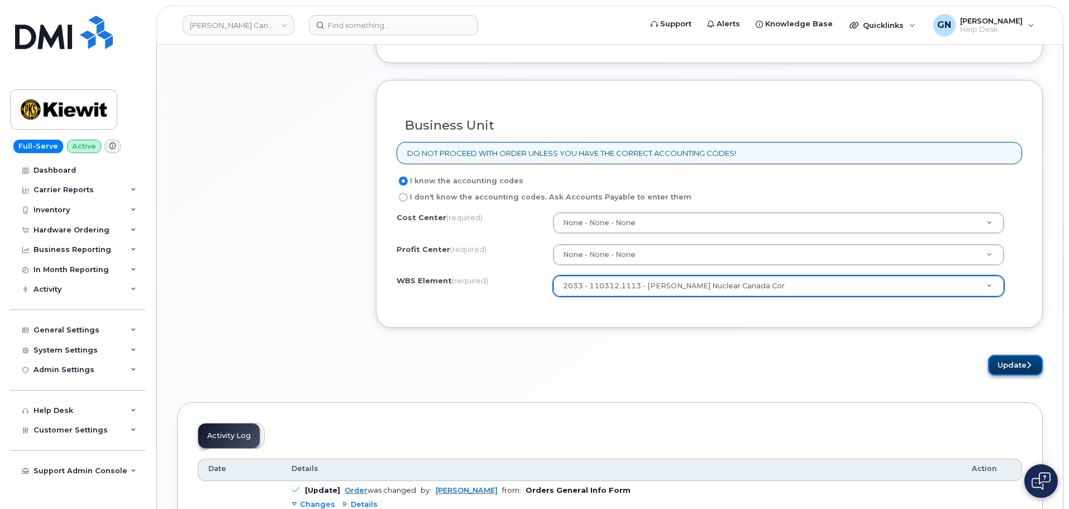
click at [1007, 366] on button "Update" at bounding box center [1015, 365] width 55 height 21
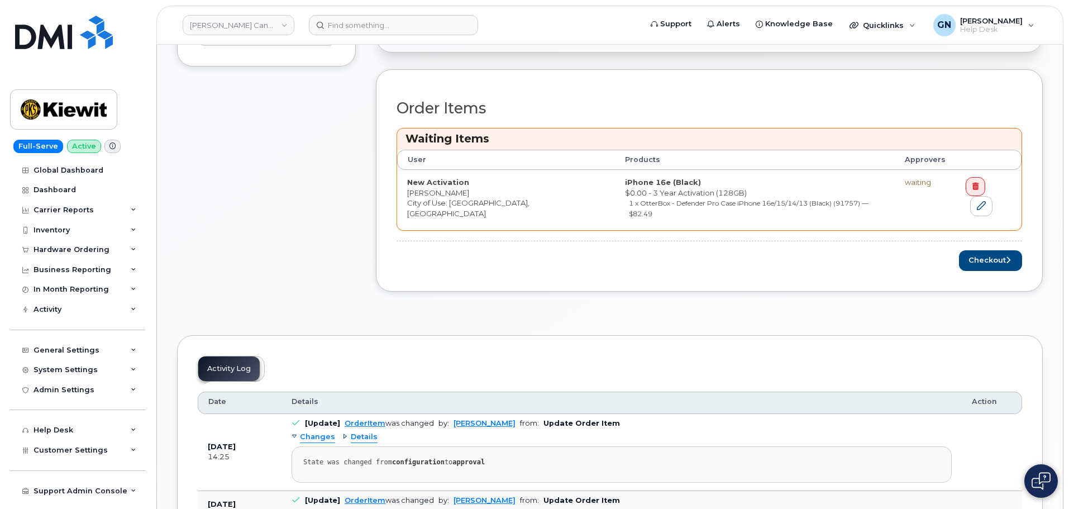
scroll to position [391, 0]
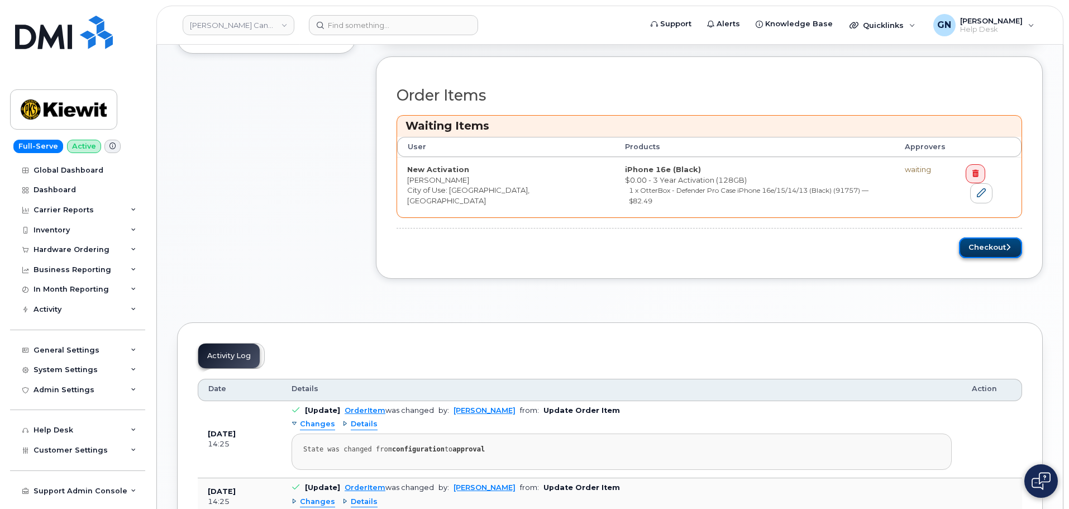
click at [989, 238] on button "Checkout" at bounding box center [990, 247] width 63 height 21
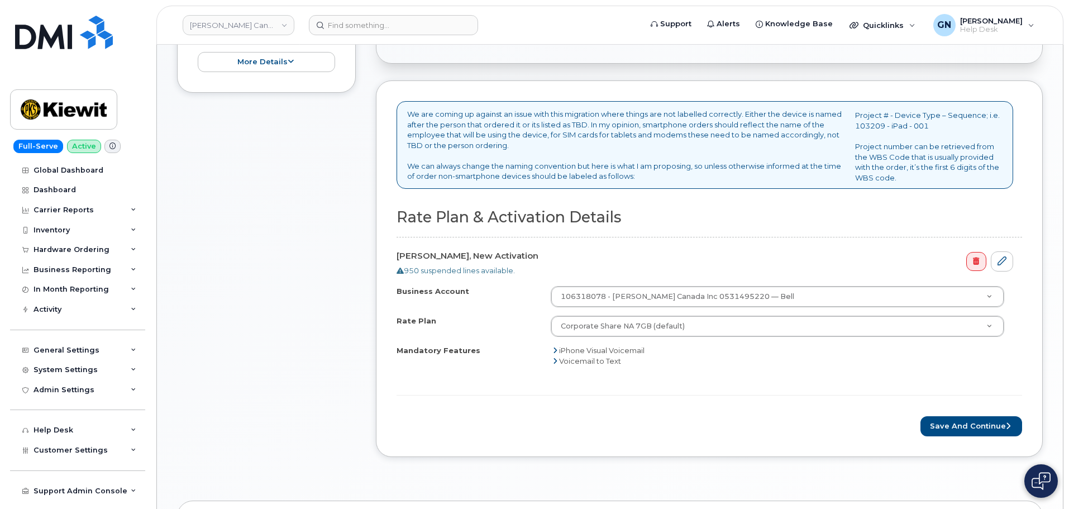
scroll to position [391, 0]
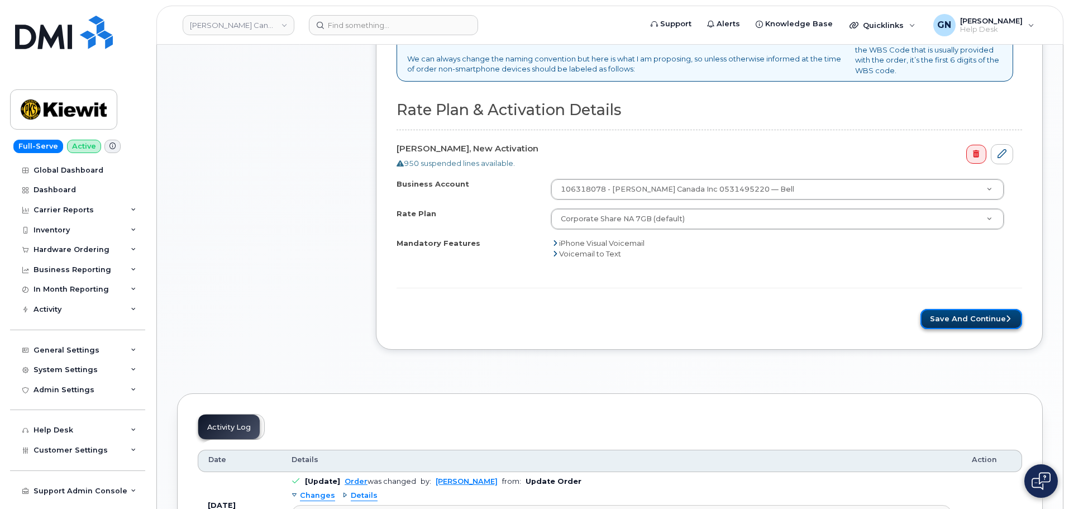
click at [989, 315] on button "Save and Continue" at bounding box center [971, 319] width 102 height 21
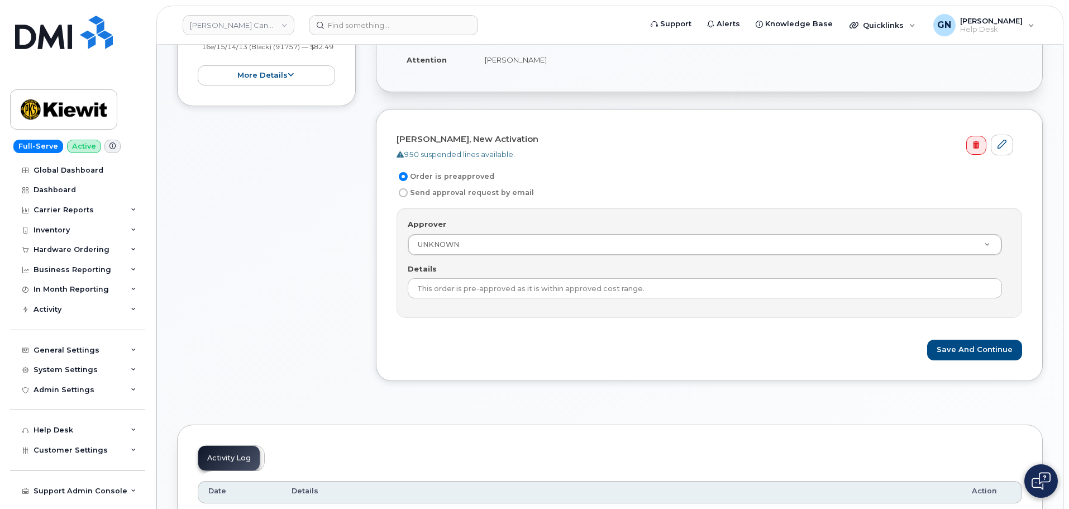
scroll to position [279, 0]
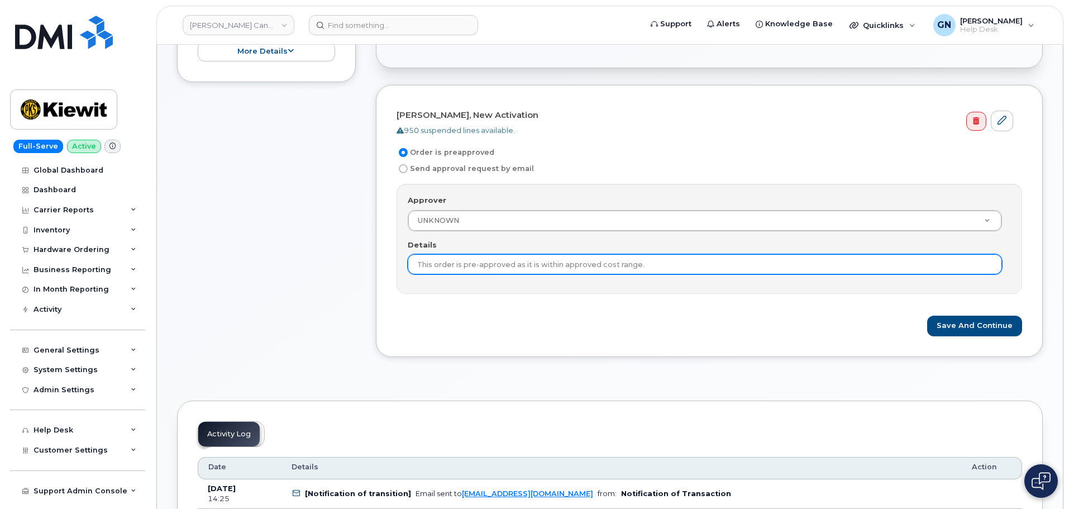
click at [789, 266] on input "This order is pre-approved as it is within approved cost range." at bounding box center [705, 264] width 594 height 20
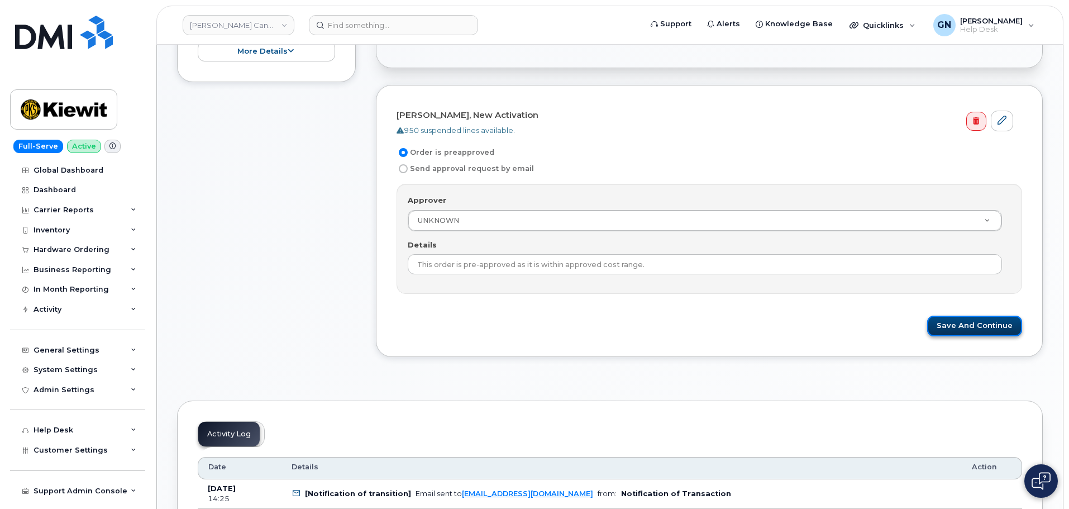
click at [949, 329] on button "Save and Continue" at bounding box center [974, 325] width 95 height 21
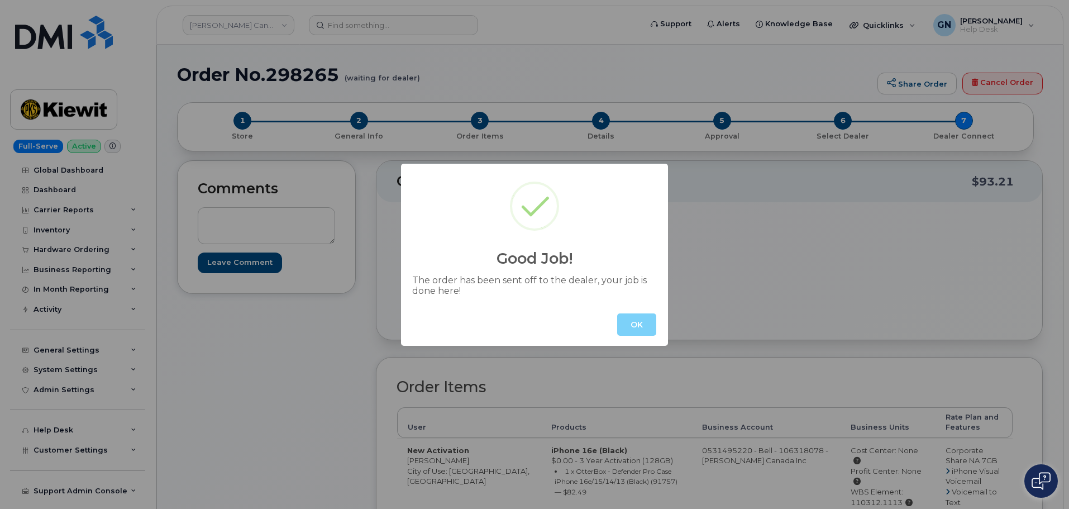
click at [645, 320] on button "OK" at bounding box center [636, 324] width 39 height 22
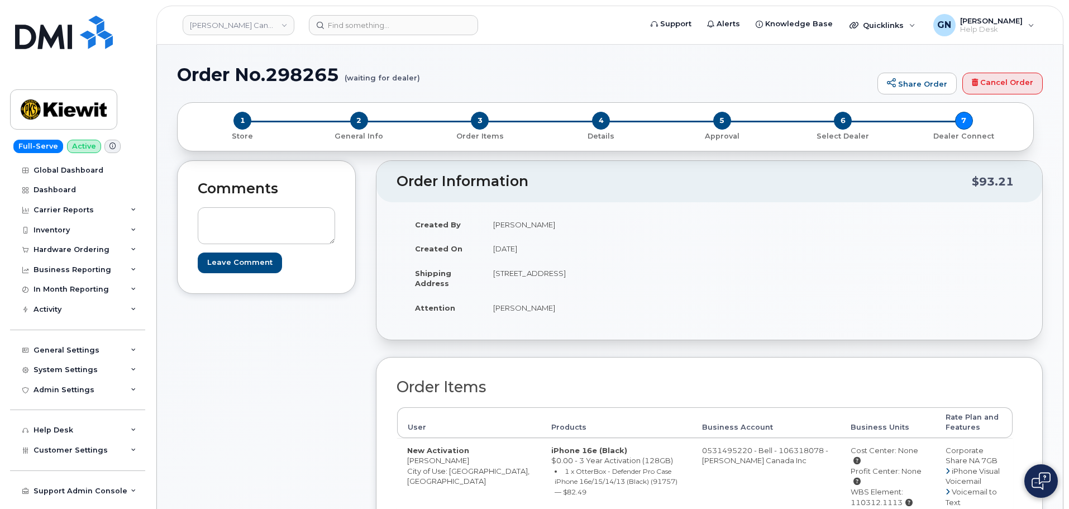
click at [302, 76] on h1 "Order No.298265 (waiting for dealer)" at bounding box center [524, 75] width 695 height 20
copy h1 "298265"
click at [78, 107] on img at bounding box center [64, 109] width 86 height 32
